Goal: Transaction & Acquisition: Purchase product/service

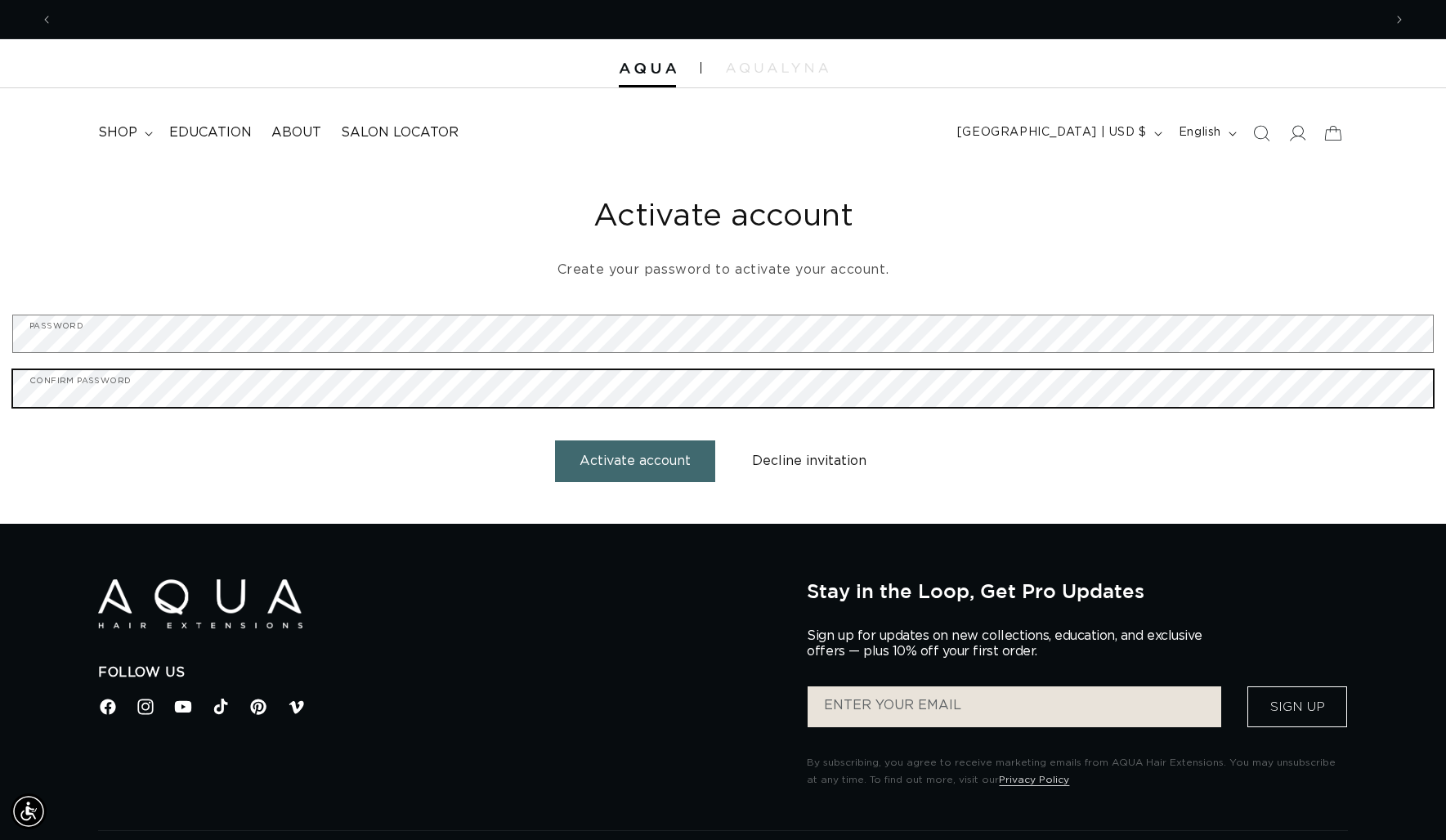
scroll to position [0, 1330]
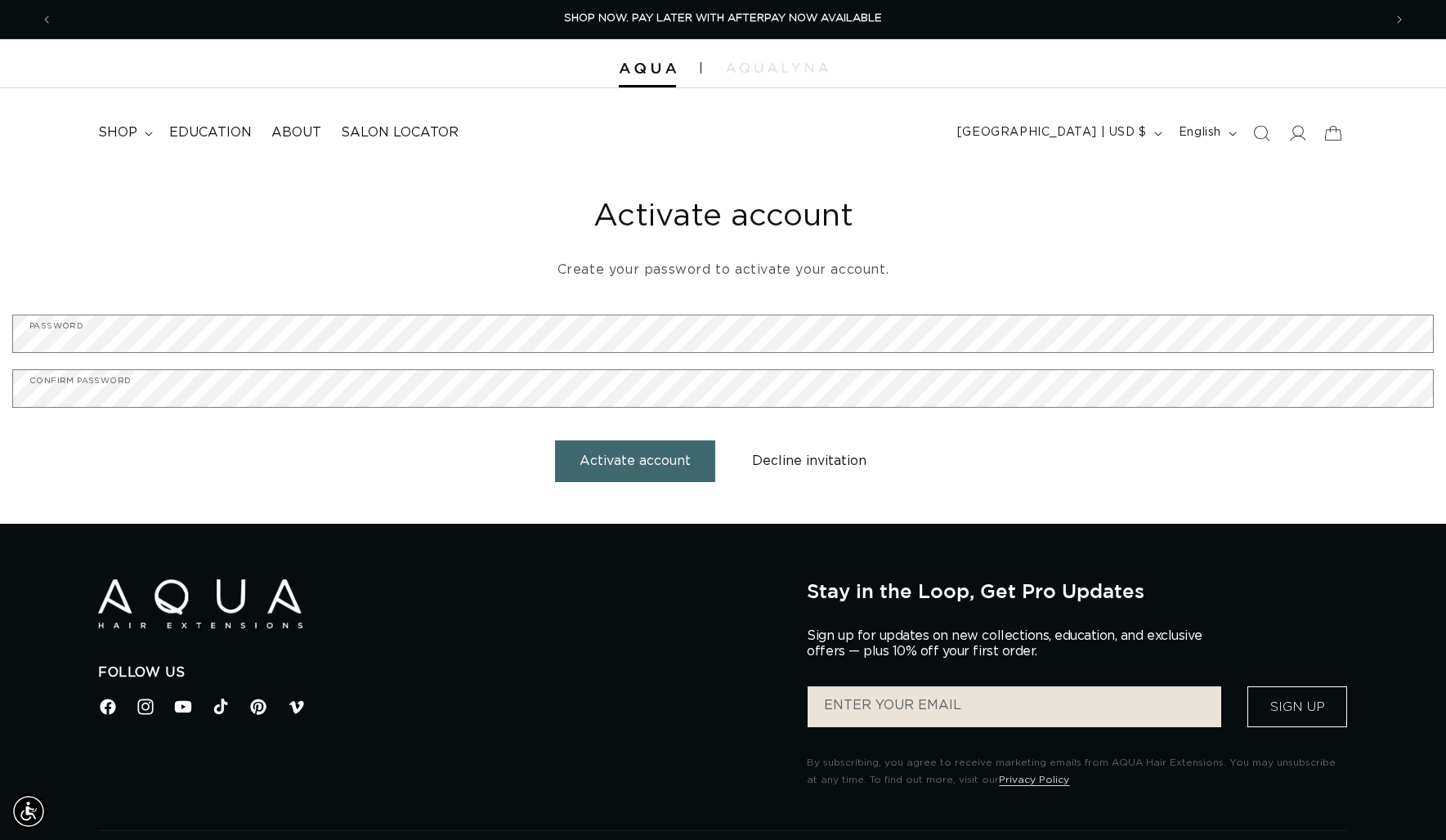
click at [602, 454] on button "Activate account" at bounding box center [635, 461] width 160 height 41
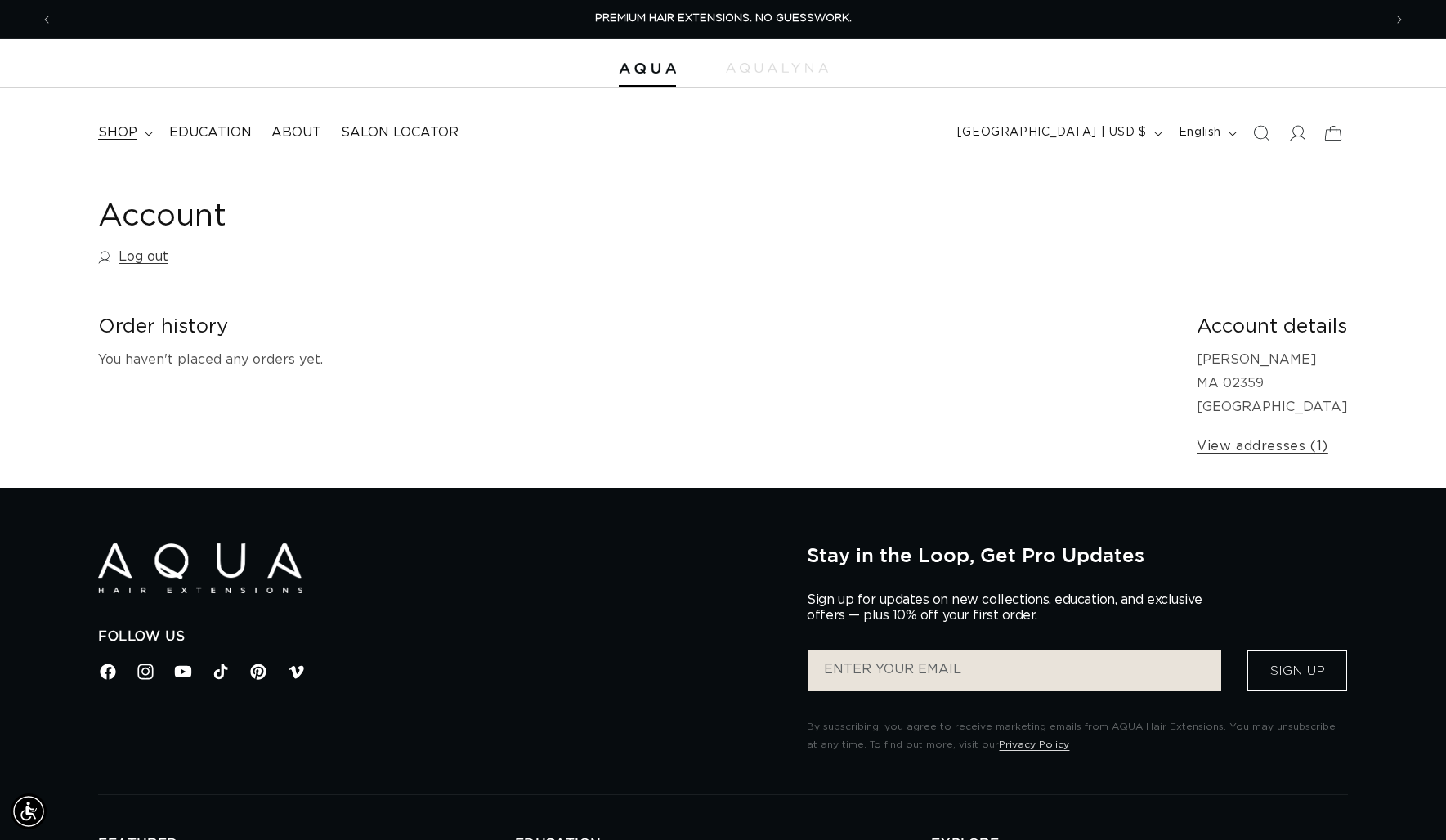
click at [128, 125] on span "shop" at bounding box center [117, 132] width 40 height 17
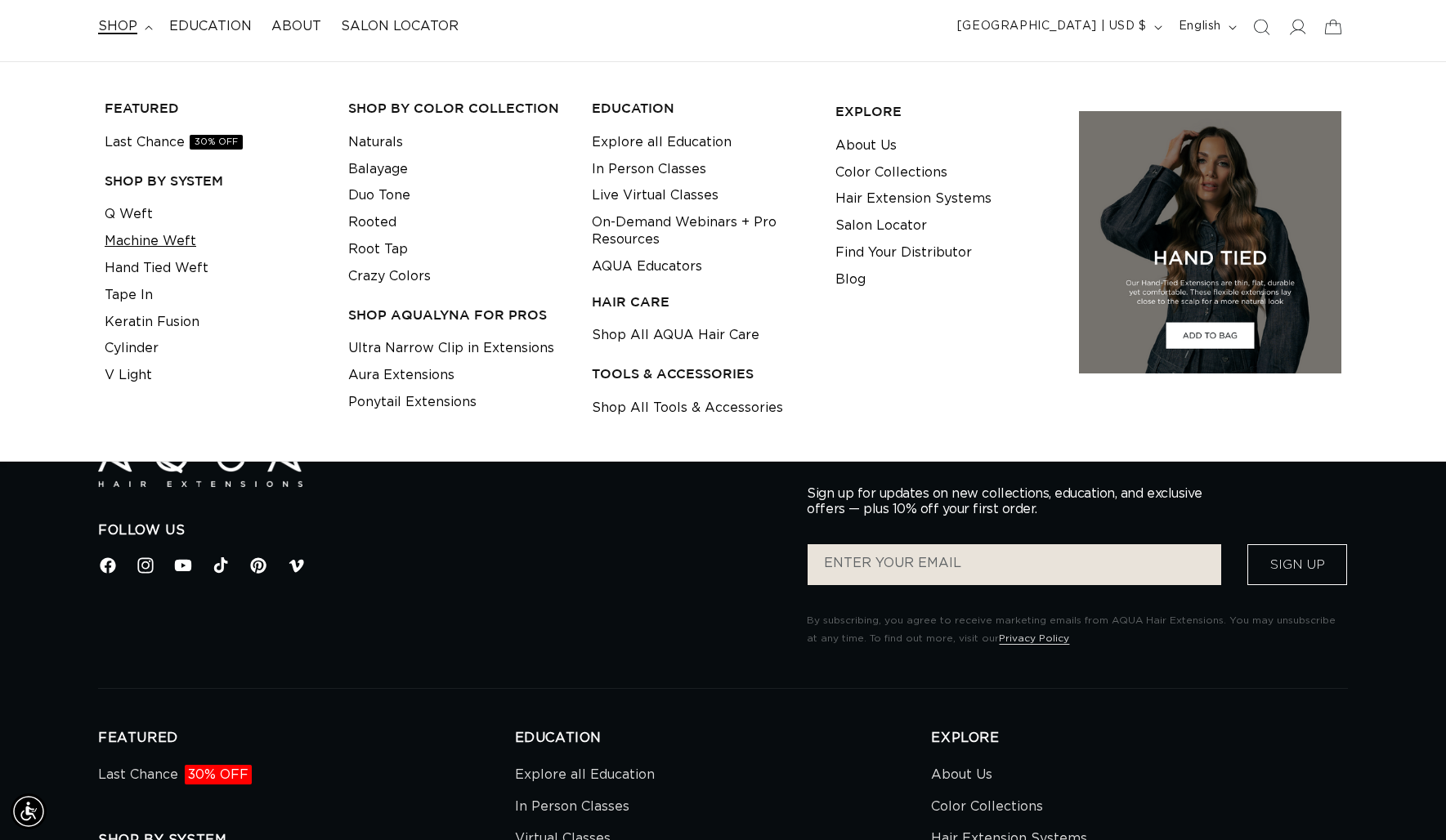
scroll to position [0, 2659]
click at [152, 244] on link "Machine Weft" at bounding box center [150, 242] width 92 height 27
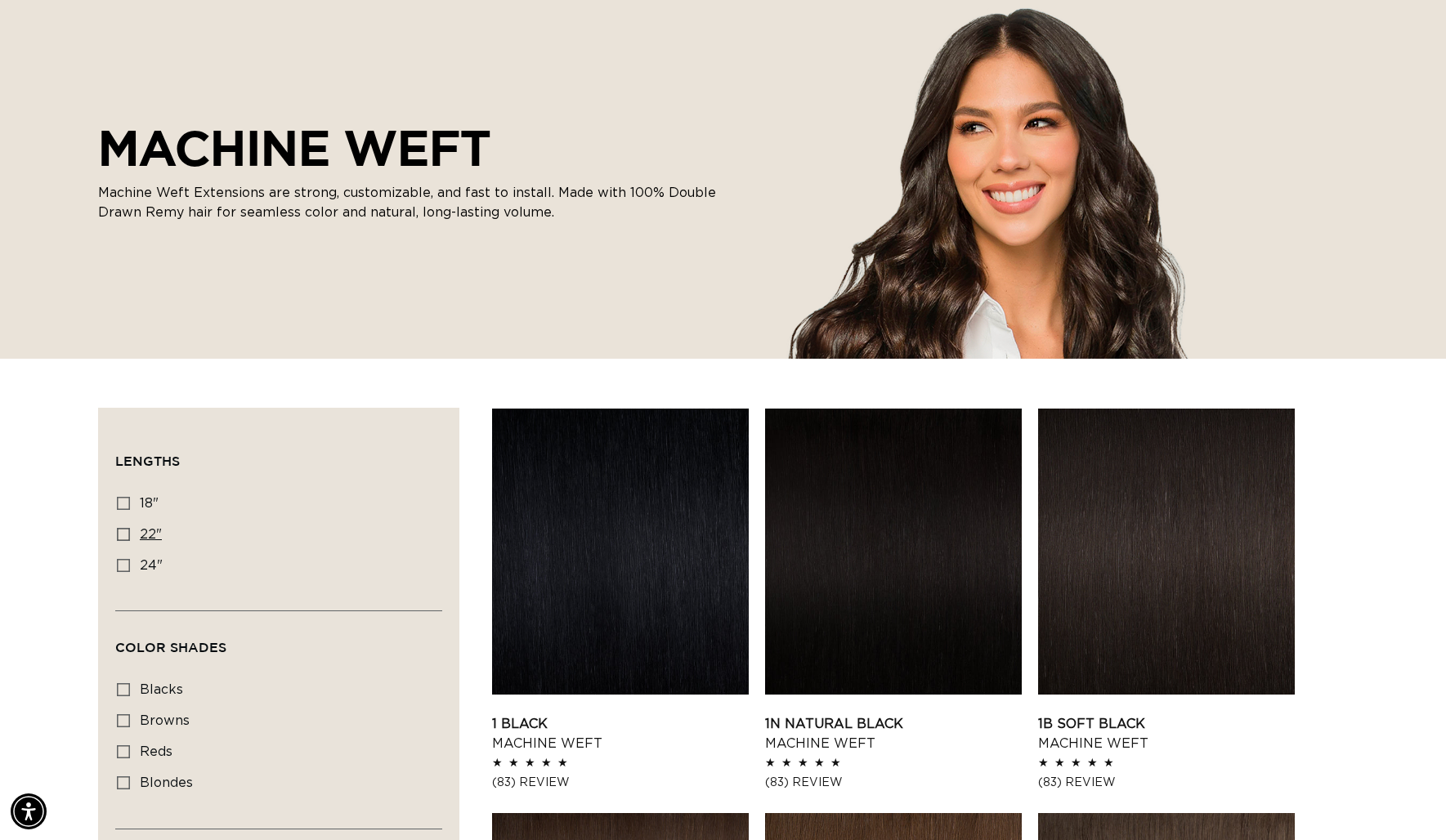
click at [128, 541] on icon at bounding box center [124, 534] width 13 height 13
click at [128, 541] on input "22" 22" (33 products)" at bounding box center [124, 534] width 13 height 13
checkbox input "true"
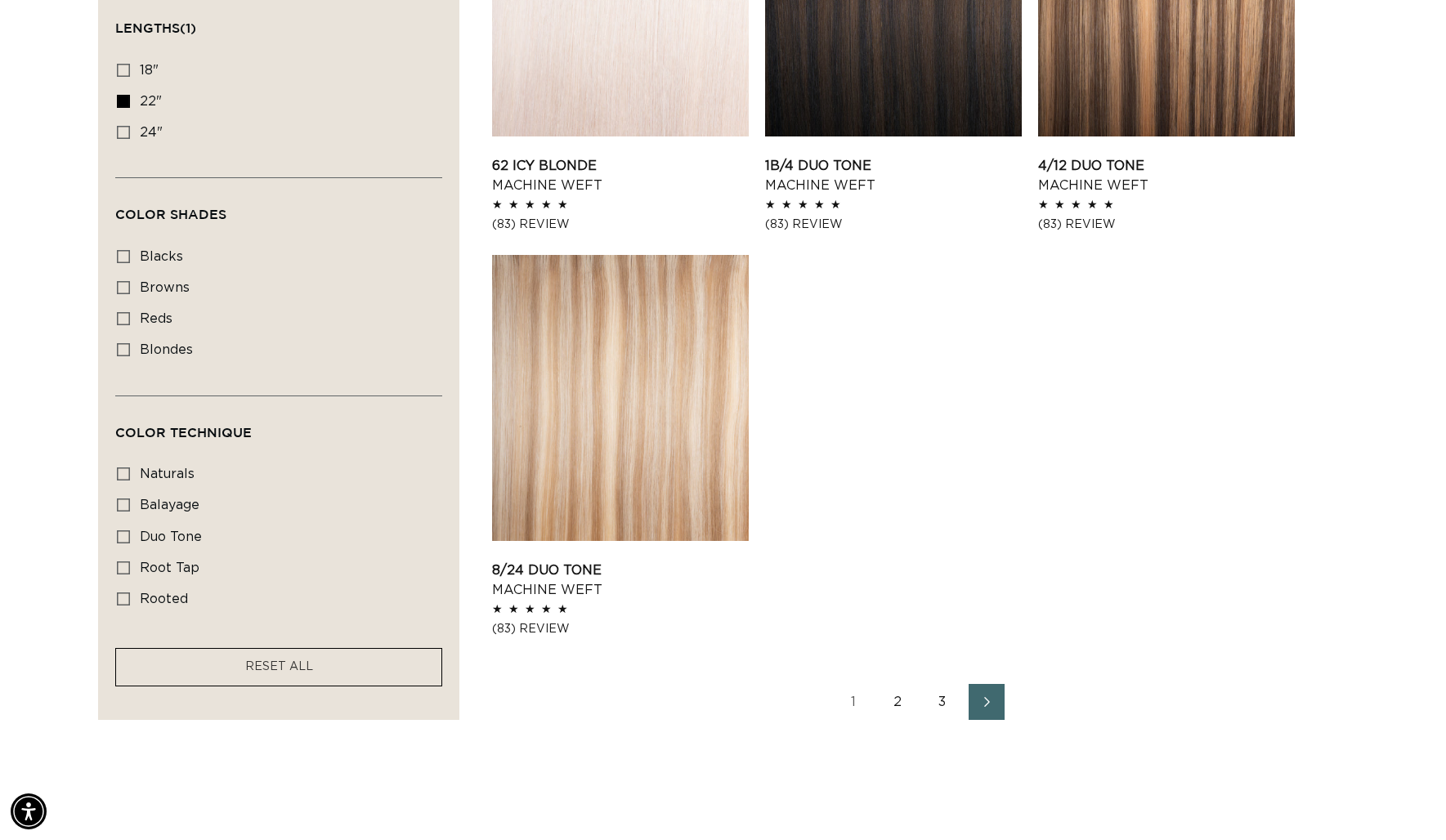
scroll to position [0, 2659]
click at [893, 698] on link "2" at bounding box center [897, 702] width 36 height 36
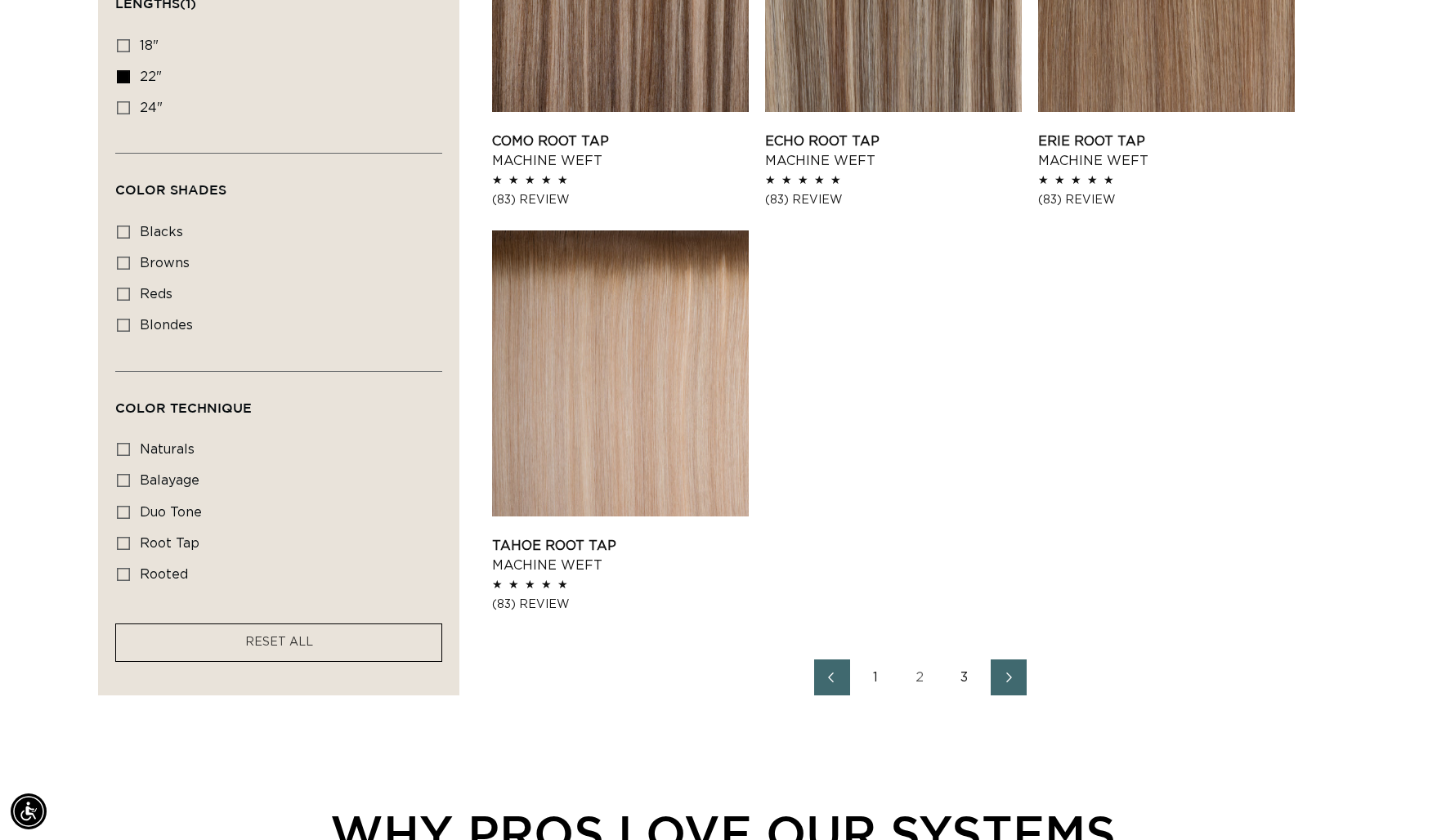
scroll to position [2417, 0]
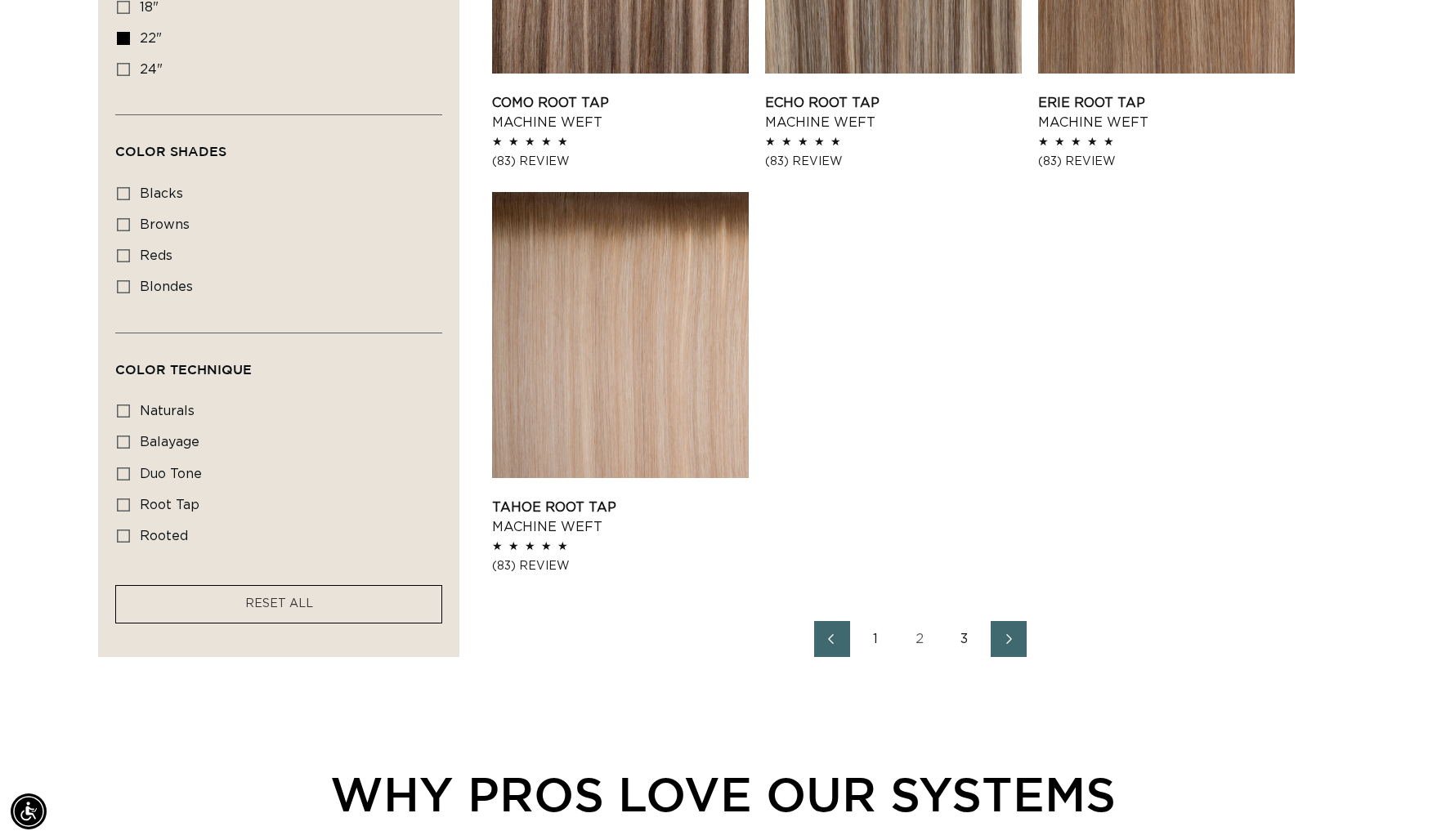
click at [960, 638] on link "3" at bounding box center [964, 639] width 36 height 36
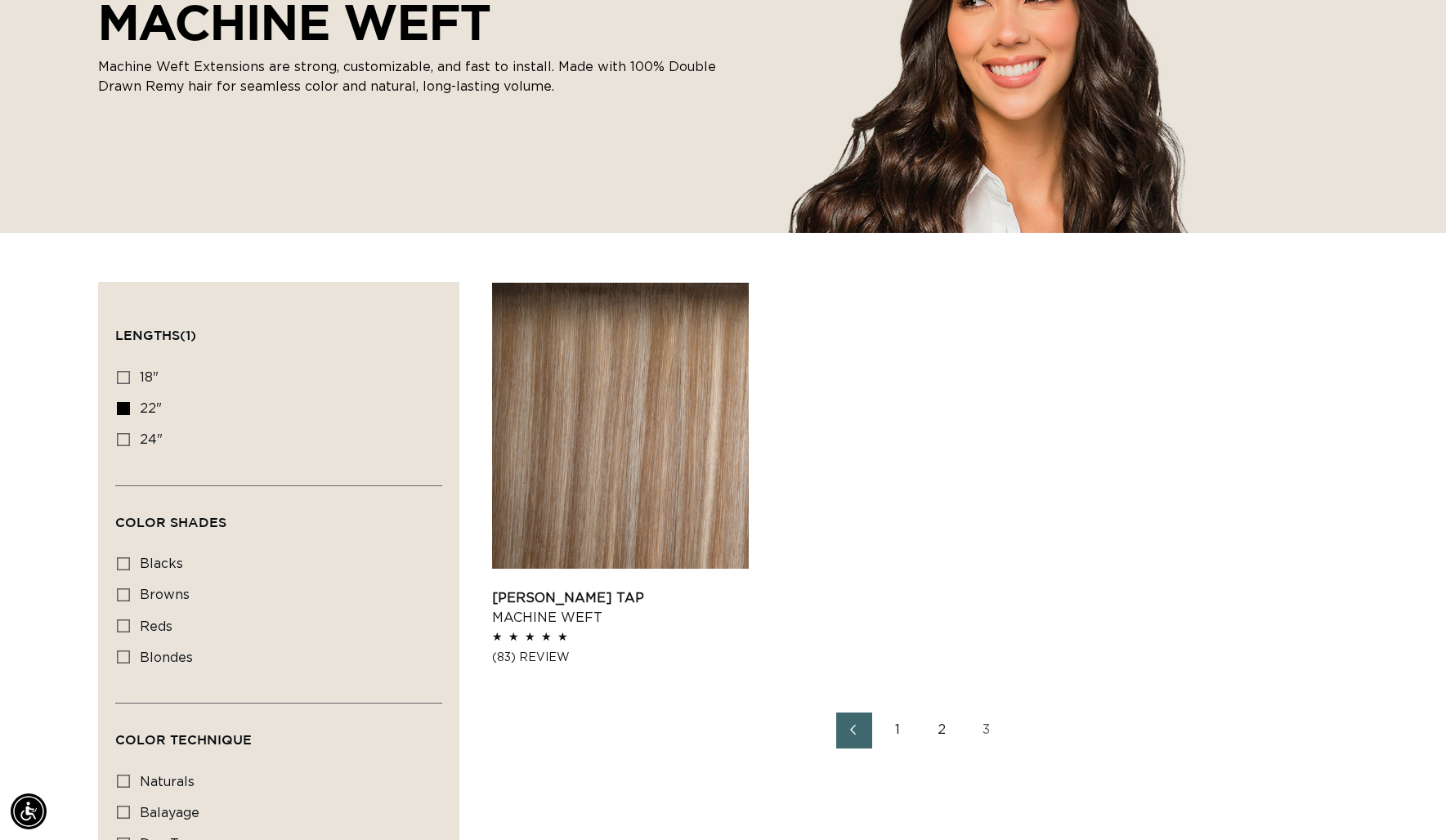
scroll to position [443, 0]
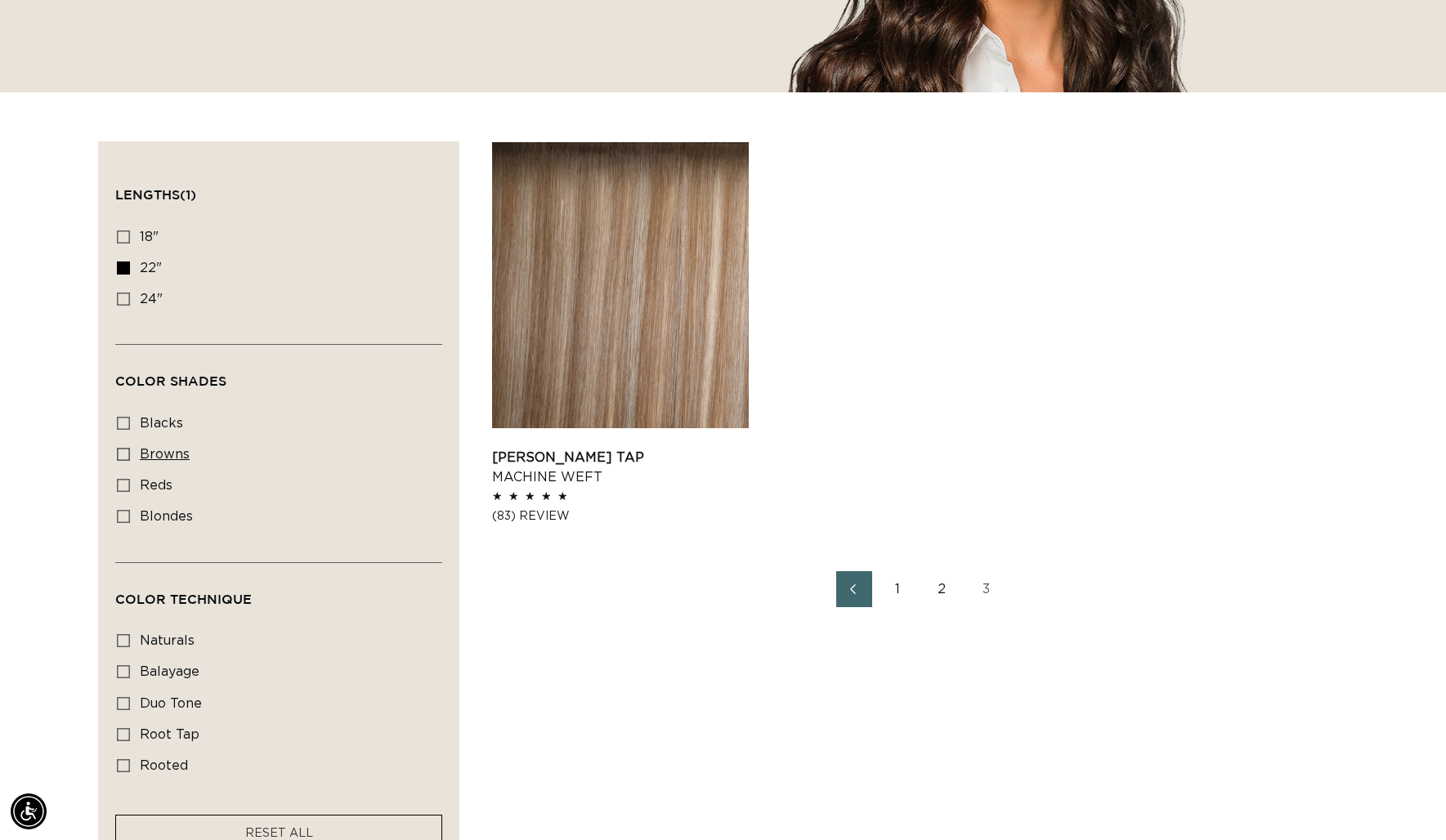
click at [120, 453] on icon at bounding box center [124, 454] width 13 height 13
click at [120, 453] on input "browns browns (15 products)" at bounding box center [124, 454] width 13 height 13
checkbox input "true"
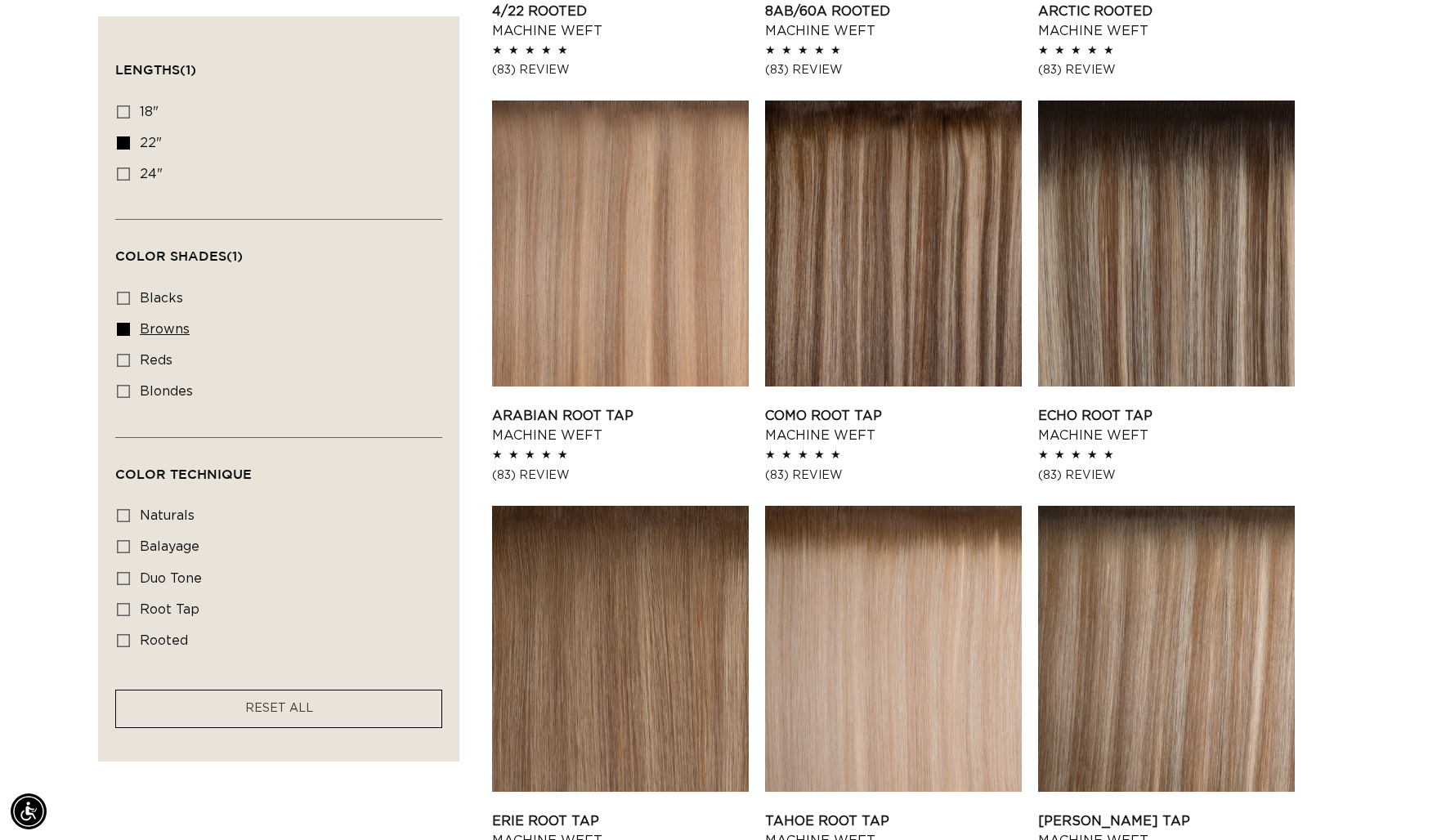
scroll to position [0, 2659]
click at [130, 331] on label "browns browns (15 products)" at bounding box center [274, 329] width 313 height 31
click at [130, 331] on input "browns browns (15 products)" at bounding box center [124, 329] width 13 height 13
checkbox input "false"
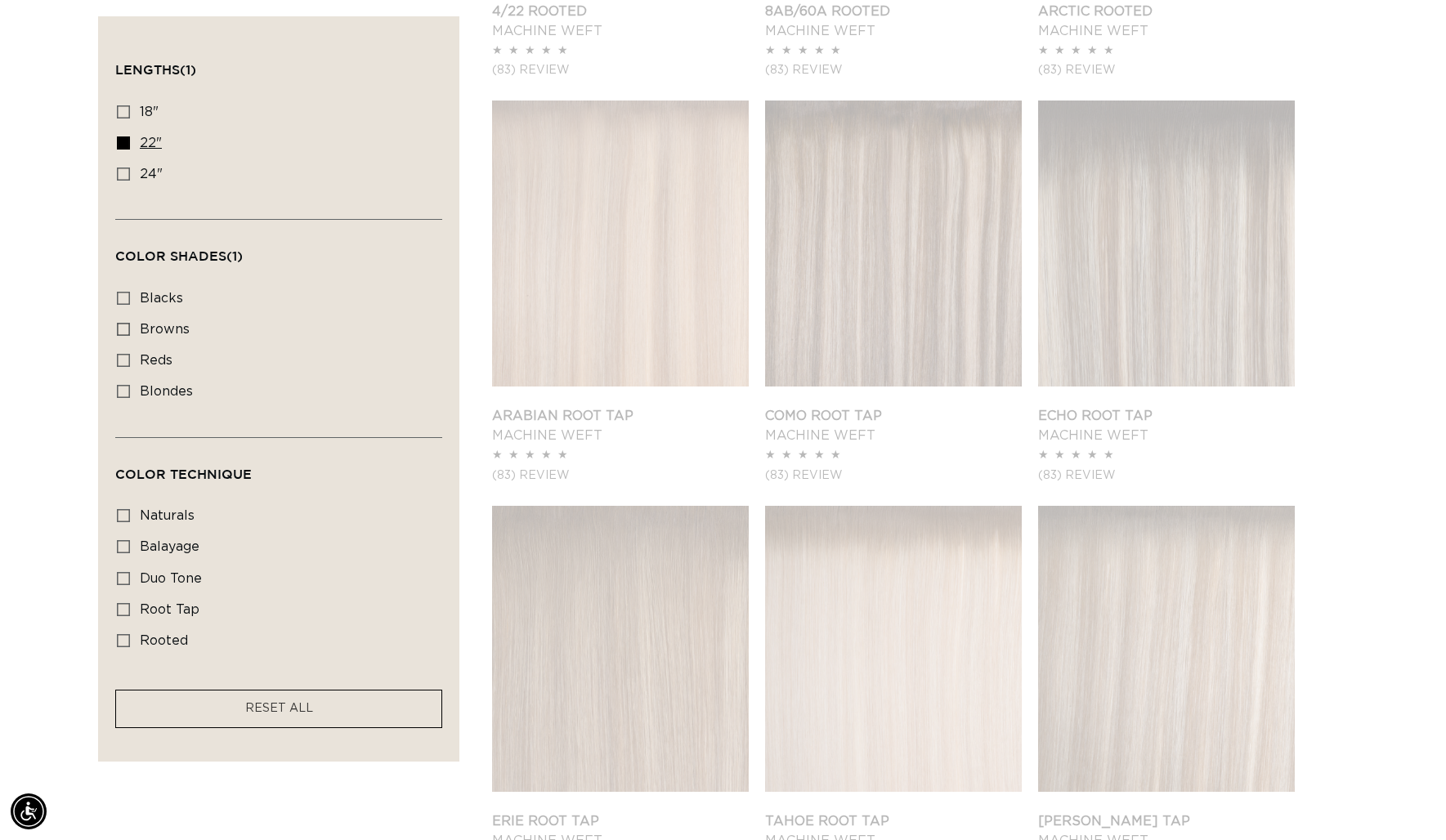
click at [122, 136] on label "22" 22" (15 products)" at bounding box center [274, 143] width 313 height 31
click at [122, 136] on input "22" 22" (15 products)" at bounding box center [124, 143] width 13 height 13
checkbox input "false"
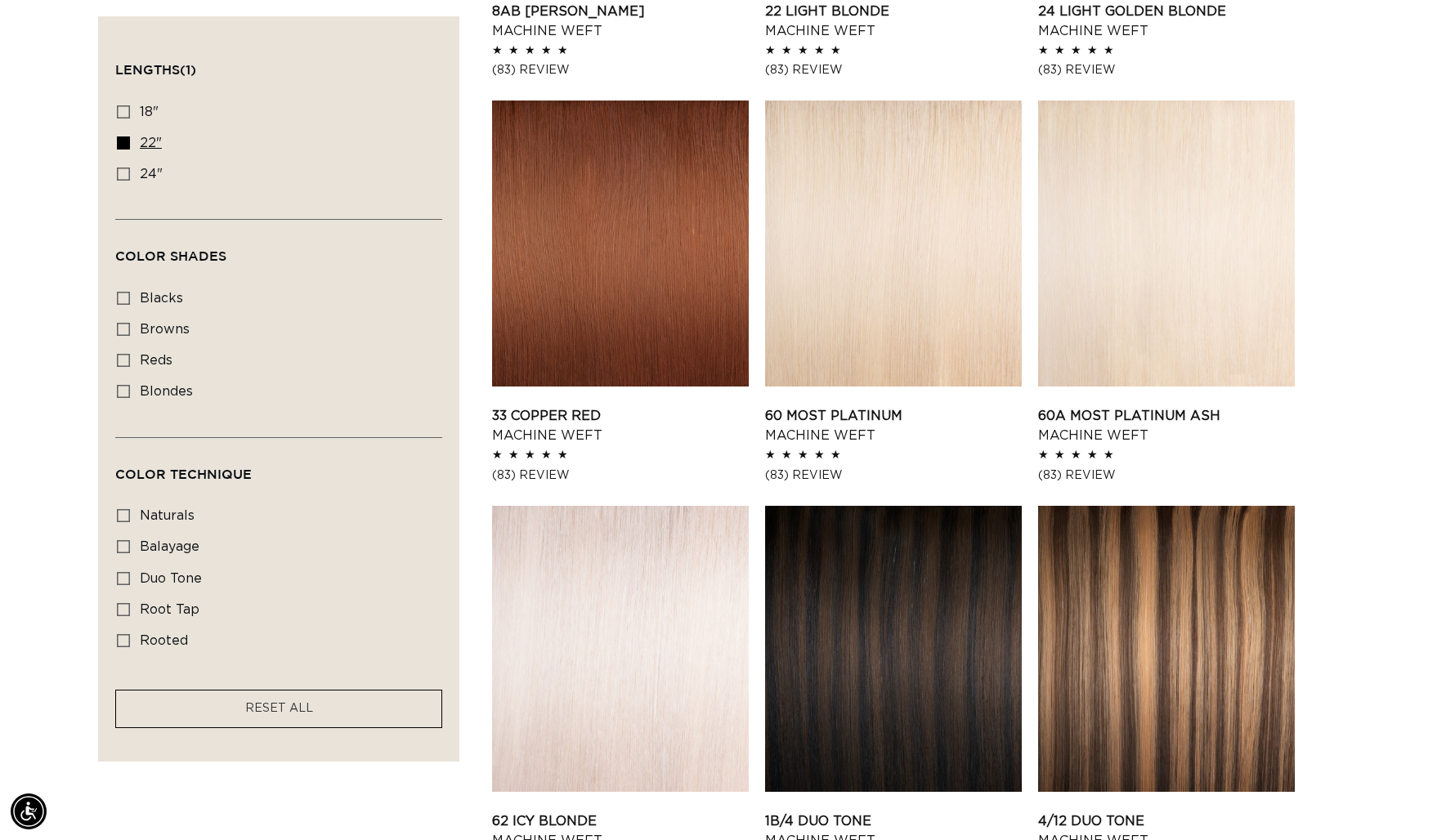
click at [131, 147] on label "22" 22" (33 products)" at bounding box center [274, 143] width 313 height 31
click at [130, 147] on input "22" 22" (33 products)" at bounding box center [124, 143] width 13 height 13
checkbox input "false"
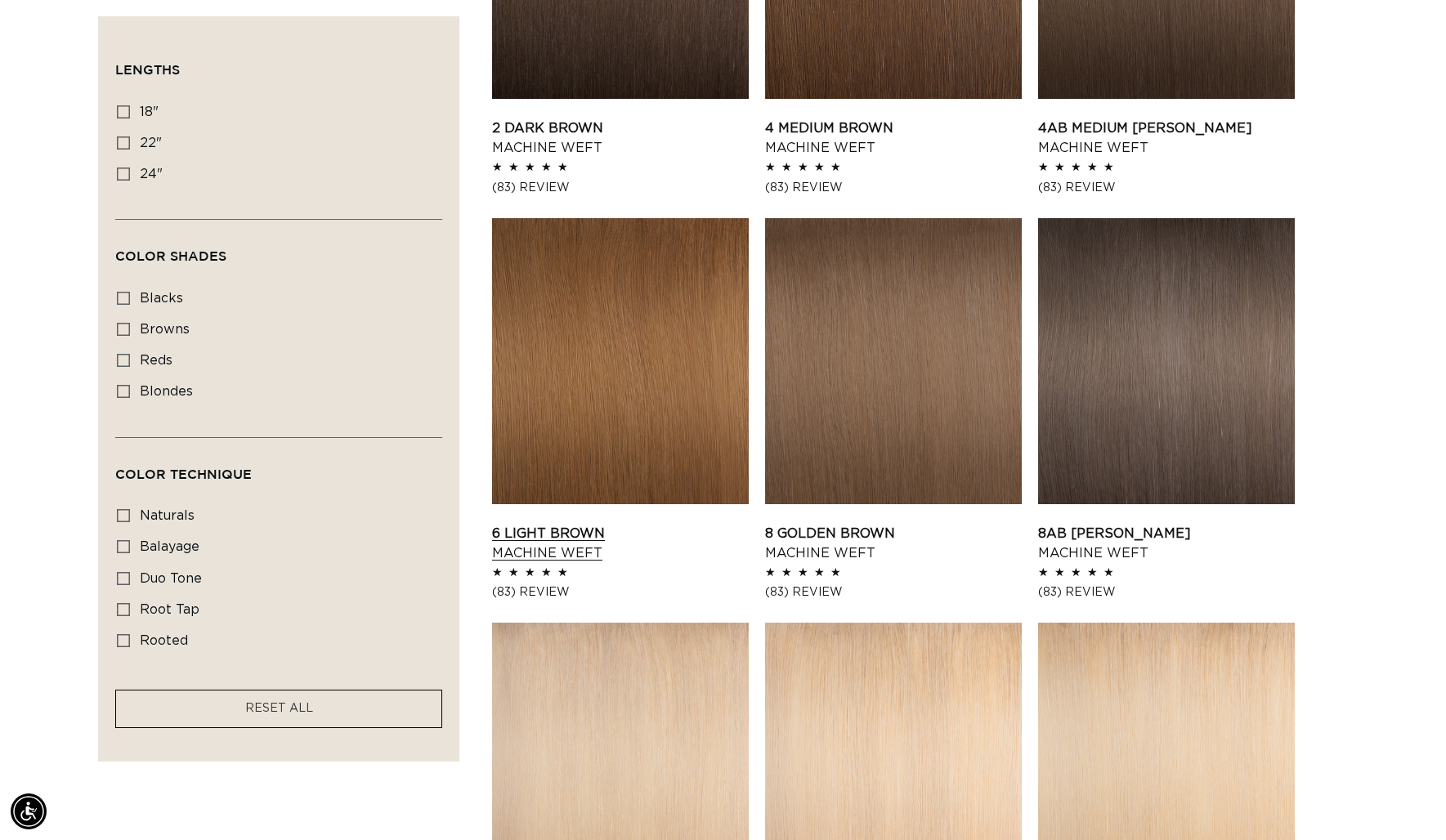
scroll to position [0, 1330]
click at [676, 524] on link "6 Light Brown Machine Weft" at bounding box center [620, 543] width 257 height 40
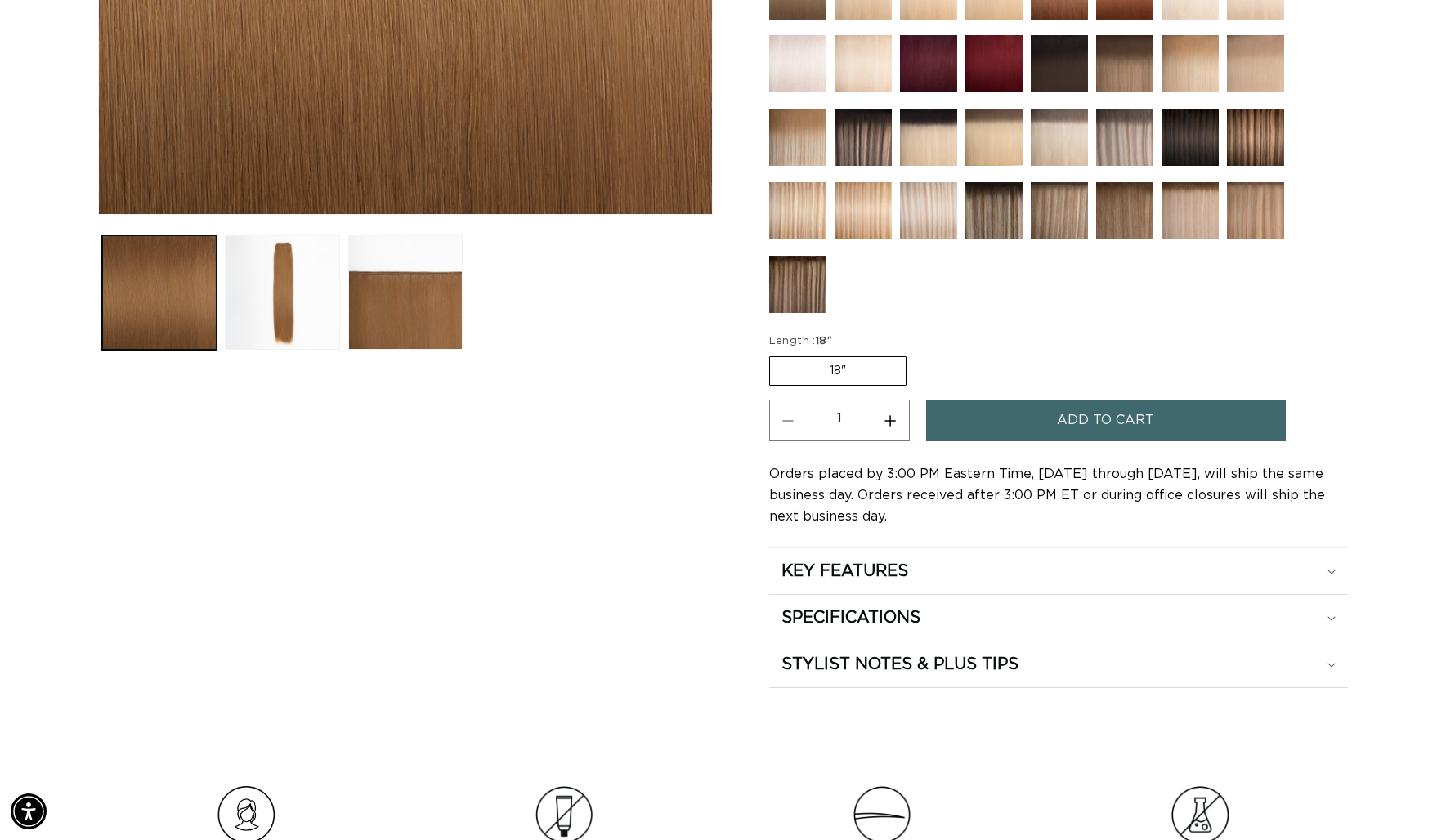
scroll to position [626, 0]
click at [830, 372] on label "18" Variant sold out or unavailable" at bounding box center [838, 370] width 137 height 29
click at [774, 353] on input "18" Variant sold out or unavailable" at bounding box center [773, 352] width 1 height 1
click at [891, 616] on h2 "SPECIFICATIONS" at bounding box center [850, 617] width 139 height 21
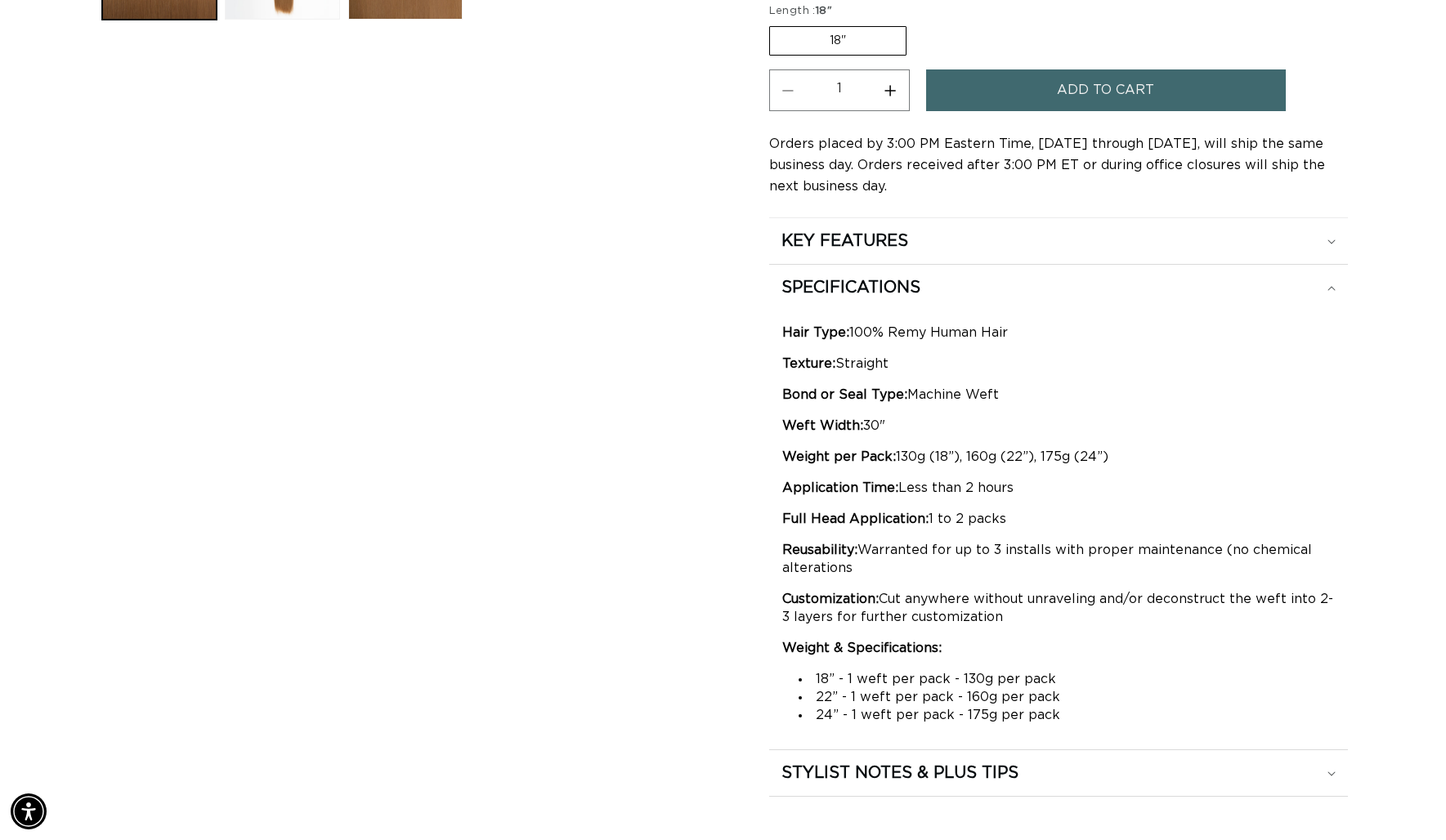
scroll to position [0, 0]
click at [1024, 101] on button "Add to cart" at bounding box center [1106, 89] width 360 height 41
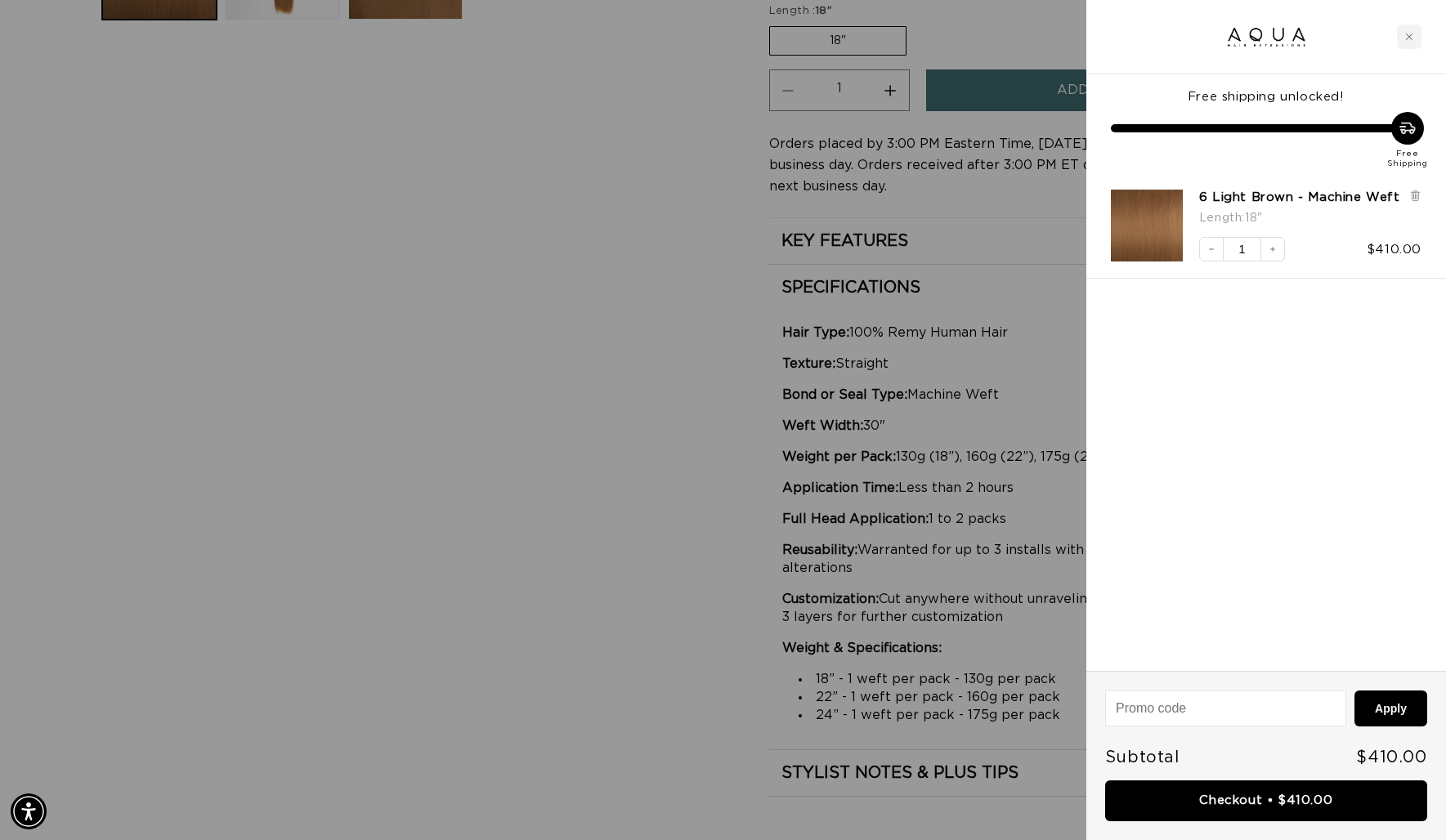
scroll to position [0, 1330]
click at [496, 214] on div at bounding box center [723, 420] width 1446 height 840
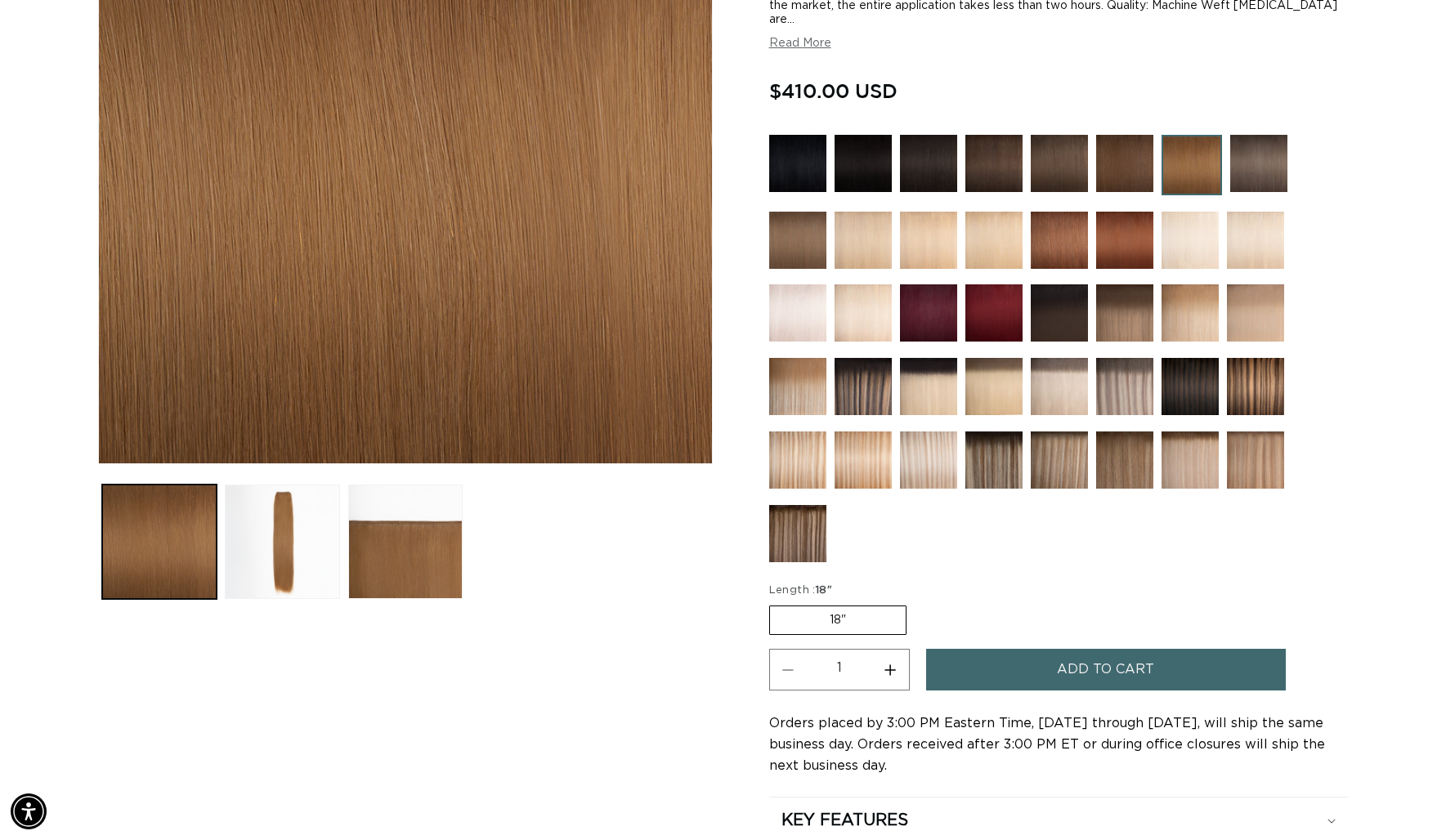
scroll to position [372, 0]
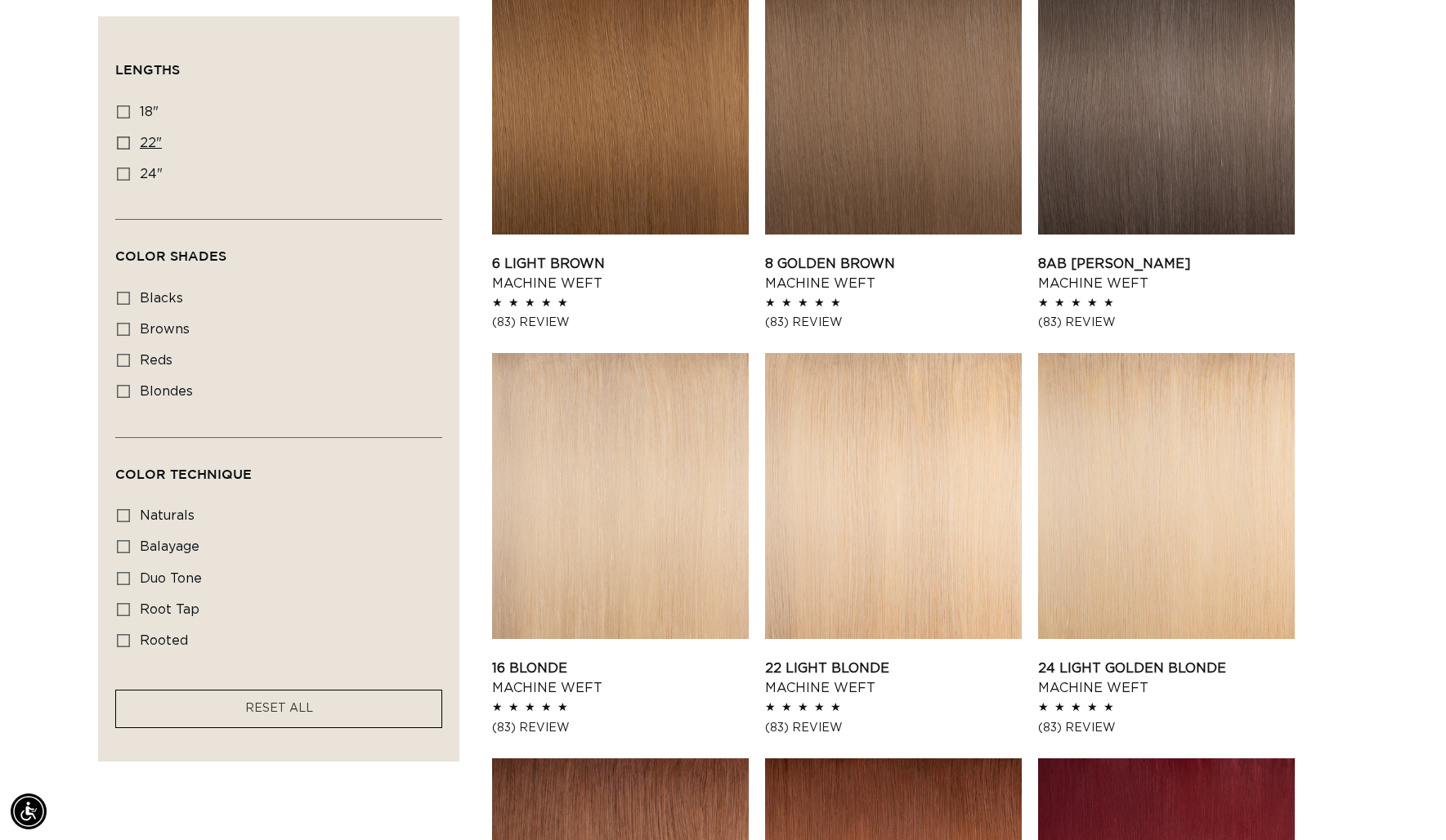
click at [125, 144] on icon at bounding box center [124, 143] width 13 height 13
click at [125, 144] on input "22" 22" (33 products)" at bounding box center [124, 143] width 13 height 13
checkbox input "true"
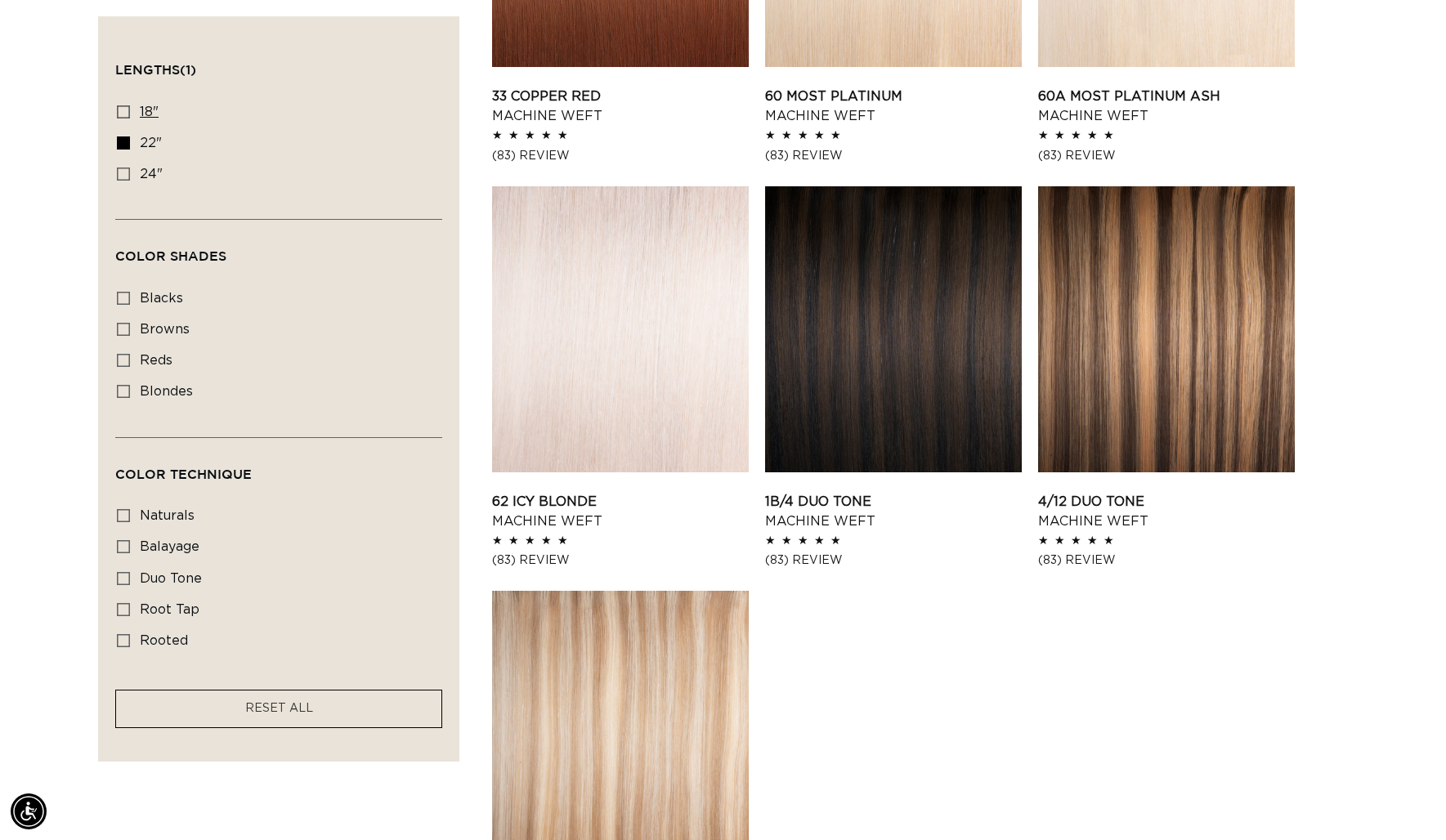
click at [122, 117] on icon at bounding box center [124, 112] width 13 height 13
click at [122, 117] on input "18" 18" (41 products)" at bounding box center [124, 112] width 13 height 13
checkbox input "true"
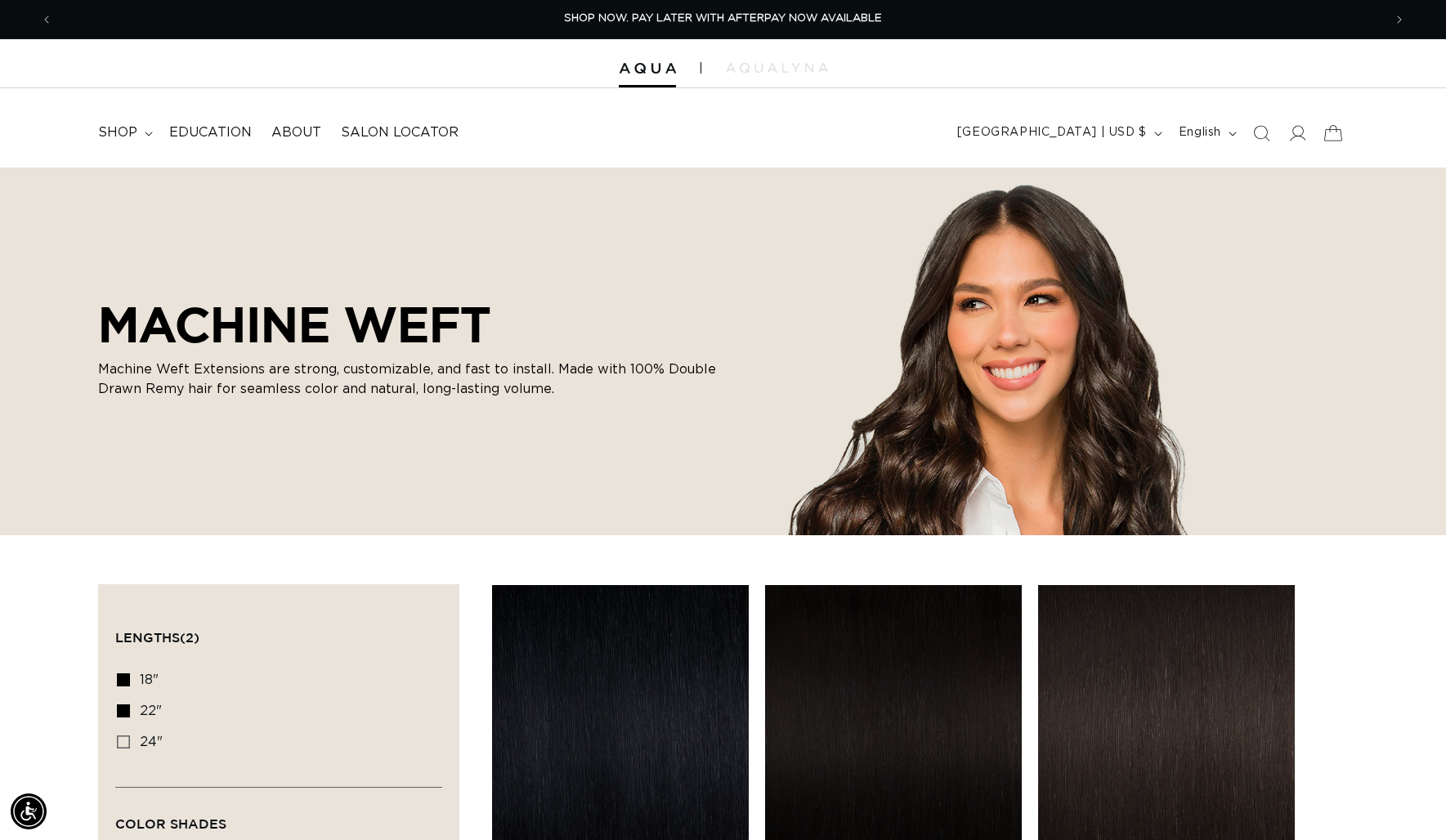
click at [1335, 135] on icon at bounding box center [1332, 133] width 39 height 39
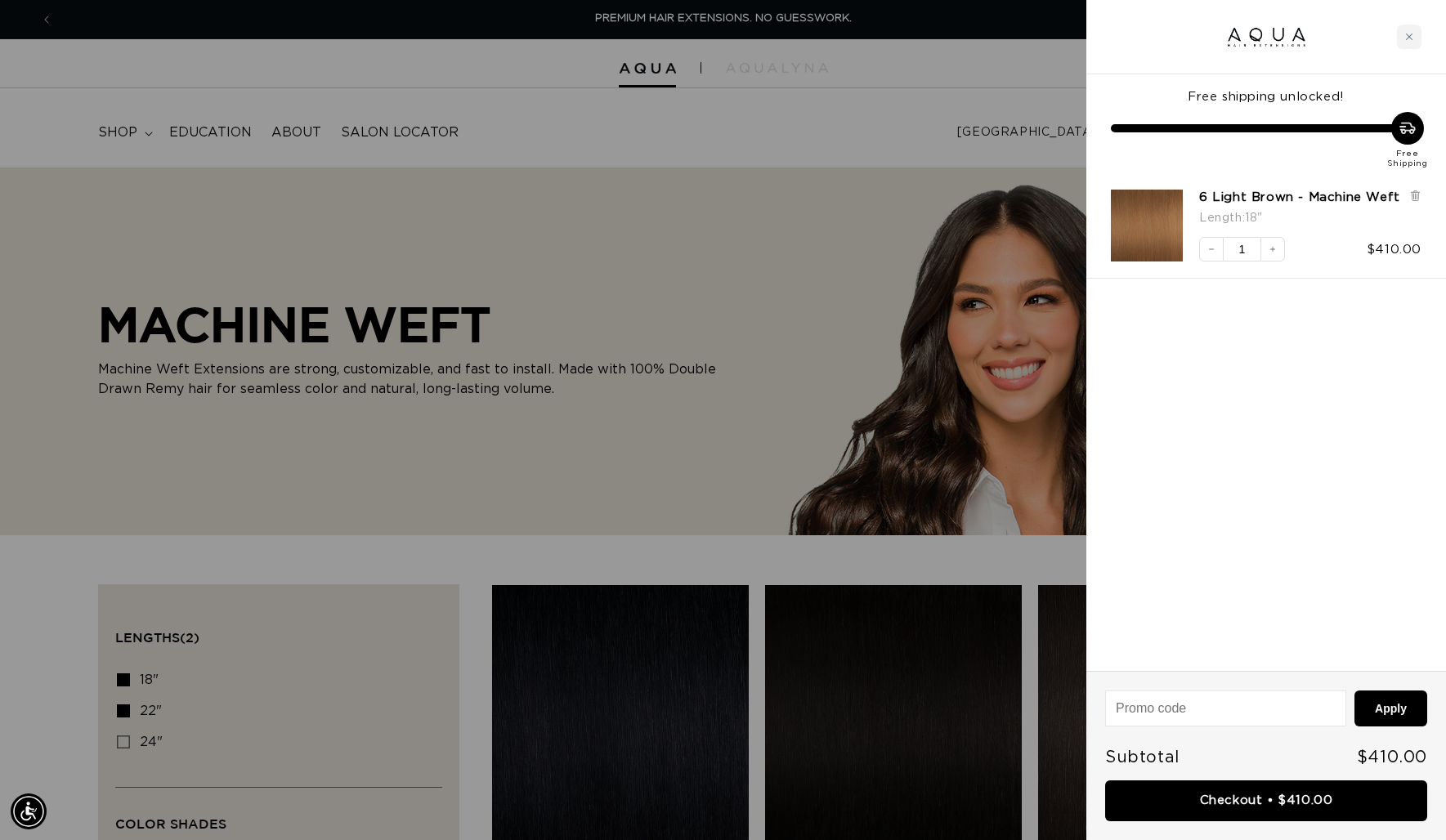
click at [778, 116] on div at bounding box center [723, 420] width 1446 height 840
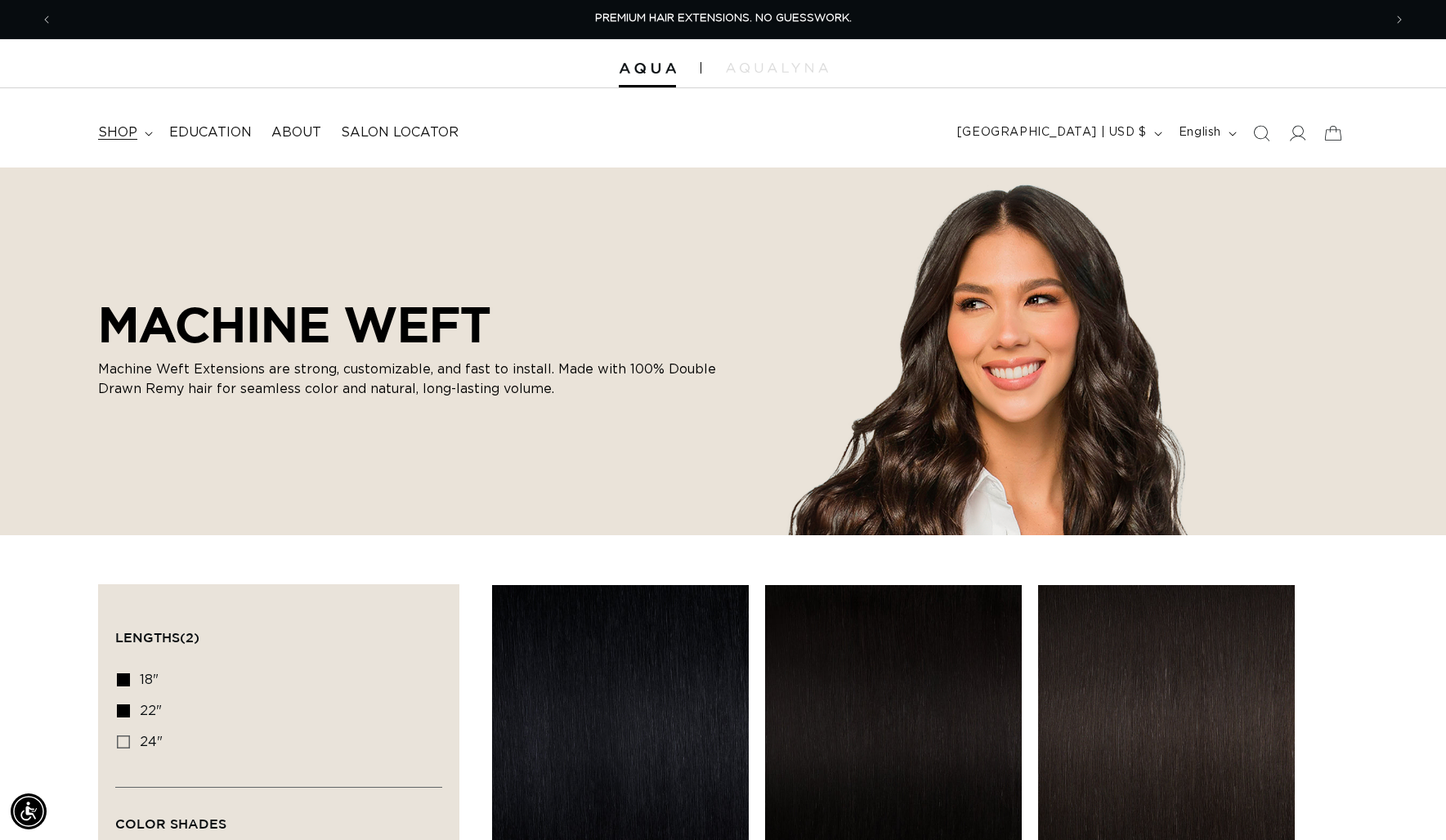
click at [142, 131] on summary "shop" at bounding box center [124, 133] width 71 height 37
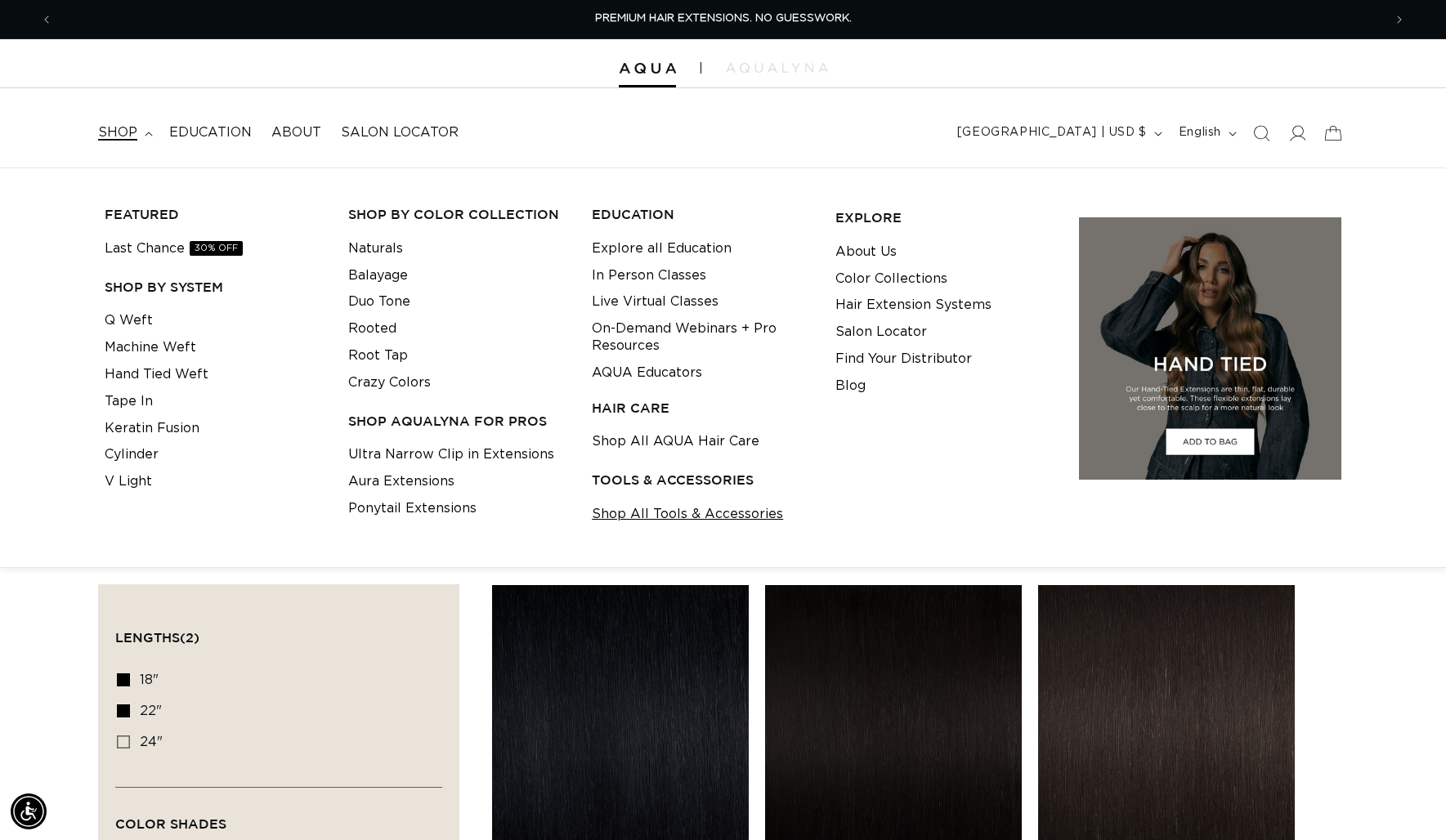
click at [641, 507] on link "Shop All Tools & Accessories" at bounding box center [687, 514] width 191 height 27
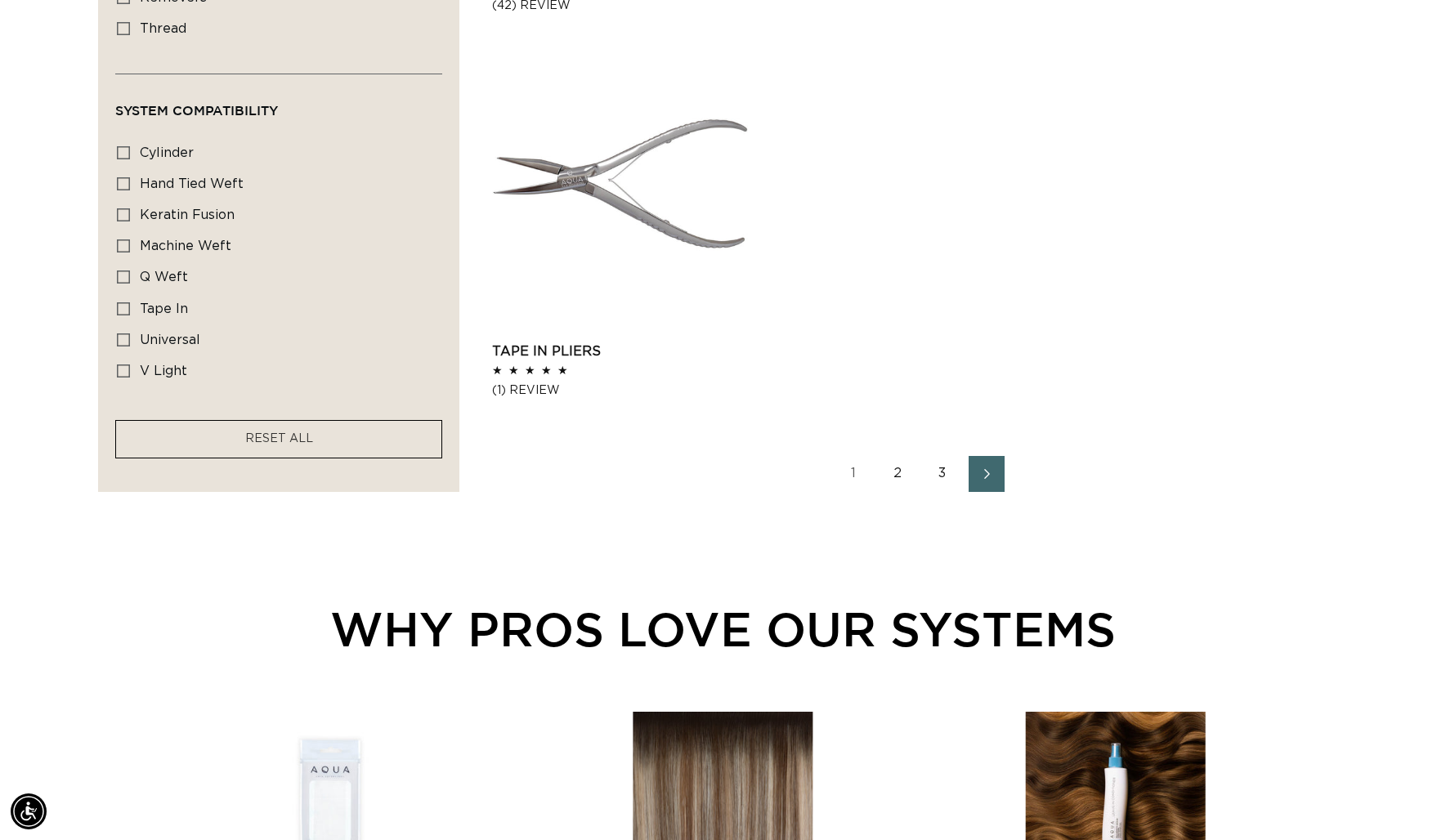
scroll to position [0, 2659]
click at [897, 473] on link "2" at bounding box center [897, 472] width 36 height 36
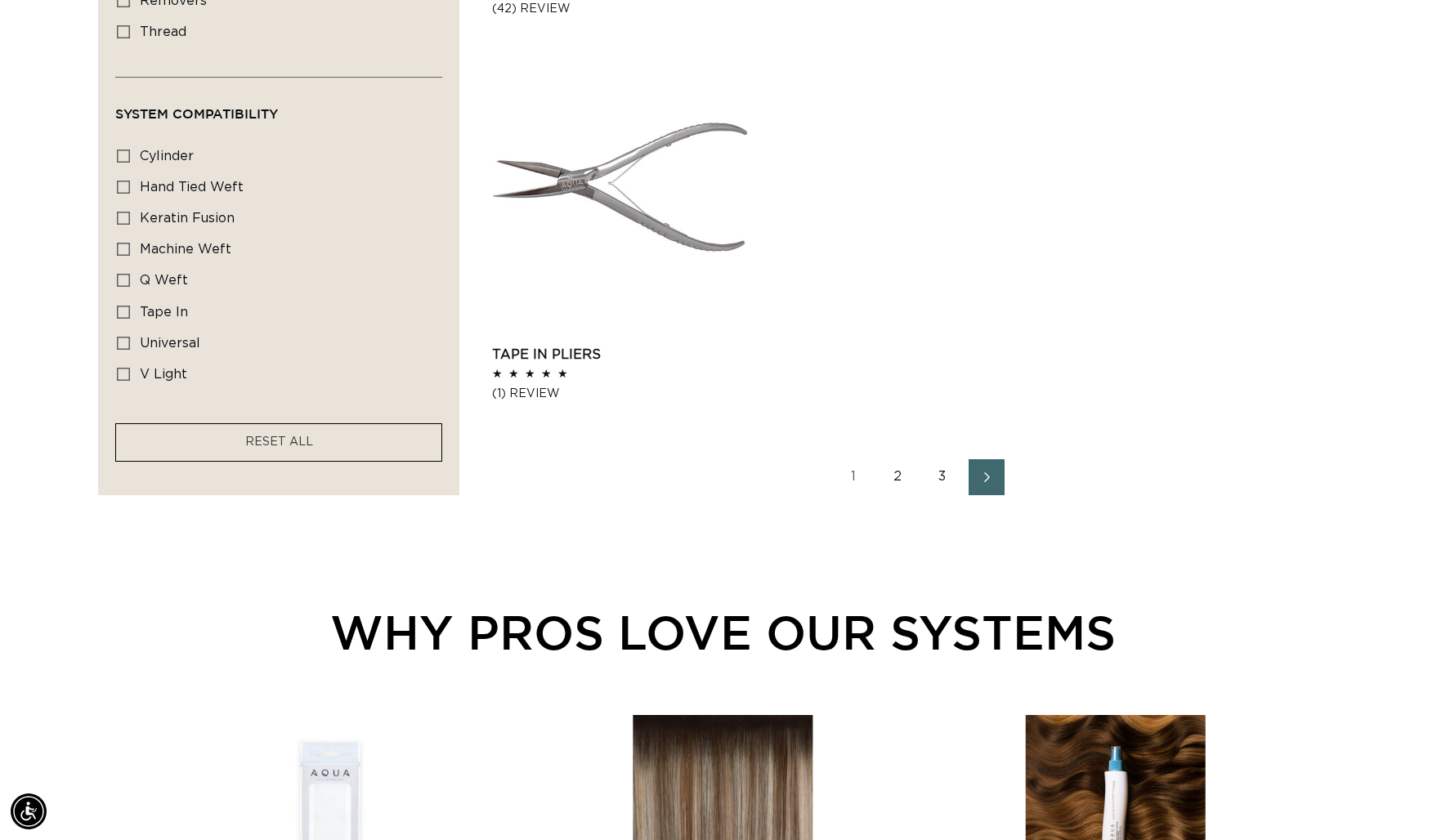
scroll to position [2618, 0]
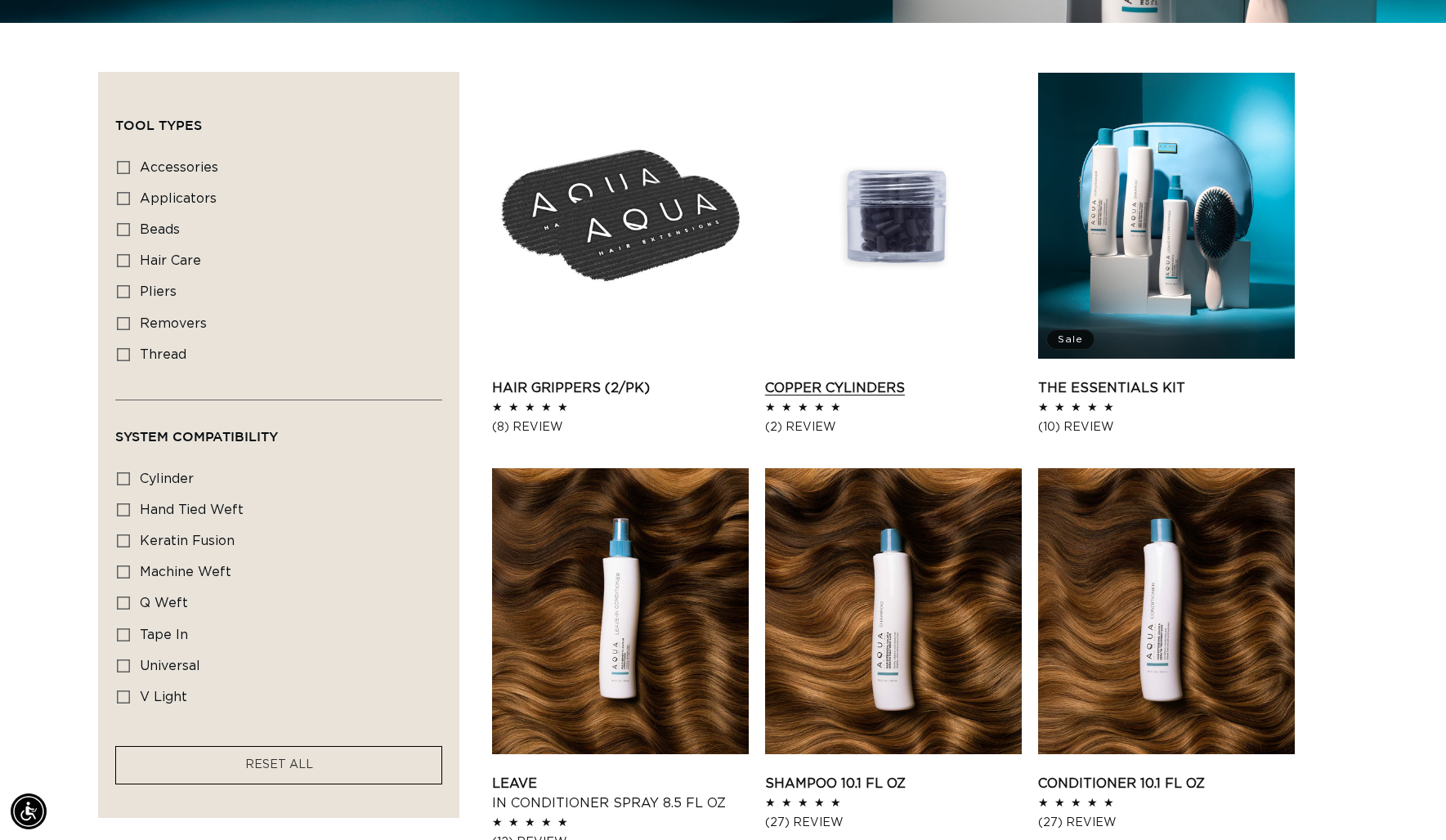
scroll to position [552, 0]
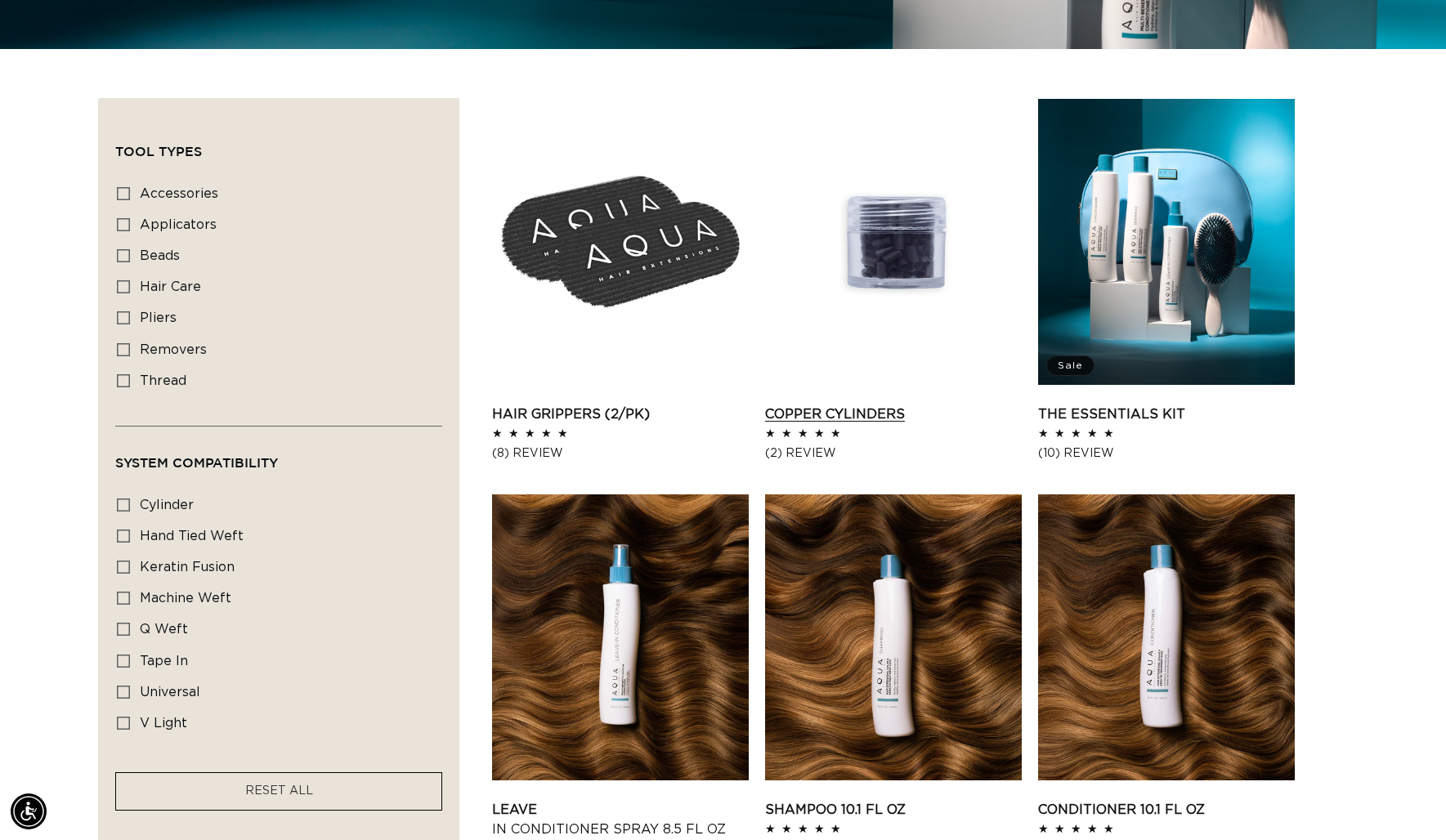
click at [884, 404] on link "Copper Cylinders" at bounding box center [893, 414] width 257 height 19
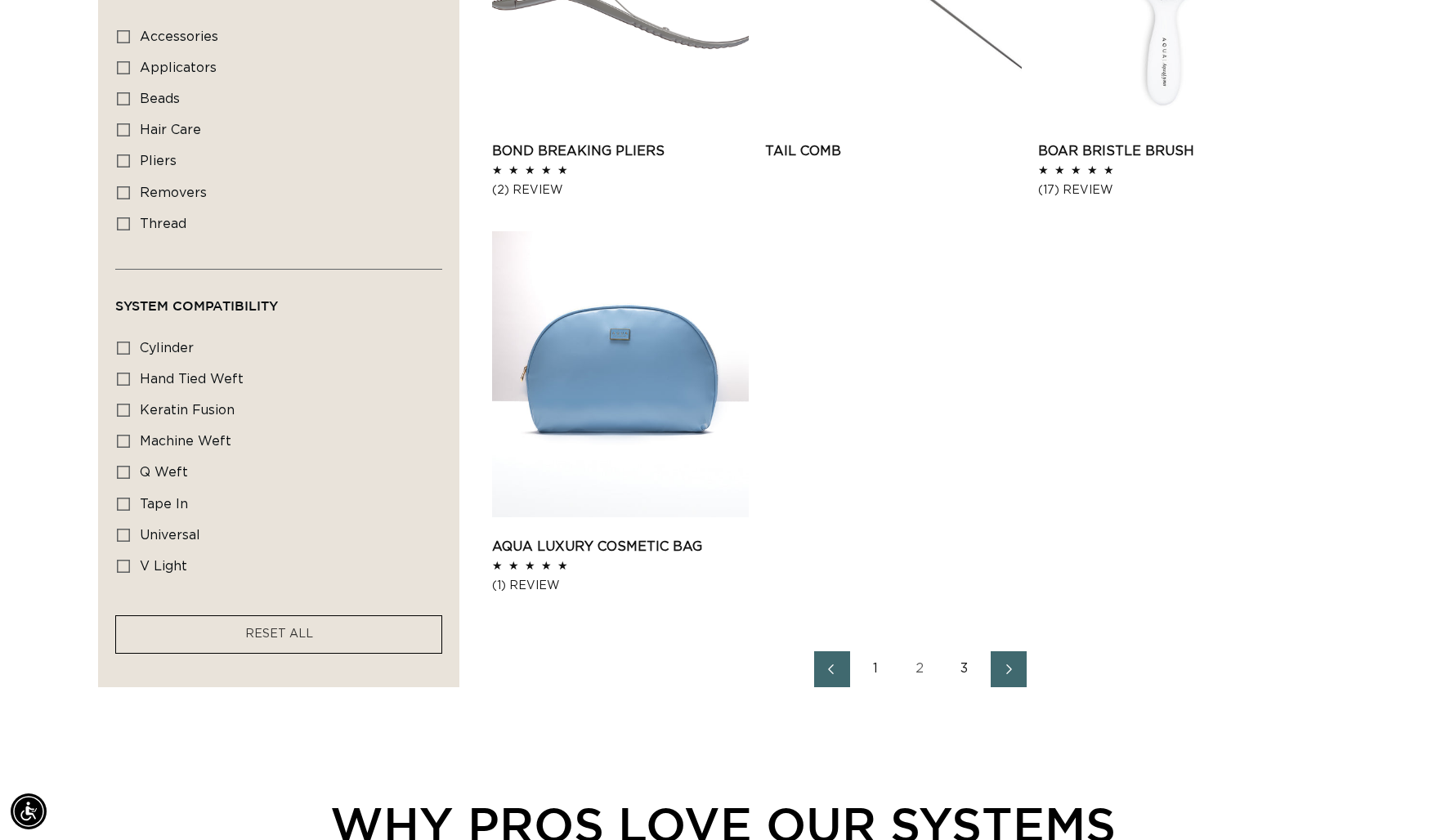
scroll to position [2432, 0]
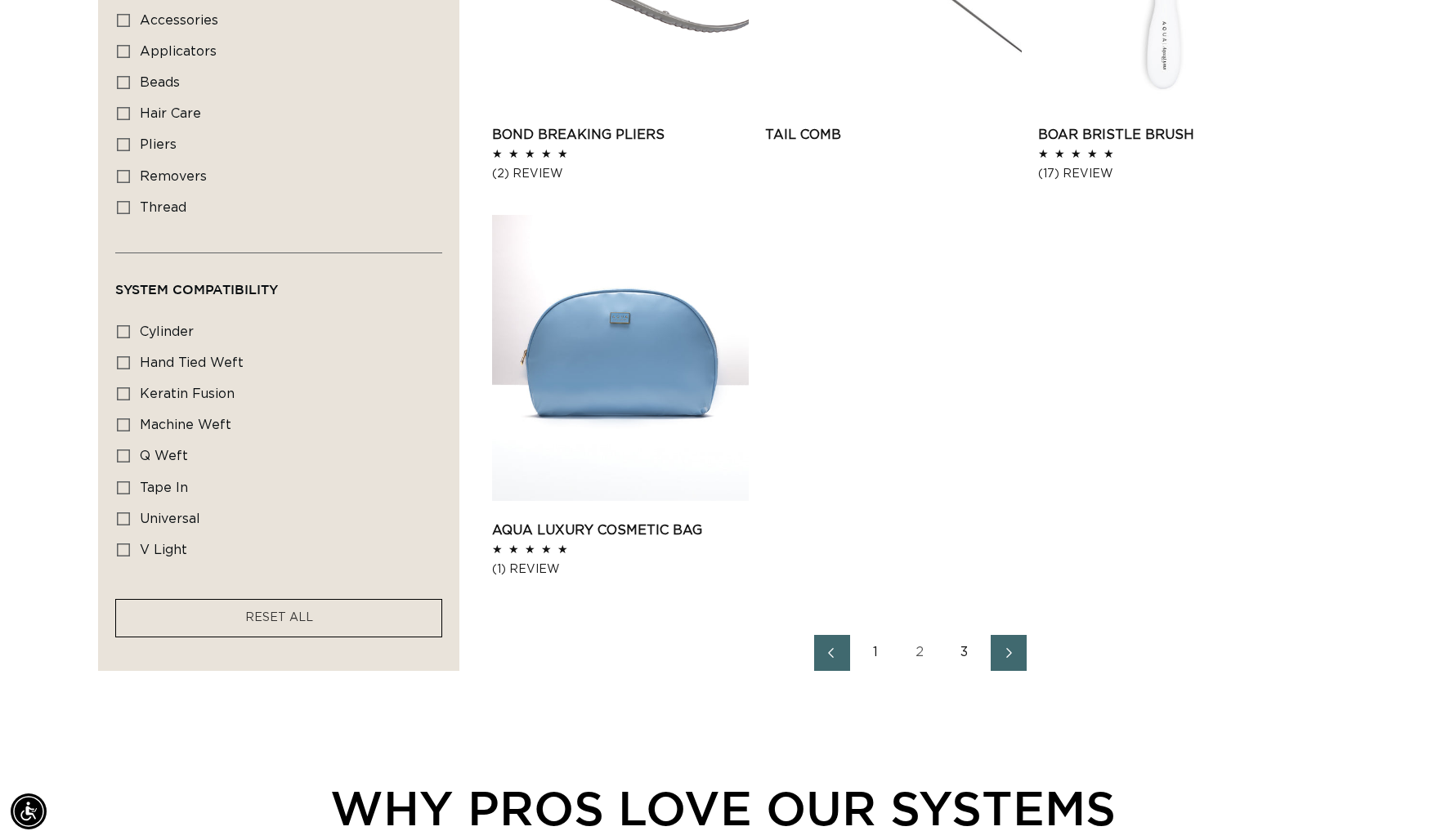
click at [873, 652] on link "1" at bounding box center [876, 653] width 36 height 36
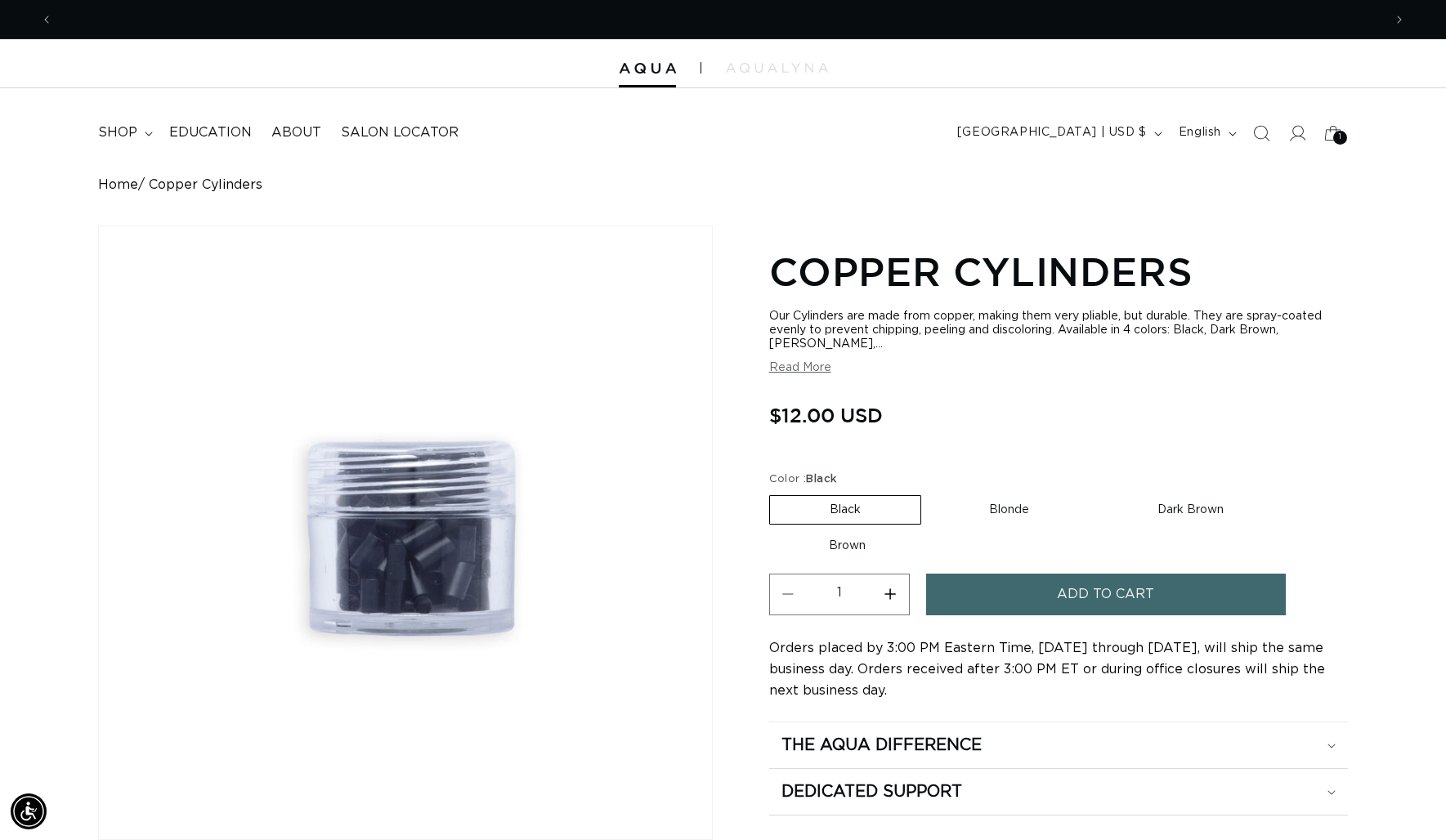
scroll to position [0, 1330]
click at [1189, 497] on label "Dark Brown Variant sold out or unavailable" at bounding box center [1190, 510] width 185 height 28
click at [1097, 493] on input "Dark Brown Variant sold out or unavailable" at bounding box center [1096, 492] width 1 height 1
radio input "true"
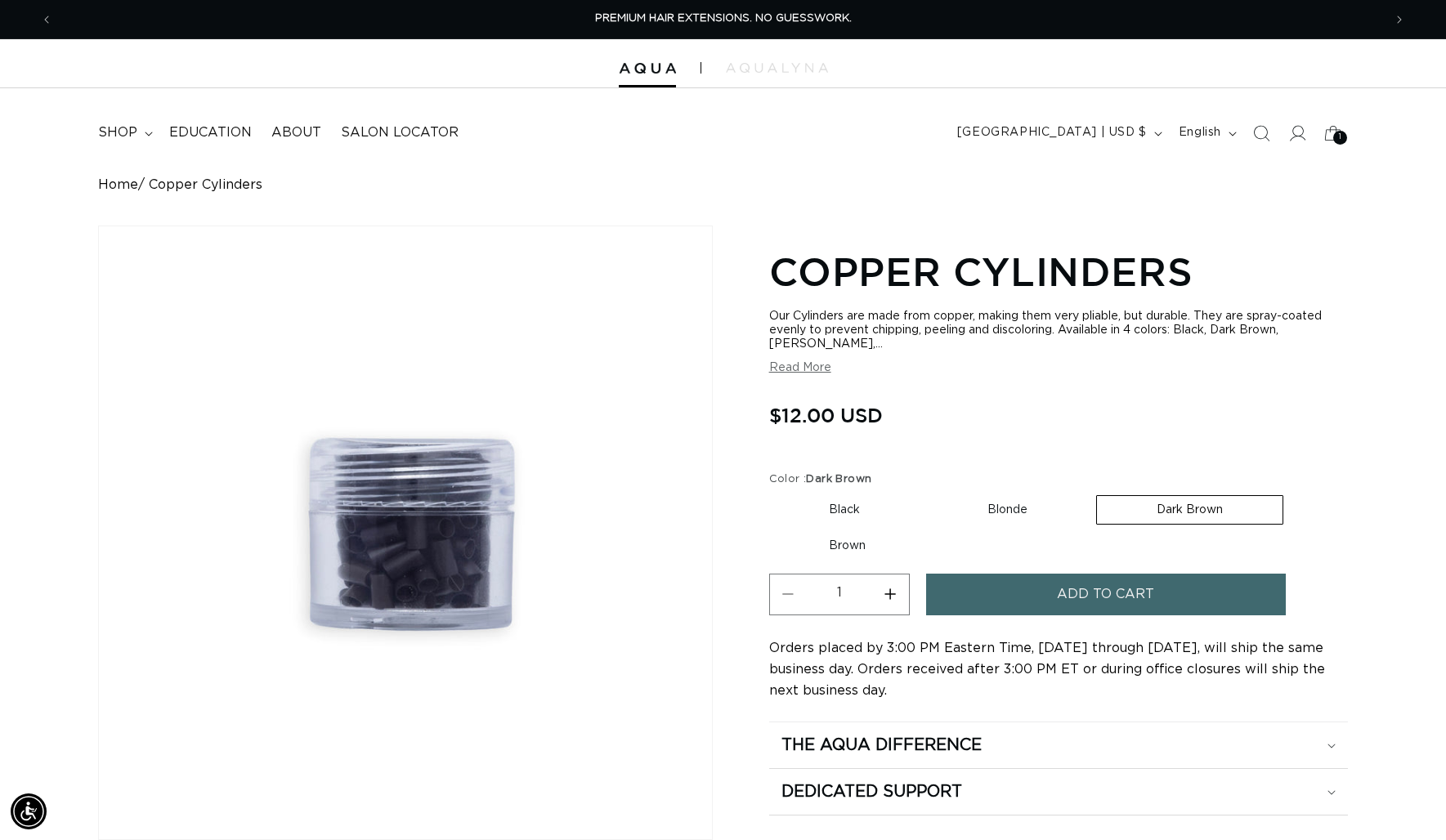
click at [1013, 496] on label "Blonde Variant sold out or unavailable" at bounding box center [1007, 510] width 159 height 28
click at [929, 493] on input "Blonde Variant sold out or unavailable" at bounding box center [928, 492] width 1 height 1
radio input "true"
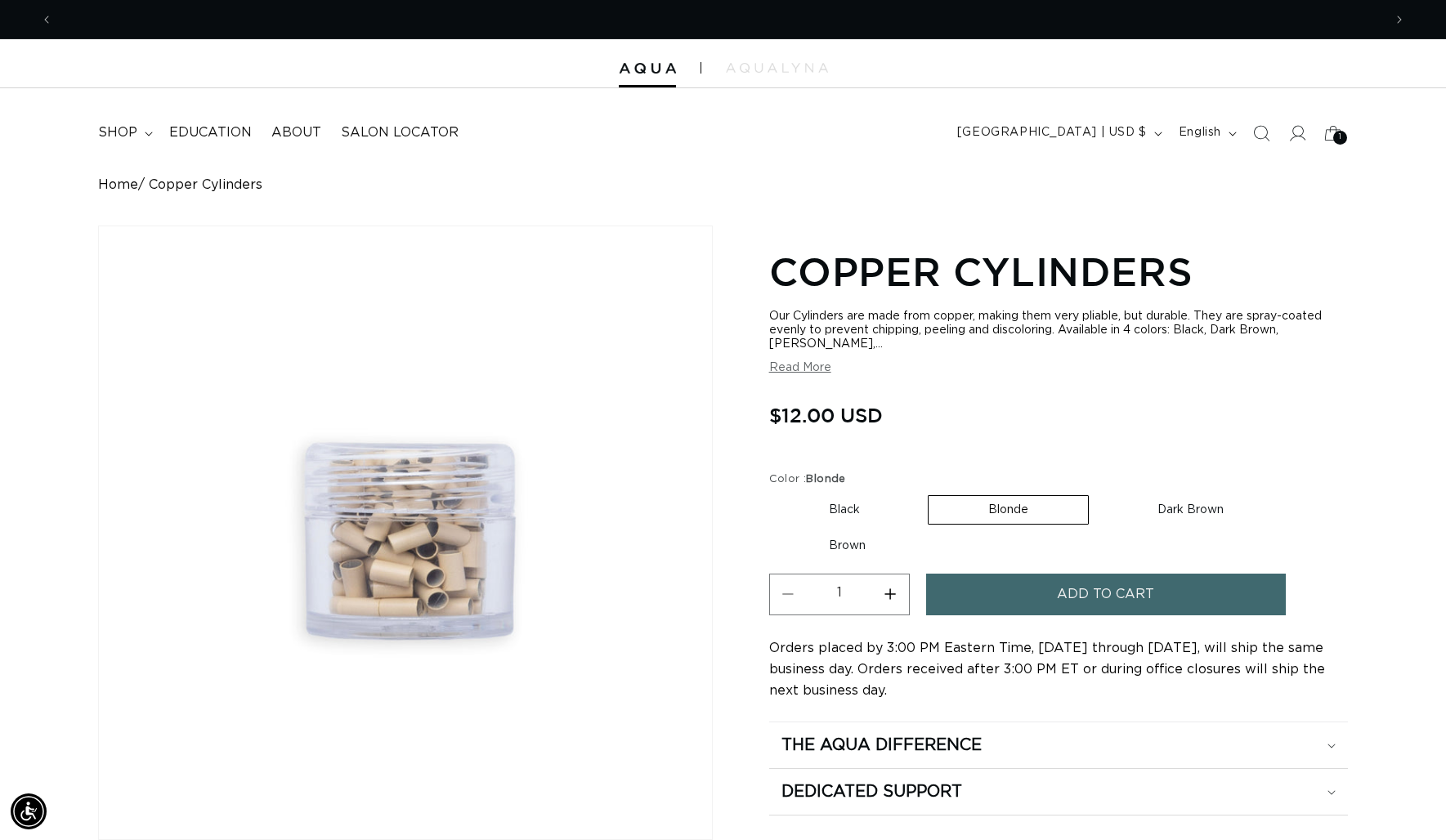
scroll to position [0, 1330]
click at [1168, 500] on label "Dark Brown Variant sold out or unavailable" at bounding box center [1190, 510] width 185 height 28
click at [1097, 493] on input "Dark Brown Variant sold out or unavailable" at bounding box center [1096, 492] width 1 height 1
radio input "true"
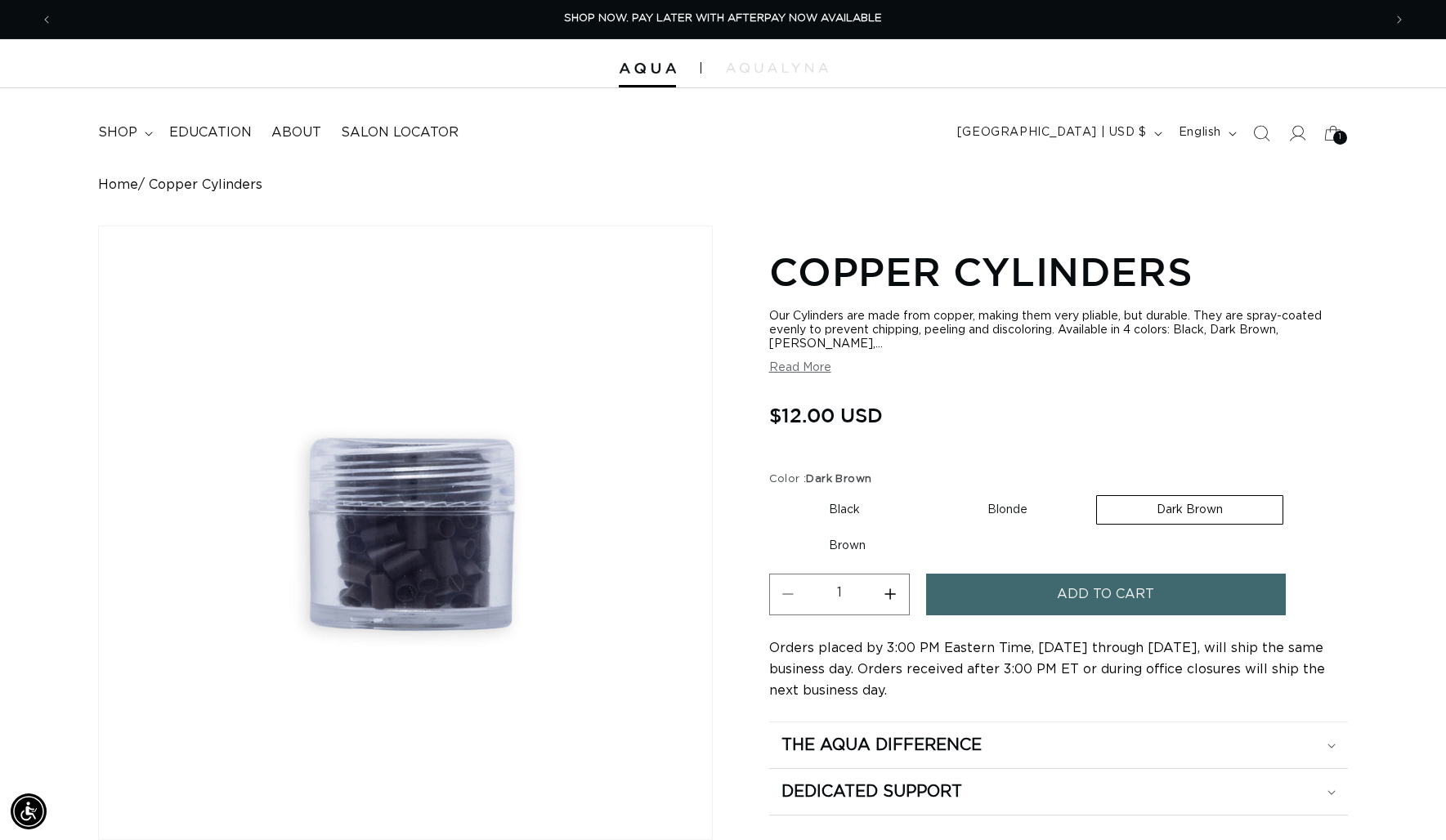
click at [1111, 588] on span "Add to cart" at bounding box center [1105, 594] width 97 height 41
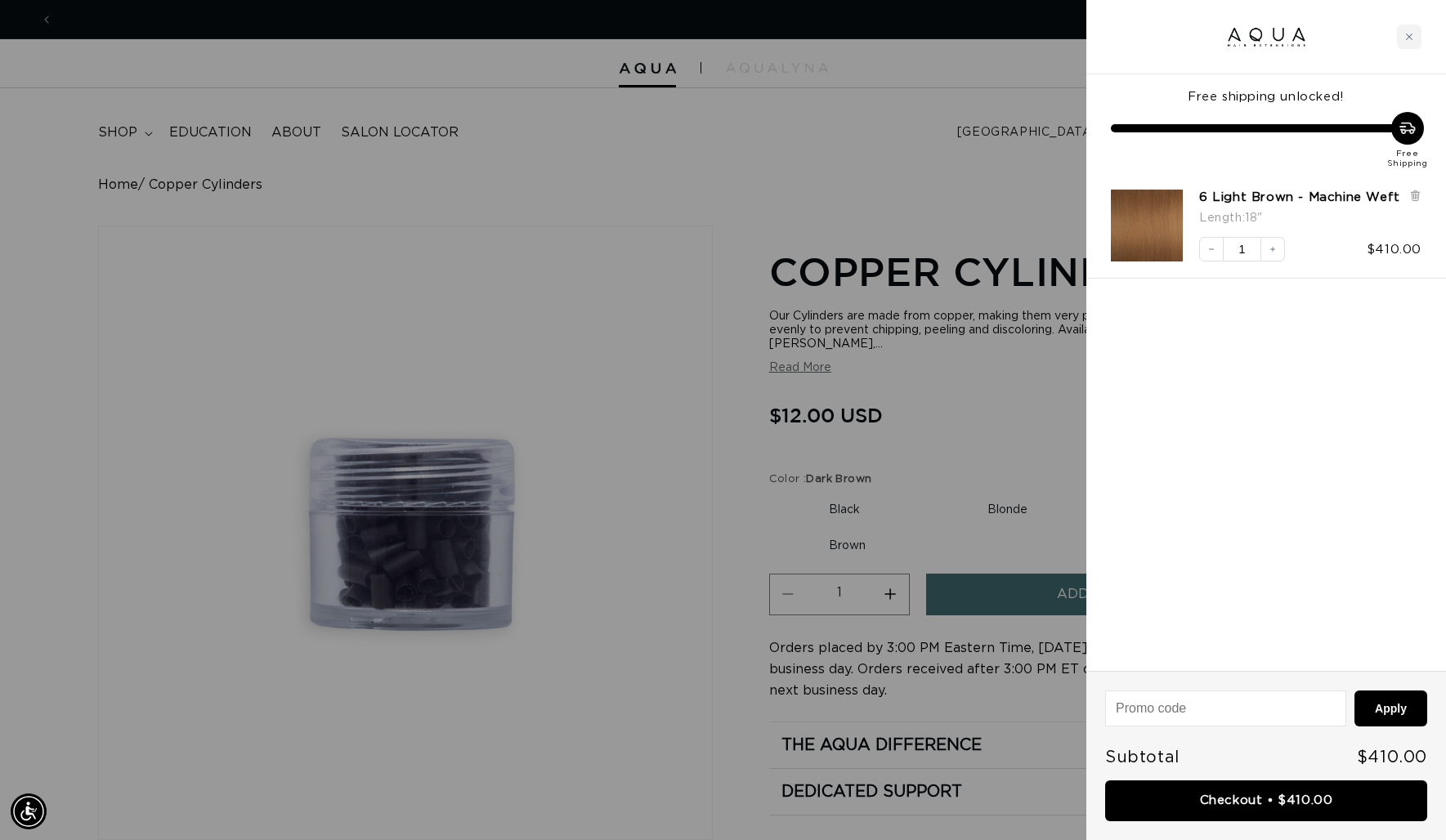
scroll to position [0, 2659]
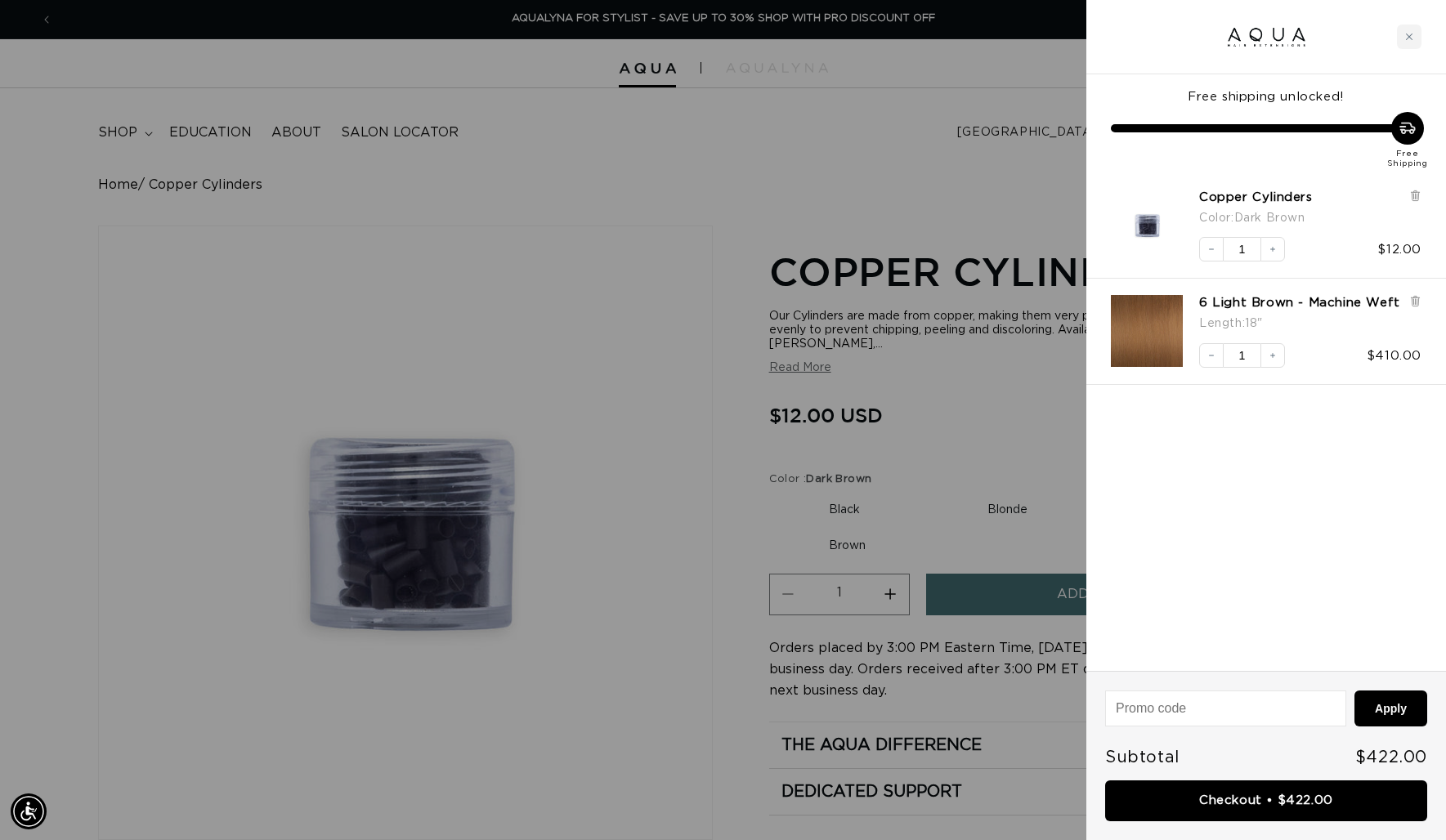
drag, startPoint x: 860, startPoint y: 176, endPoint x: 836, endPoint y: 173, distance: 24.2
click at [859, 176] on div at bounding box center [723, 420] width 1446 height 840
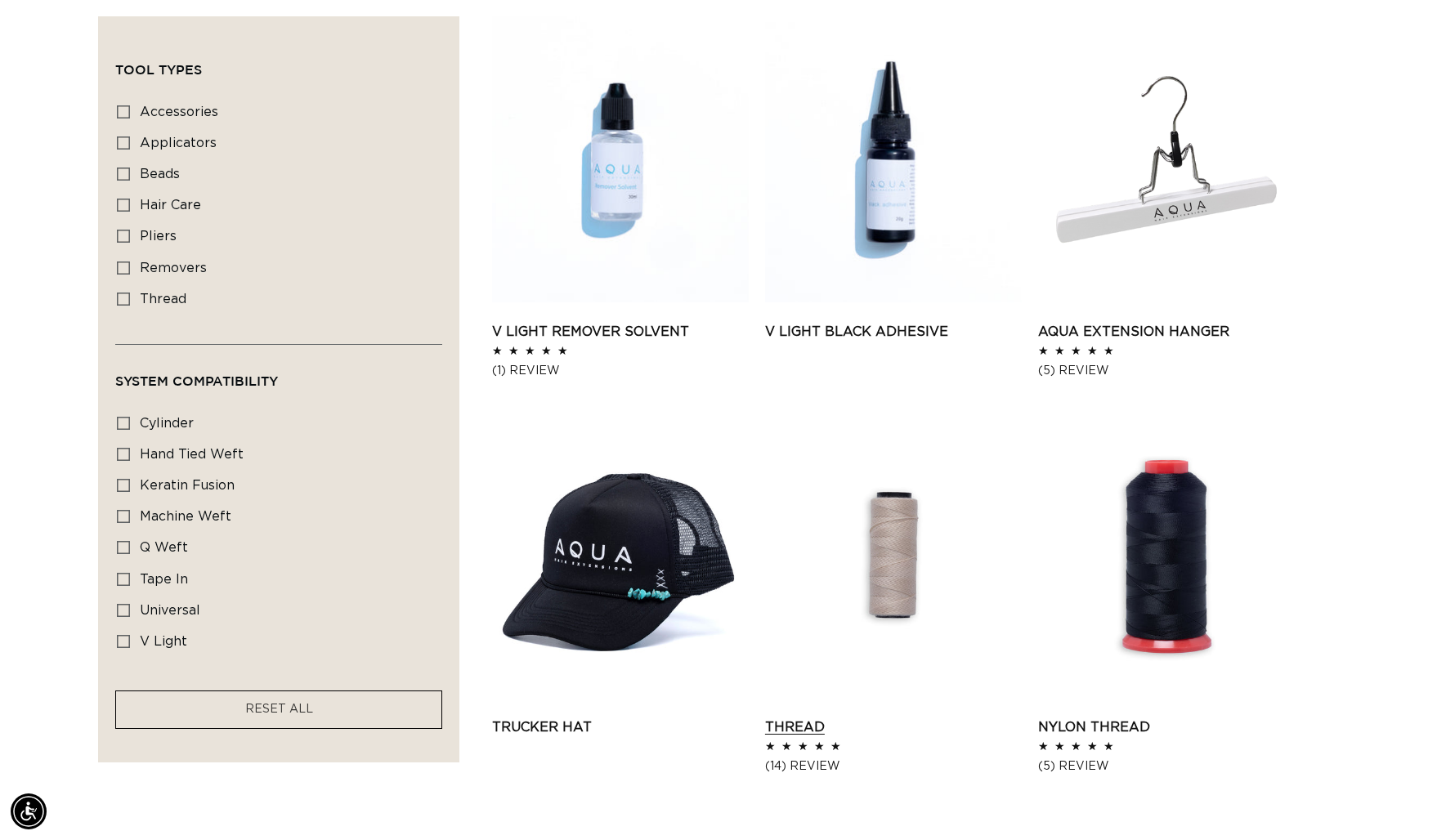
scroll to position [1035, 0]
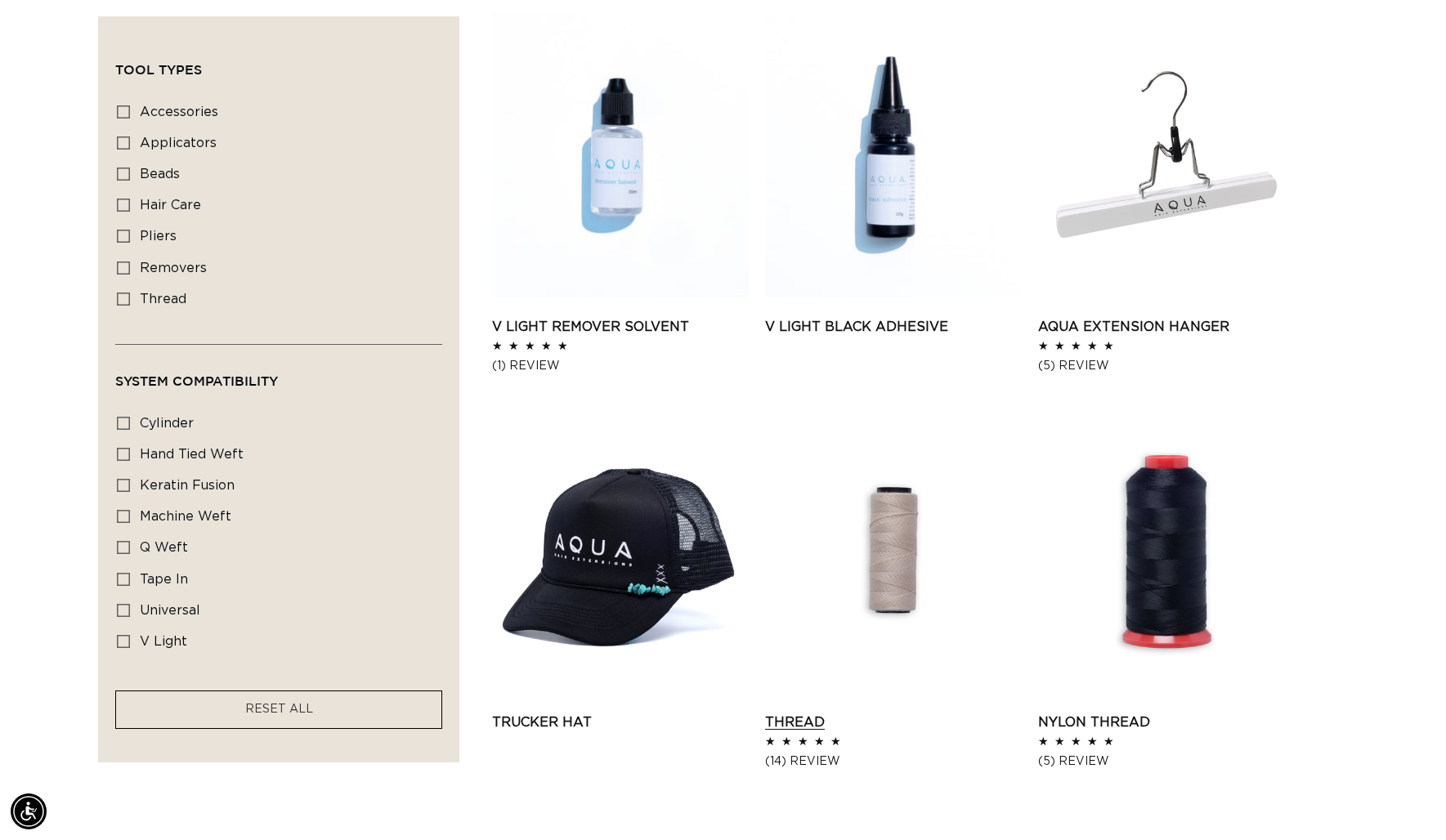
click at [897, 713] on link "Thread" at bounding box center [893, 722] width 257 height 19
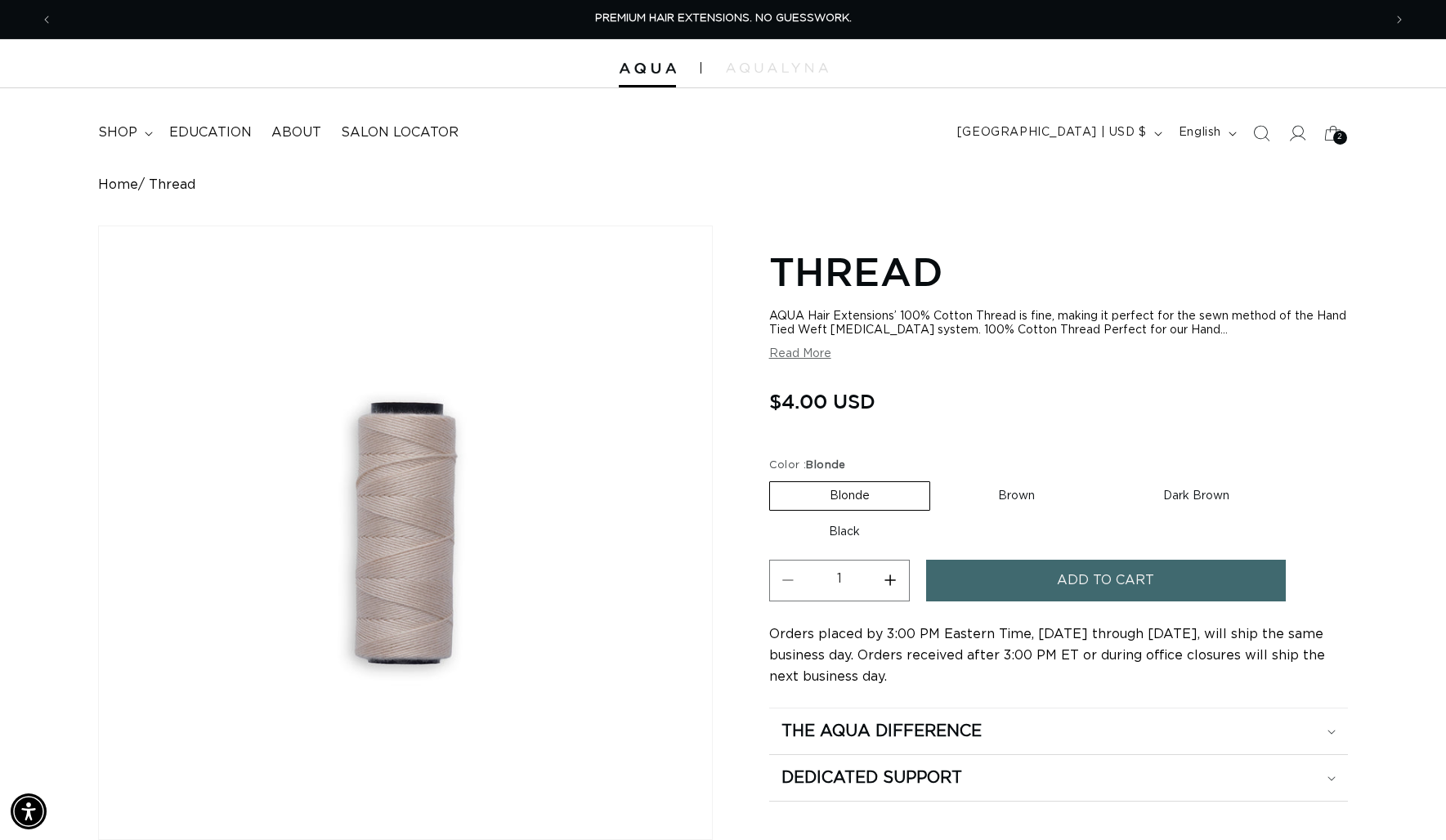
click at [1023, 500] on label "Brown Variant sold out or unavailable" at bounding box center [1015, 495] width 156 height 28
click at [939, 479] on input "Brown Variant sold out or unavailable" at bounding box center [938, 478] width 1 height 1
radio input "true"
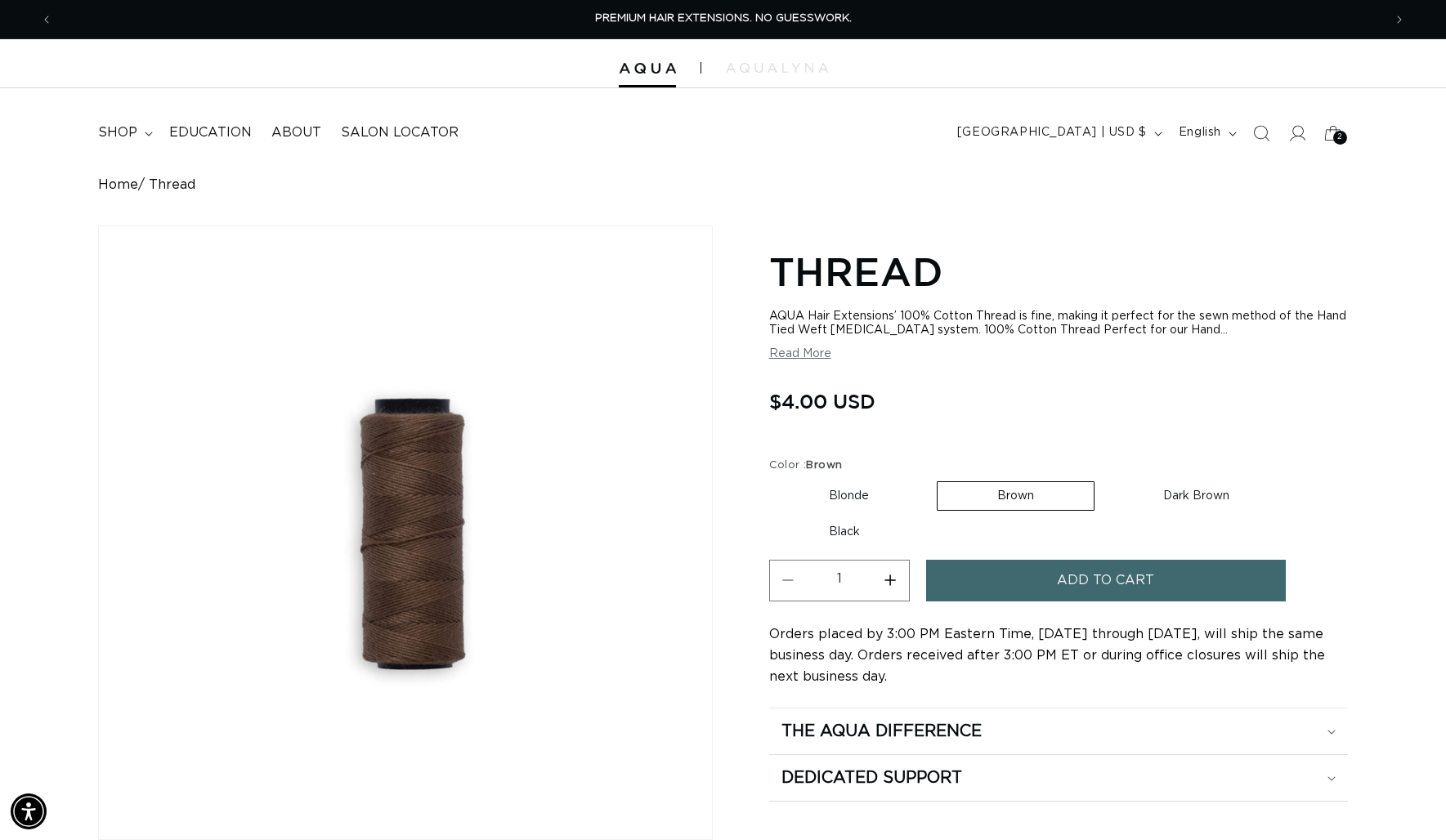
click at [1083, 578] on span "Add to cart" at bounding box center [1105, 580] width 97 height 41
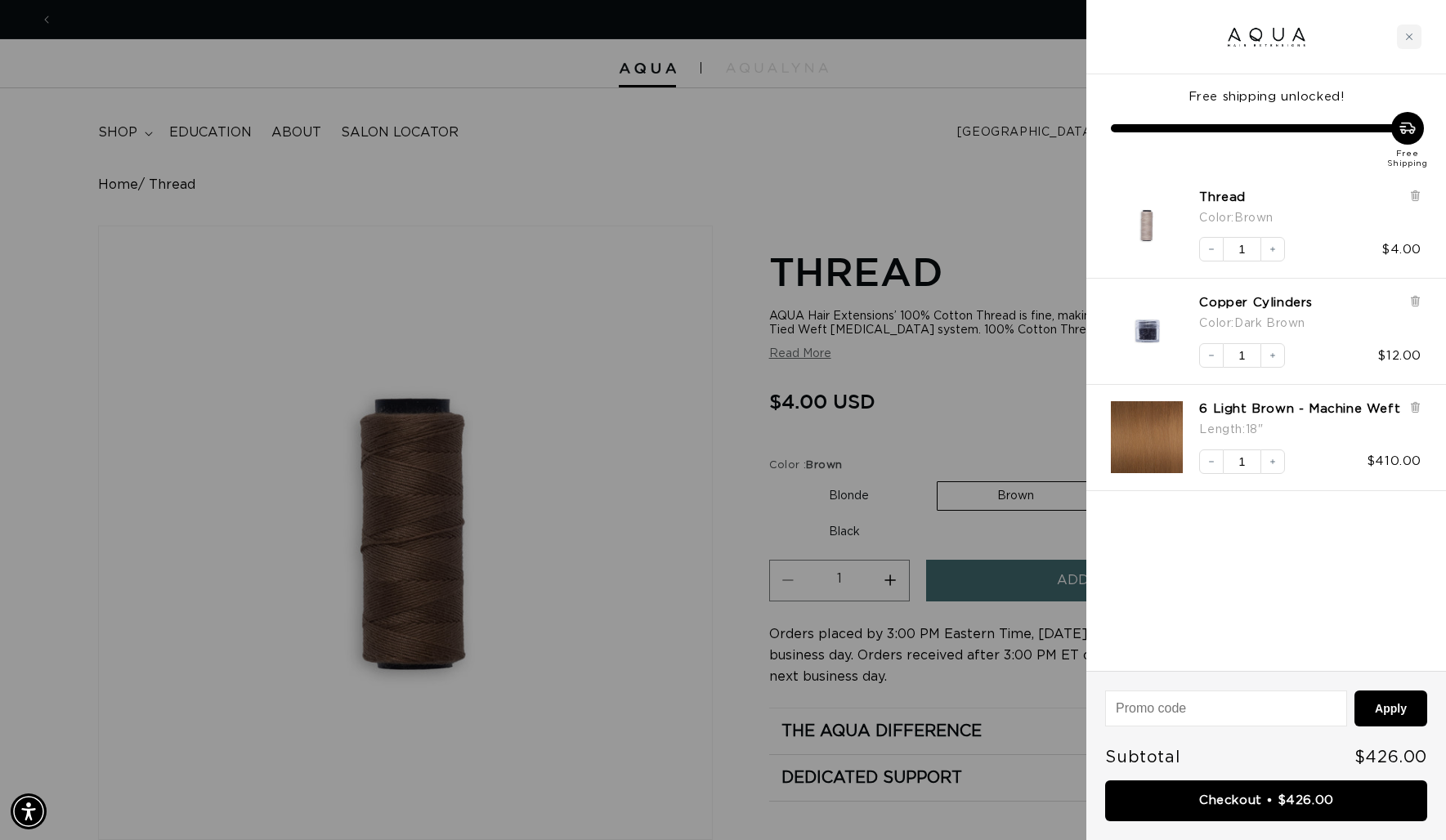
scroll to position [0, 2659]
click at [883, 409] on div at bounding box center [723, 420] width 1446 height 840
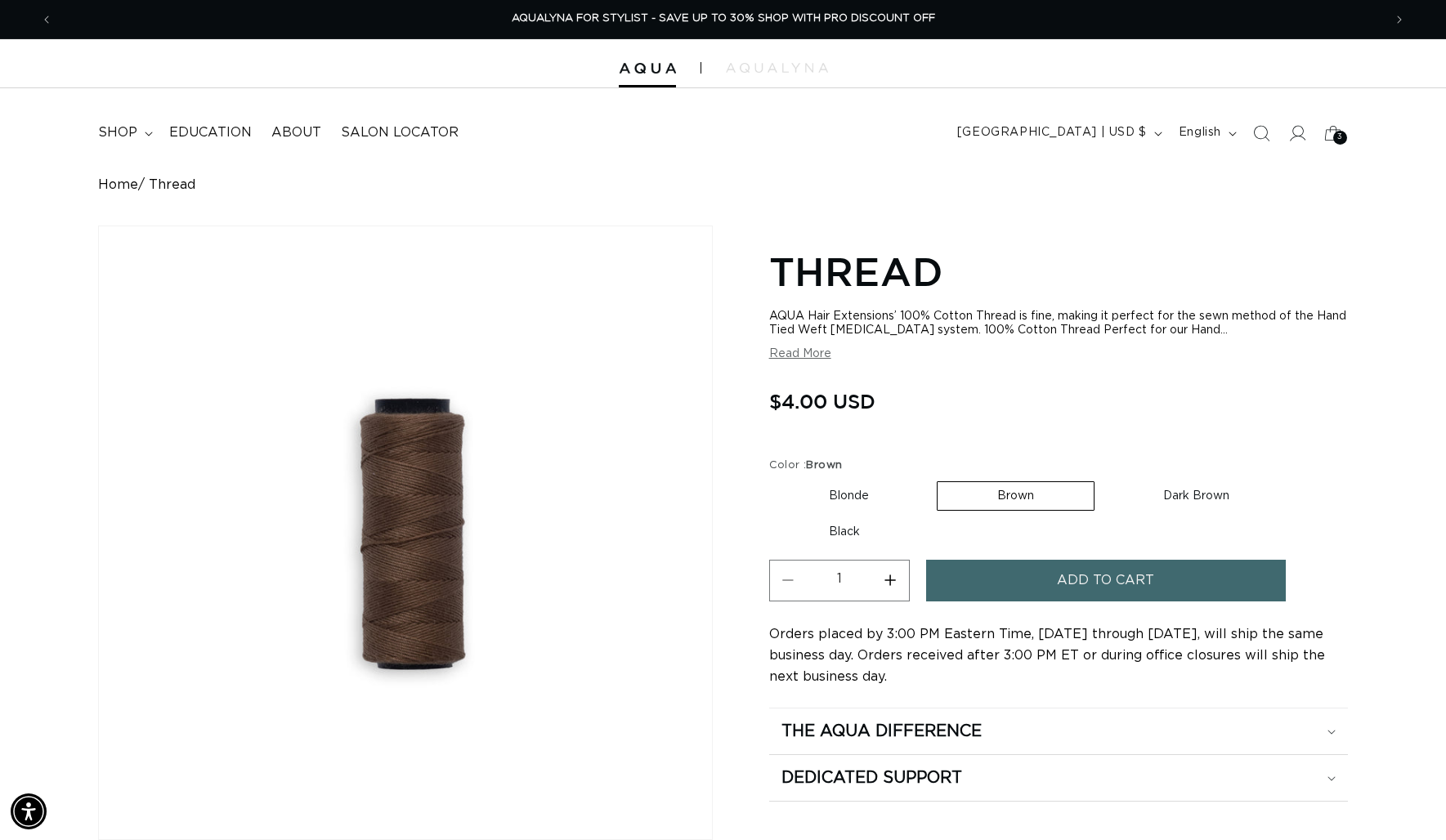
click at [1194, 496] on label "Dark Brown Variant sold out or unavailable" at bounding box center [1196, 495] width 185 height 28
click at [1103, 479] on input "Dark Brown Variant sold out or unavailable" at bounding box center [1102, 478] width 1 height 1
radio input "true"
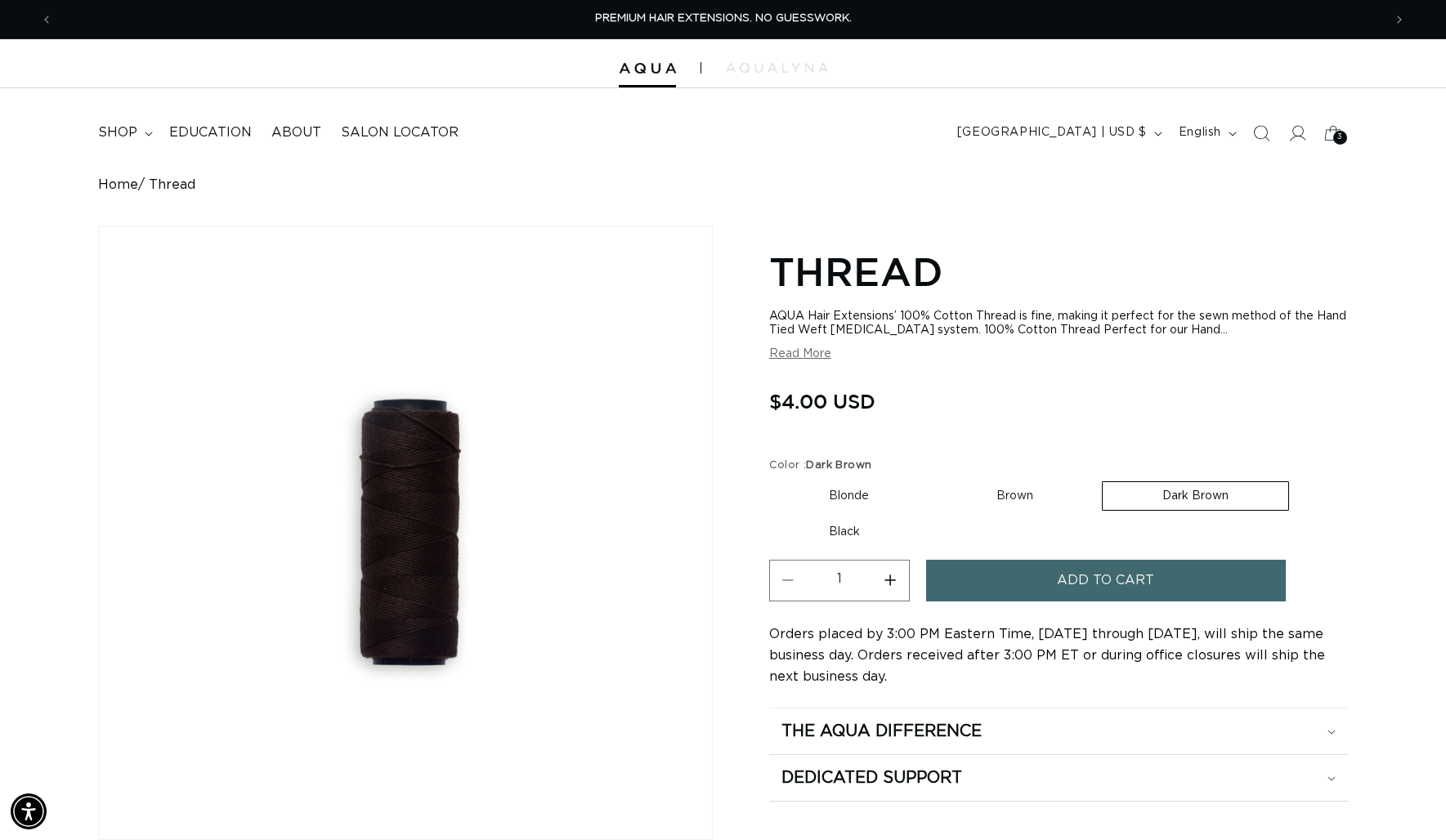
click at [1007, 495] on label "Brown Variant sold out or unavailable" at bounding box center [1014, 495] width 156 height 28
click at [937, 479] on input "Brown Variant sold out or unavailable" at bounding box center [936, 478] width 1 height 1
radio input "true"
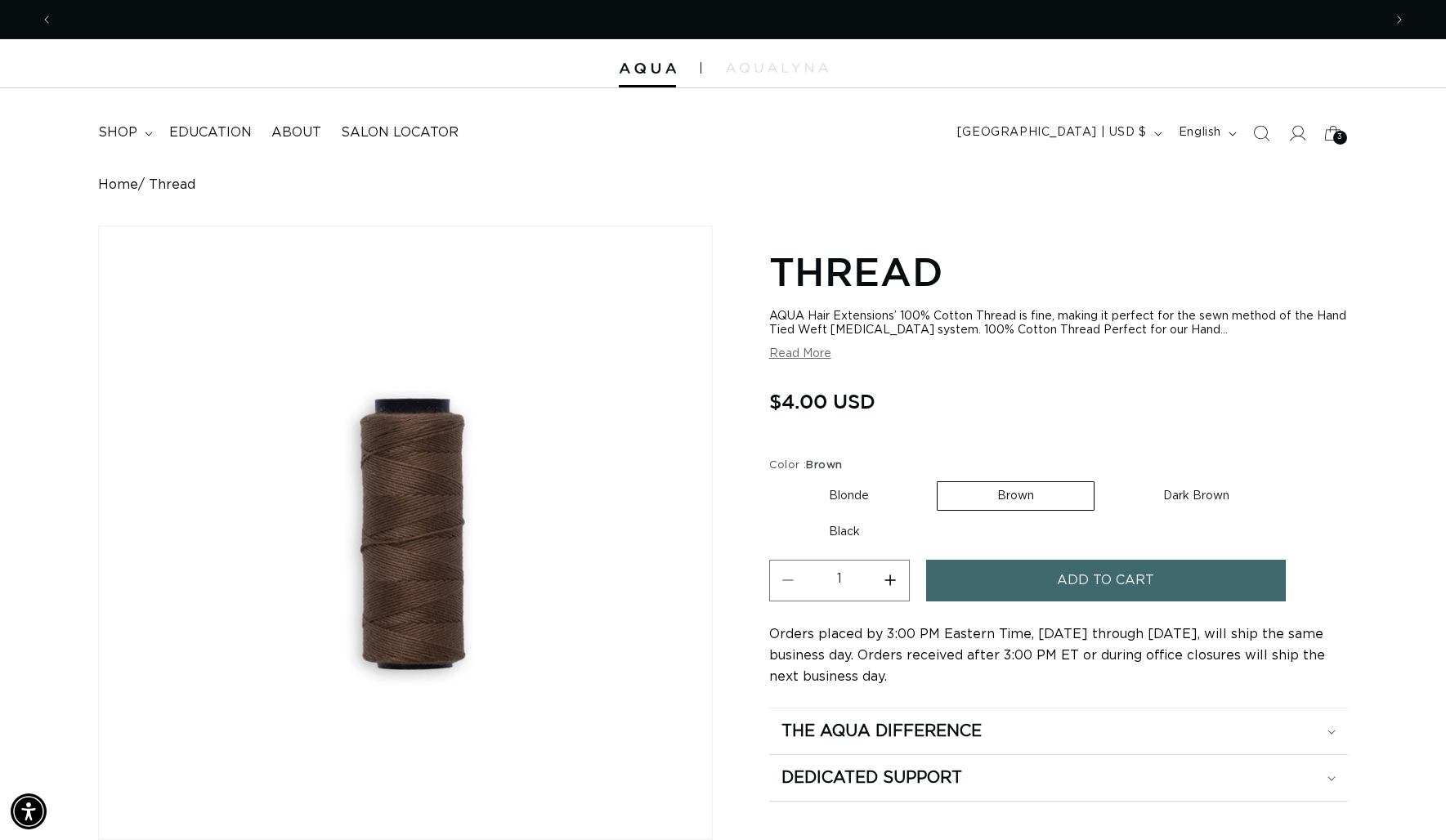
scroll to position [0, 1330]
click at [1188, 495] on label "Dark Brown Variant sold out or unavailable" at bounding box center [1196, 495] width 185 height 28
click at [1103, 479] on input "Dark Brown Variant sold out or unavailable" at bounding box center [1102, 478] width 1 height 1
radio input "true"
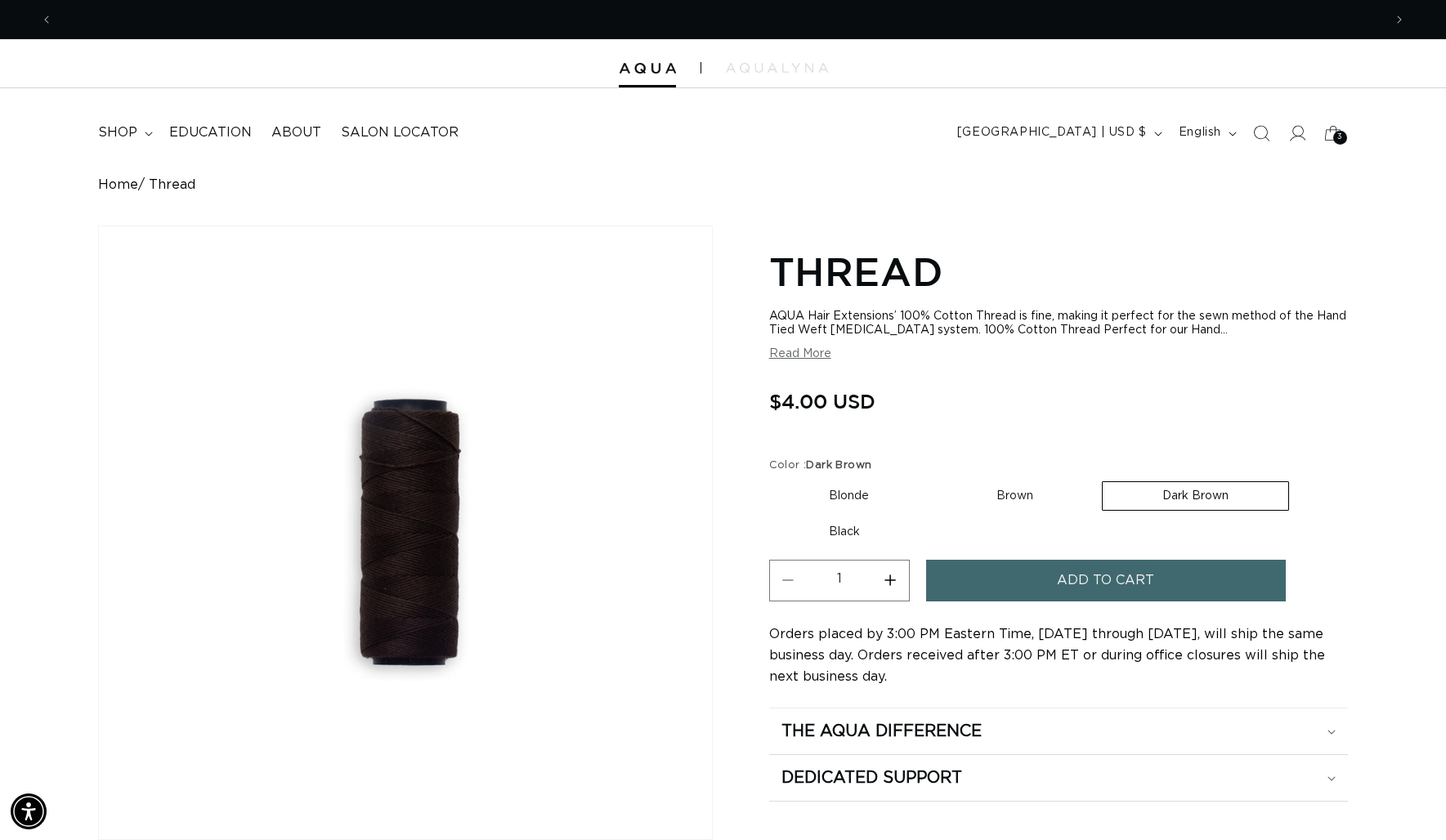
scroll to position [0, 1330]
click at [1058, 586] on span "Add to cart" at bounding box center [1105, 580] width 97 height 41
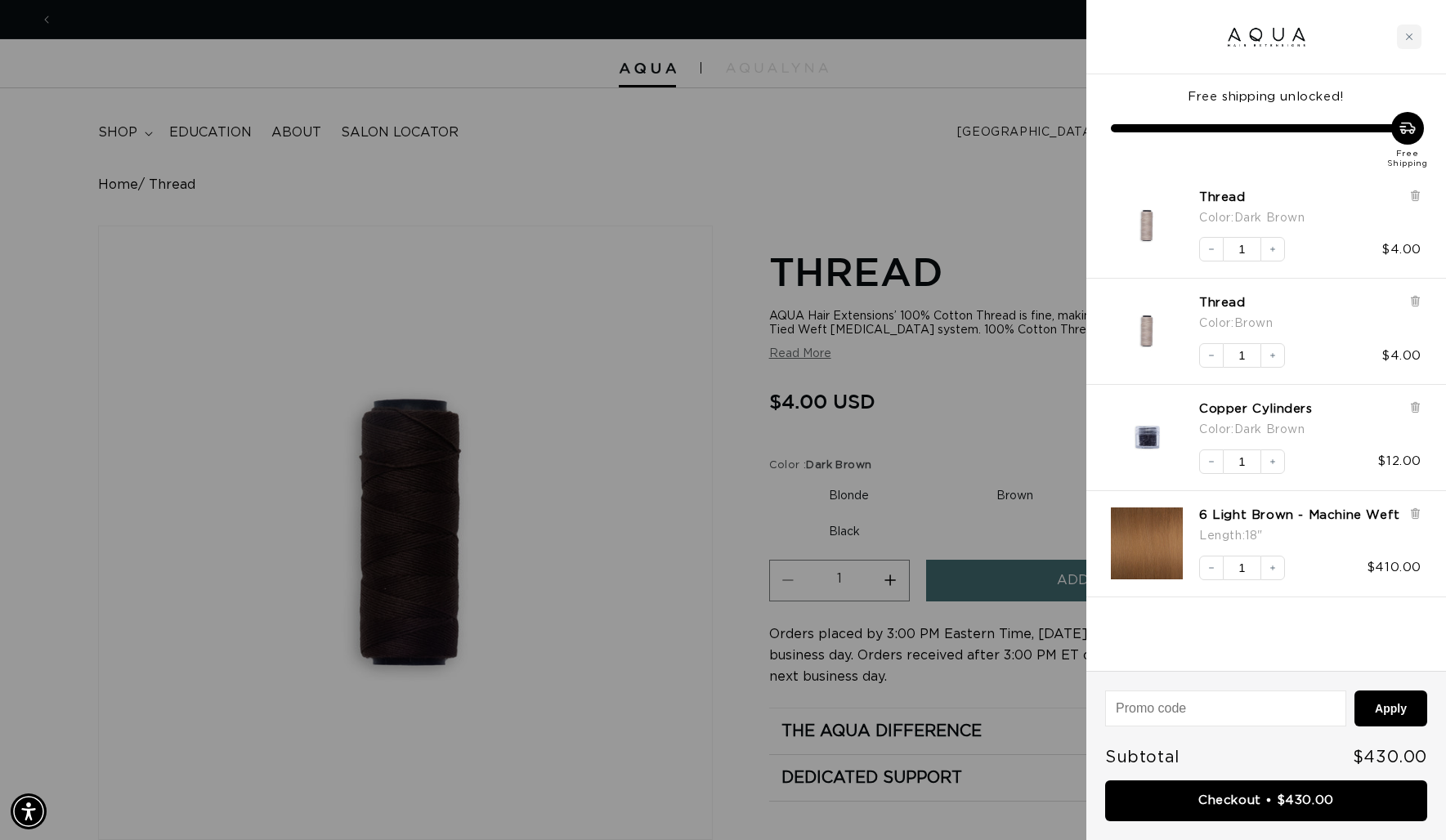
scroll to position [0, 2659]
click at [1213, 357] on icon "Decrease quantity" at bounding box center [1211, 356] width 10 height 10
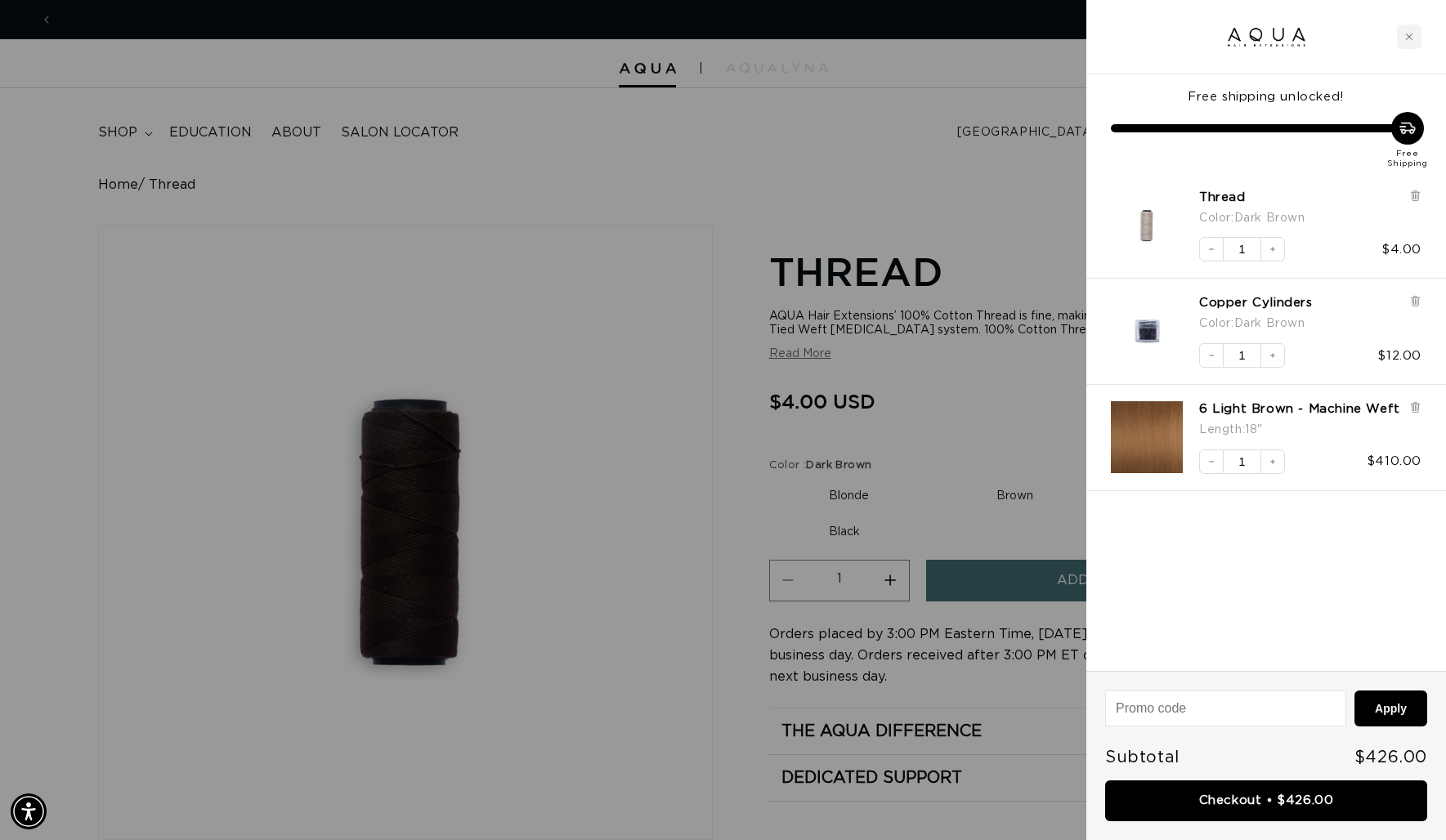
scroll to position [0, 1330]
click at [1028, 544] on div at bounding box center [723, 420] width 1446 height 840
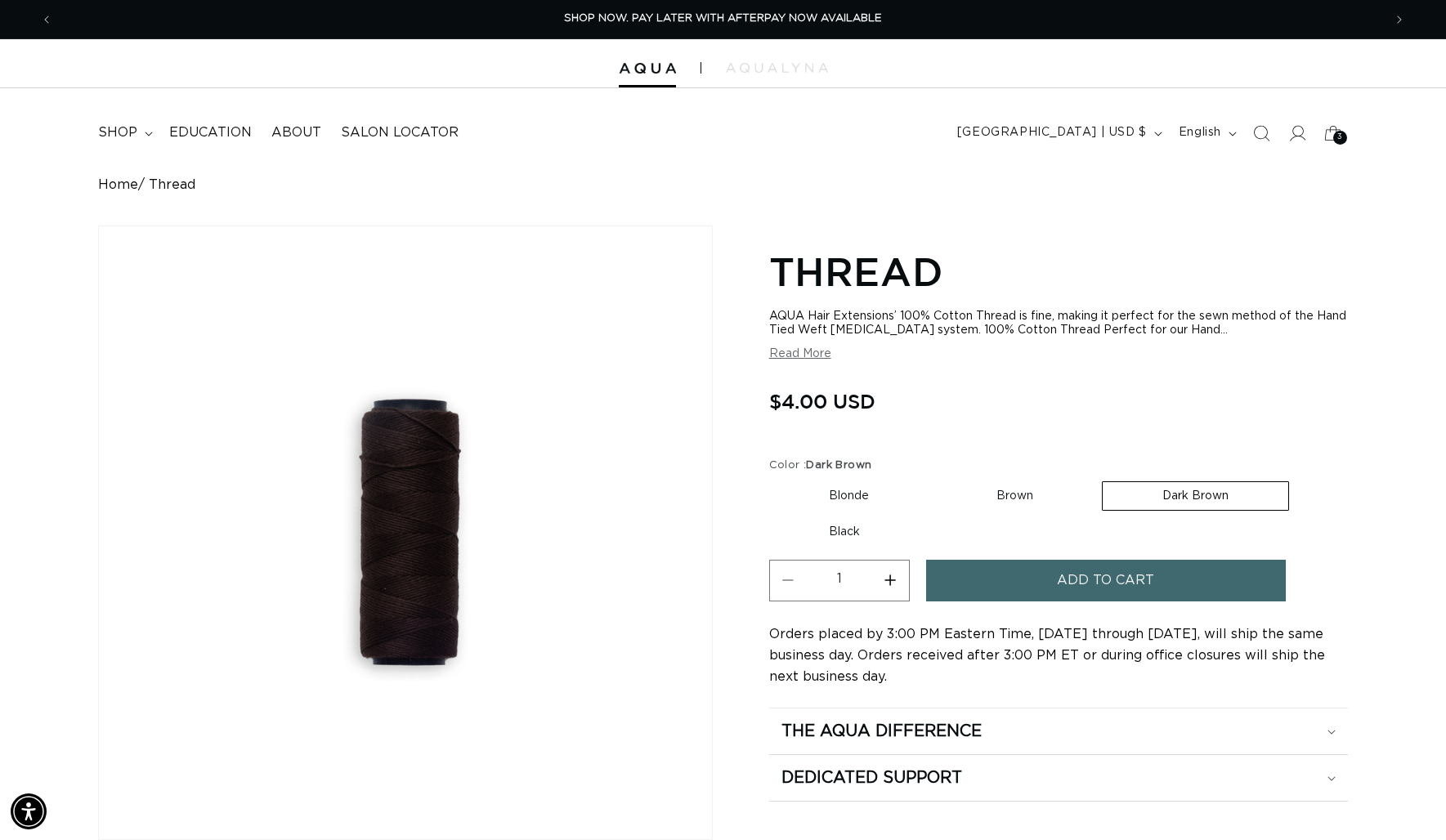
click at [1007, 500] on label "Brown Variant sold out or unavailable" at bounding box center [1014, 495] width 156 height 28
click at [937, 479] on input "Brown Variant sold out or unavailable" at bounding box center [936, 478] width 1 height 1
radio input "true"
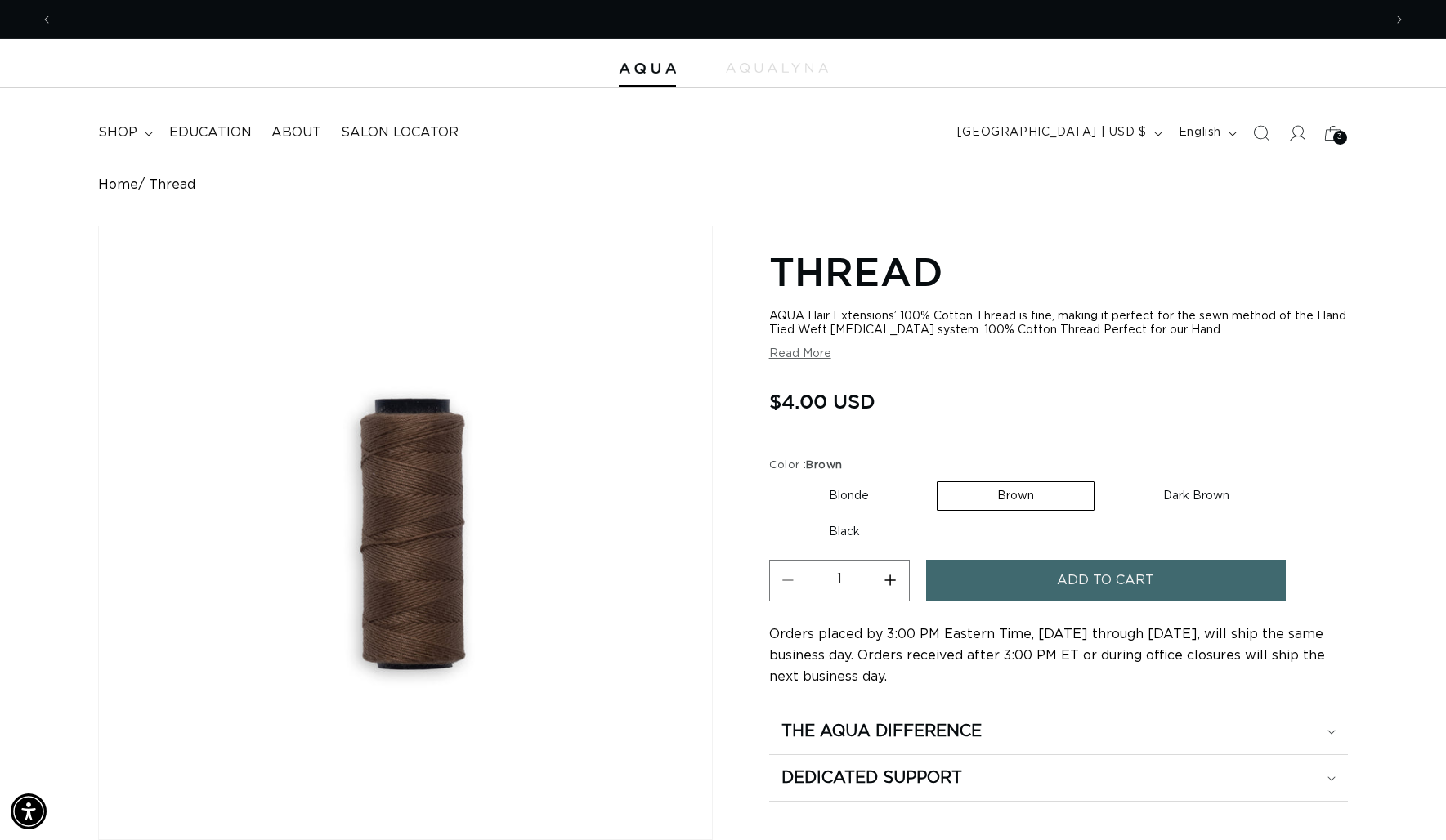
scroll to position [0, 2659]
click at [1087, 583] on span "Add to cart" at bounding box center [1105, 580] width 97 height 41
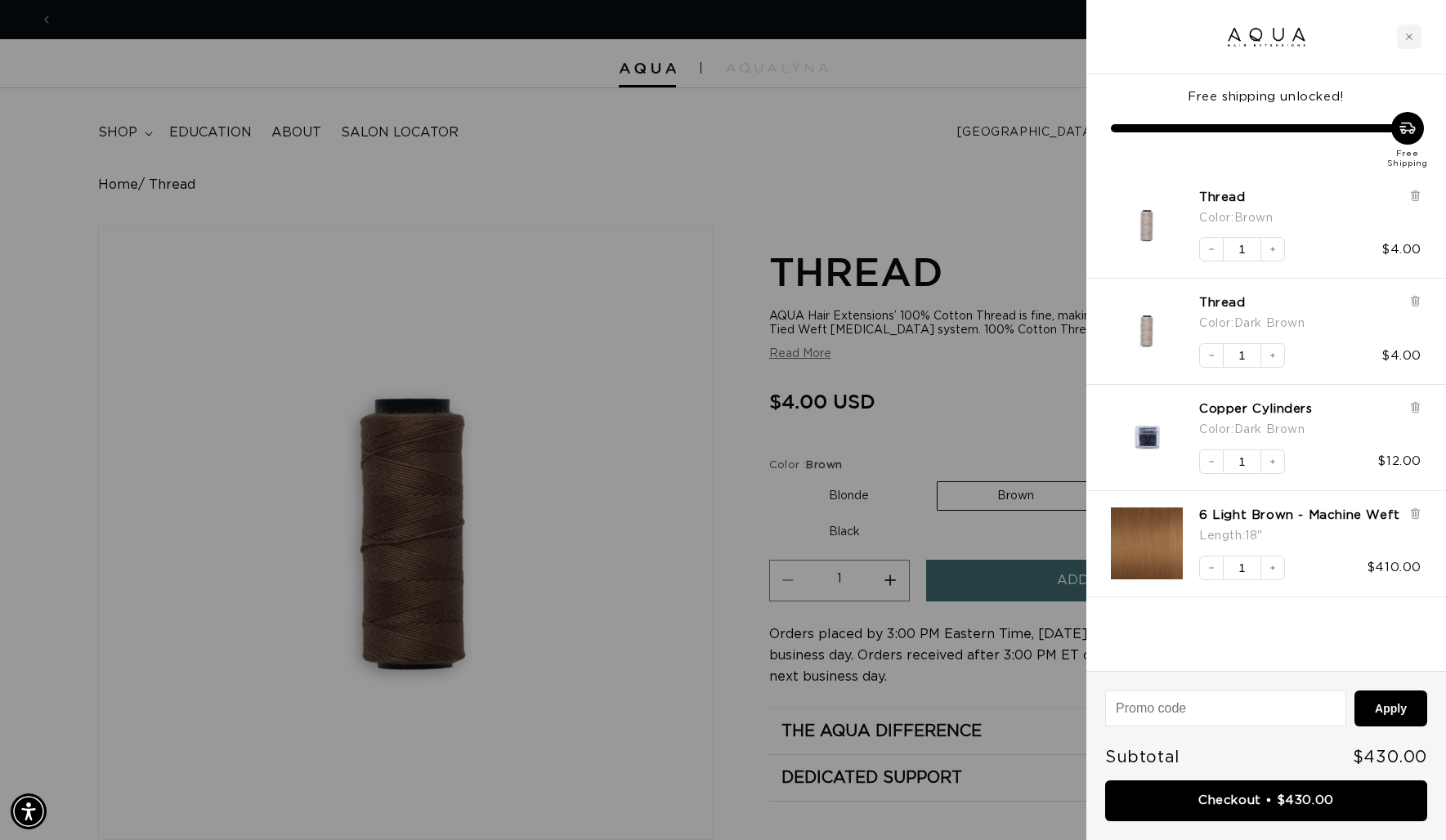
scroll to position [0, 0]
click at [1139, 440] on img "Copper Cylinders - Dark Brown" at bounding box center [1146, 436] width 72 height 72
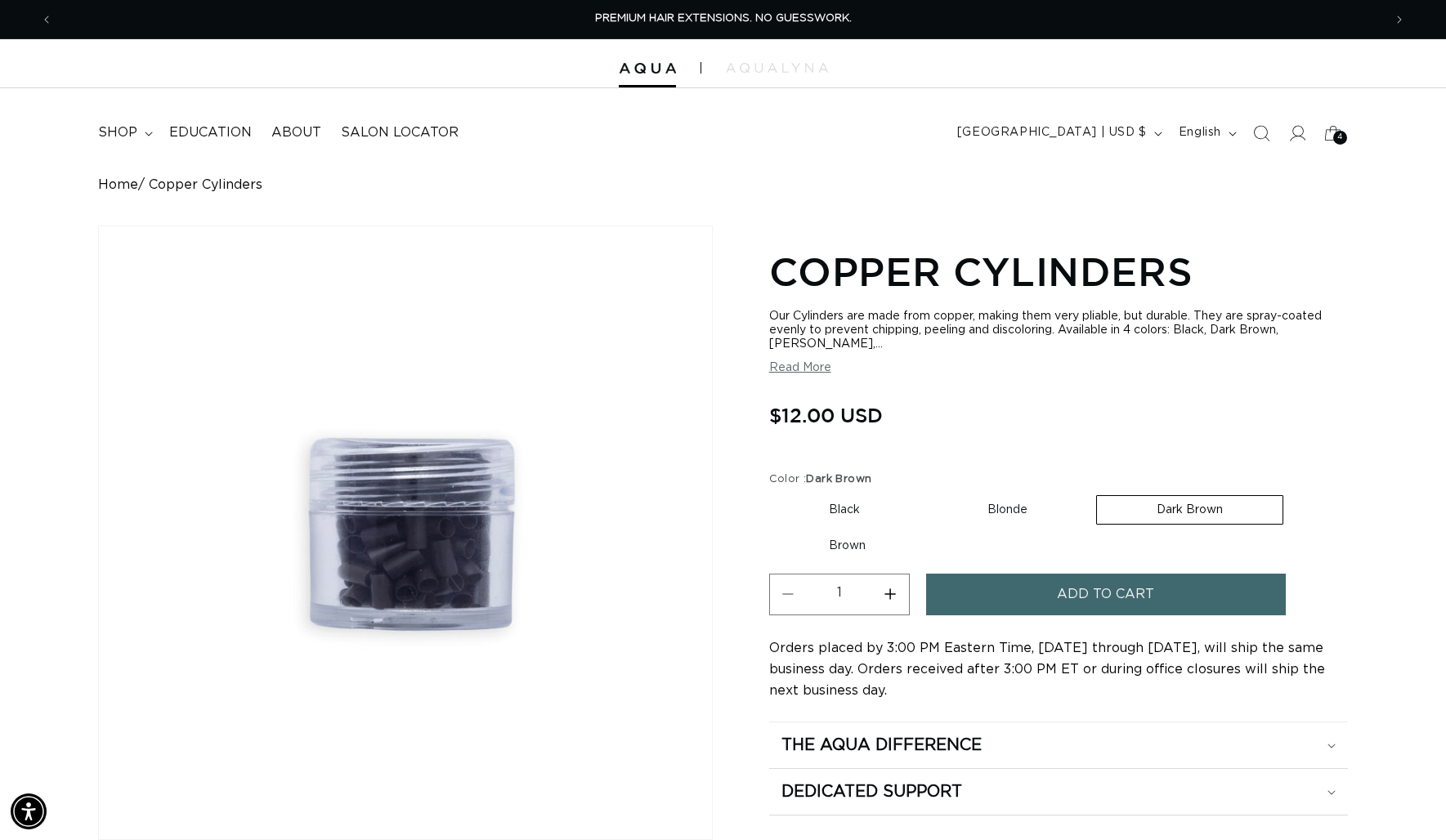
click at [840, 532] on label "Brown Variant sold out or unavailable" at bounding box center [847, 545] width 156 height 28
click at [1291, 493] on input "Brown Variant sold out or unavailable" at bounding box center [1291, 492] width 1 height 1
radio input "true"
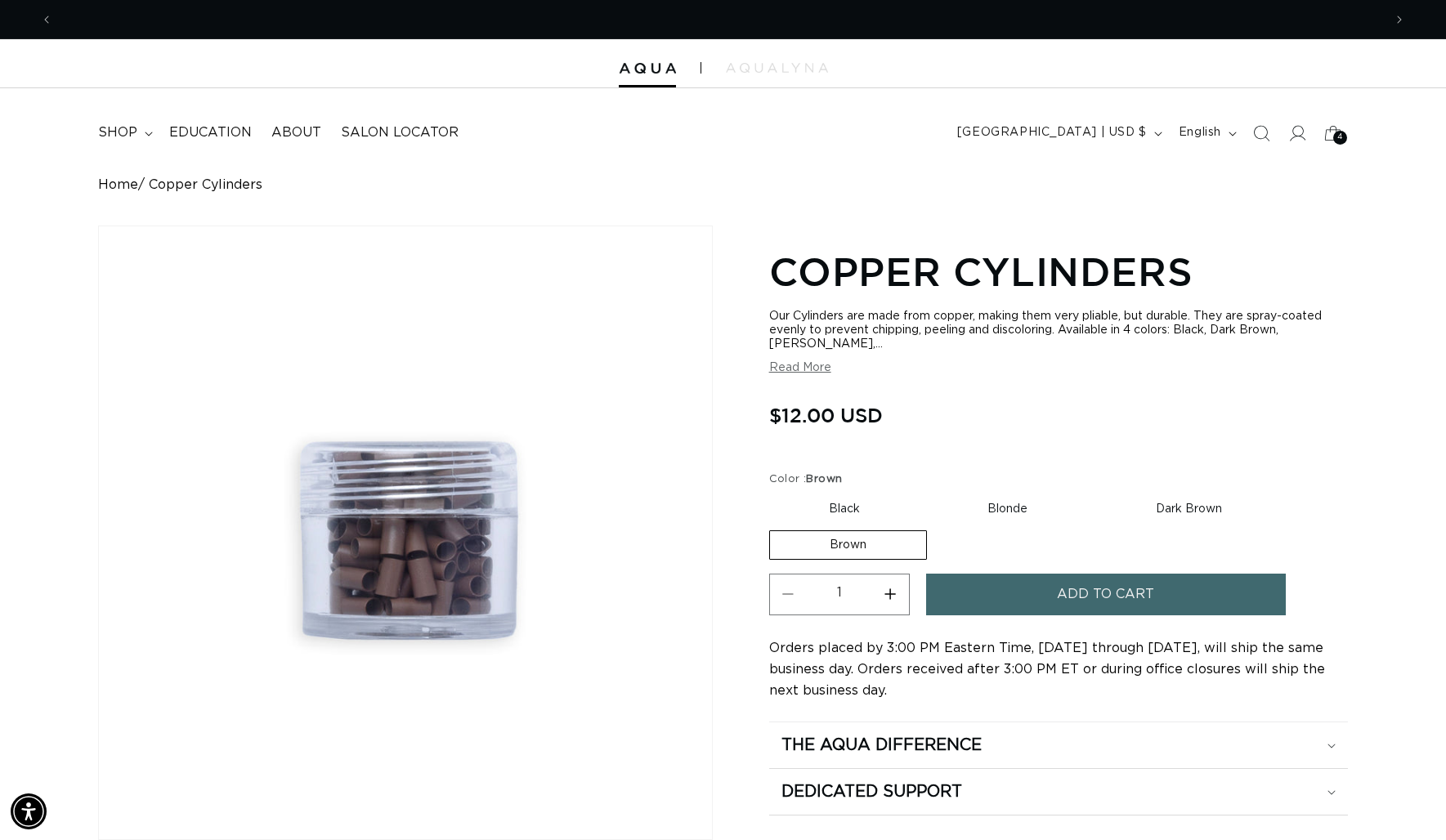
scroll to position [0, 1330]
click at [1170, 495] on label "Dark Brown Variant sold out or unavailable" at bounding box center [1188, 509] width 185 height 28
click at [1095, 493] on input "Dark Brown Variant sold out or unavailable" at bounding box center [1095, 492] width 1 height 1
radio input "true"
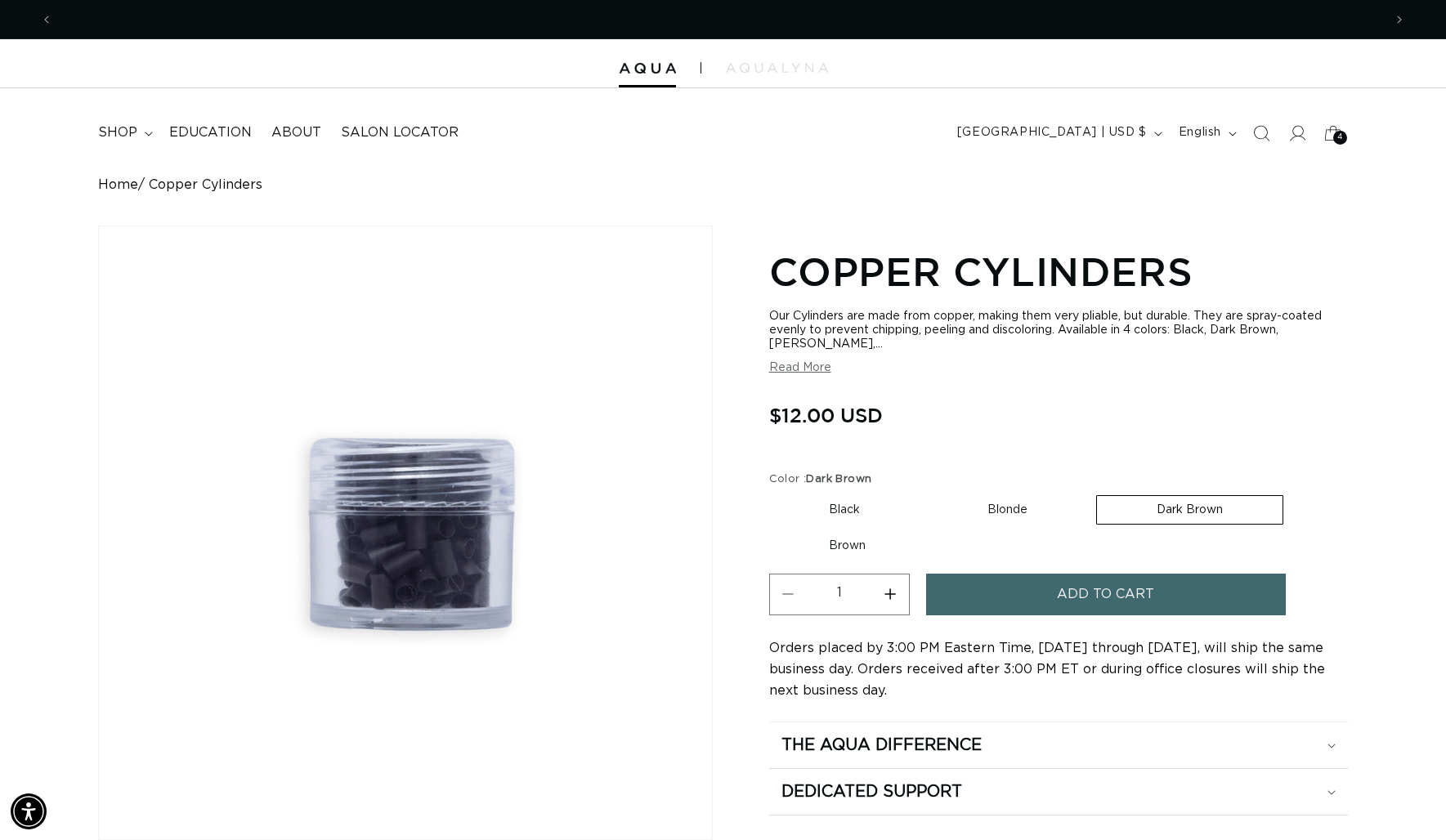
scroll to position [0, 2659]
click at [852, 533] on label "Brown Variant sold out or unavailable" at bounding box center [847, 545] width 156 height 28
click at [1291, 493] on input "Brown Variant sold out or unavailable" at bounding box center [1291, 492] width 1 height 1
radio input "true"
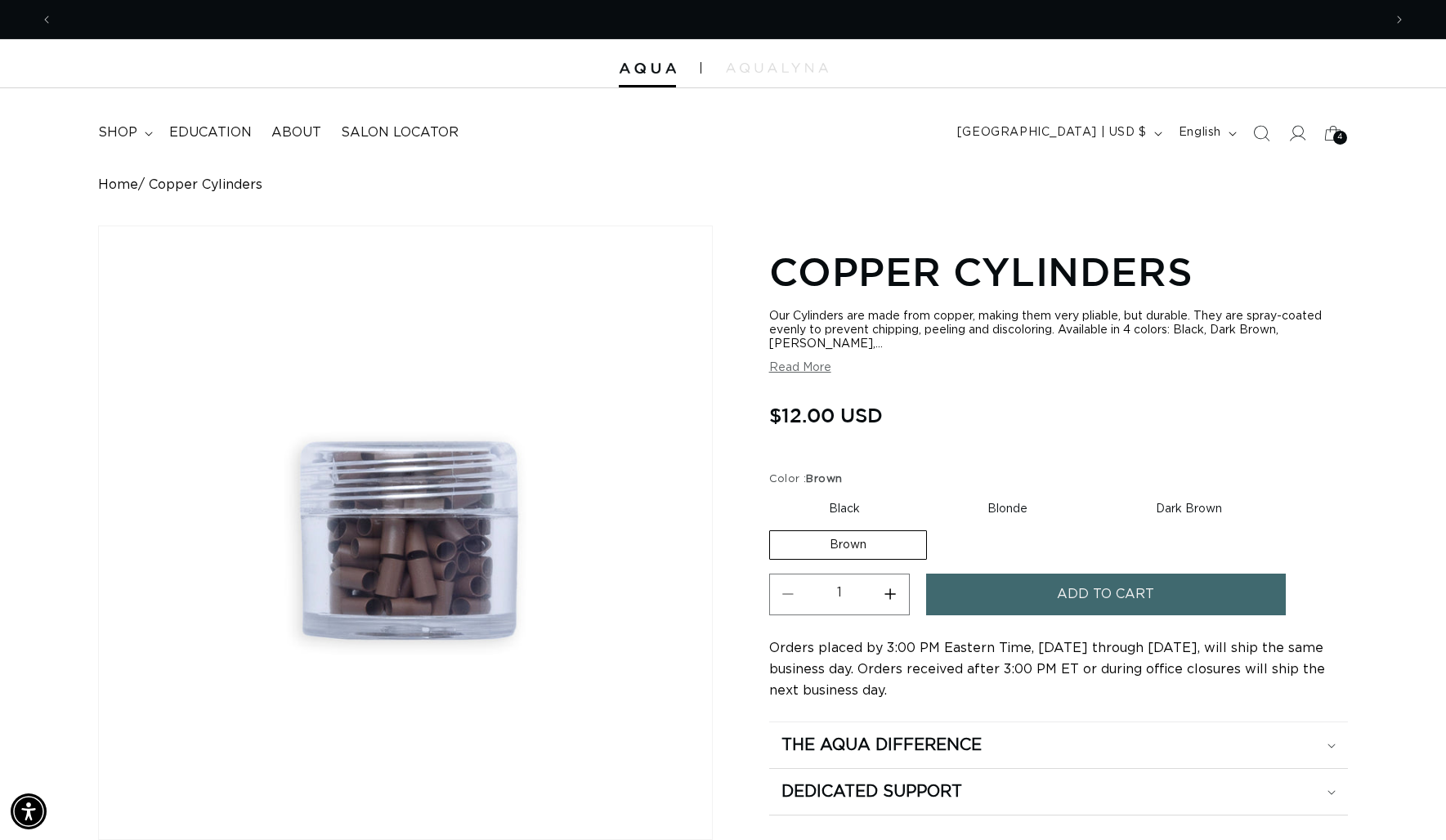
scroll to position [0, 1330]
click at [1038, 581] on button "Add to cart" at bounding box center [1106, 594] width 360 height 41
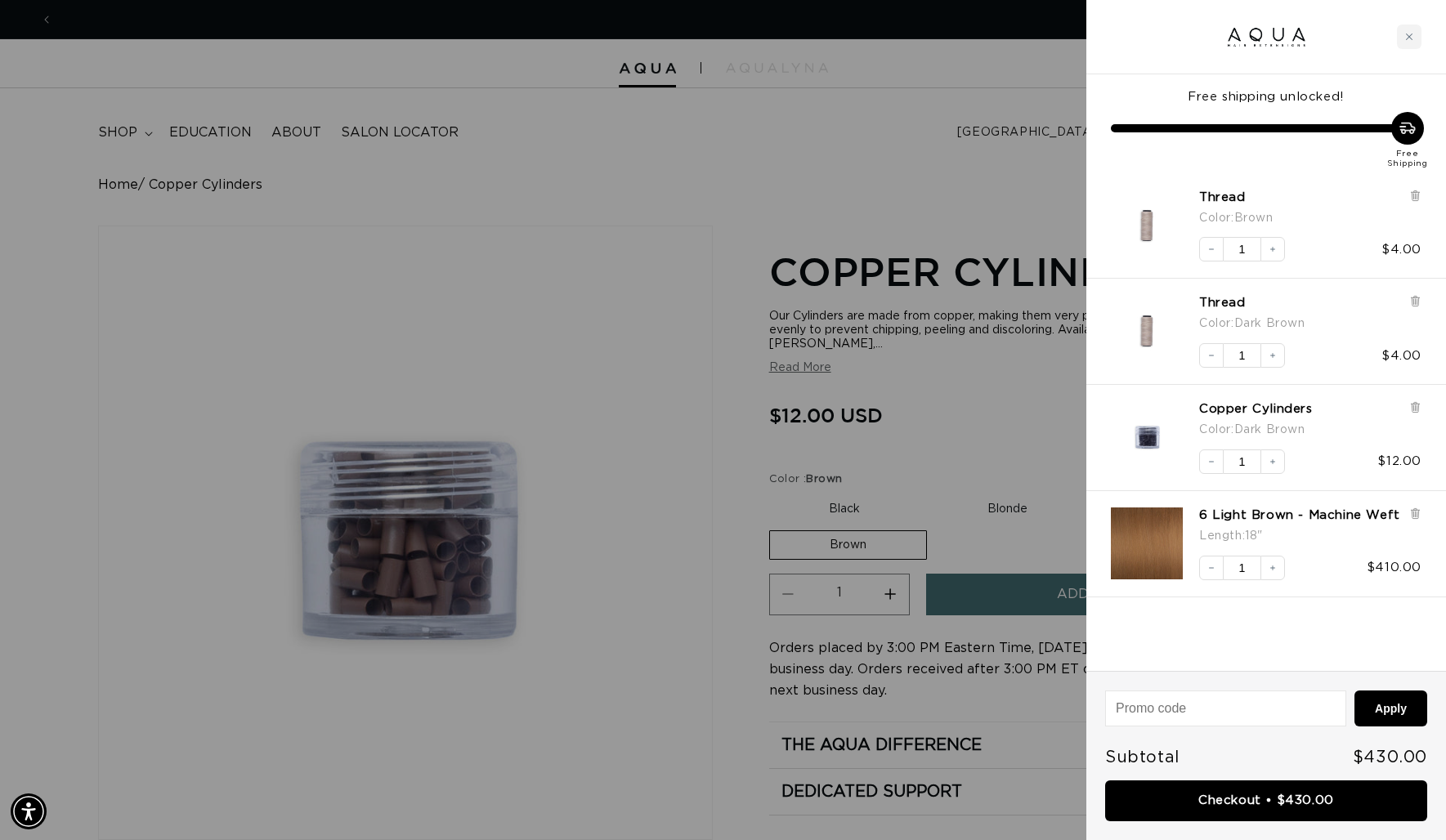
scroll to position [0, 2659]
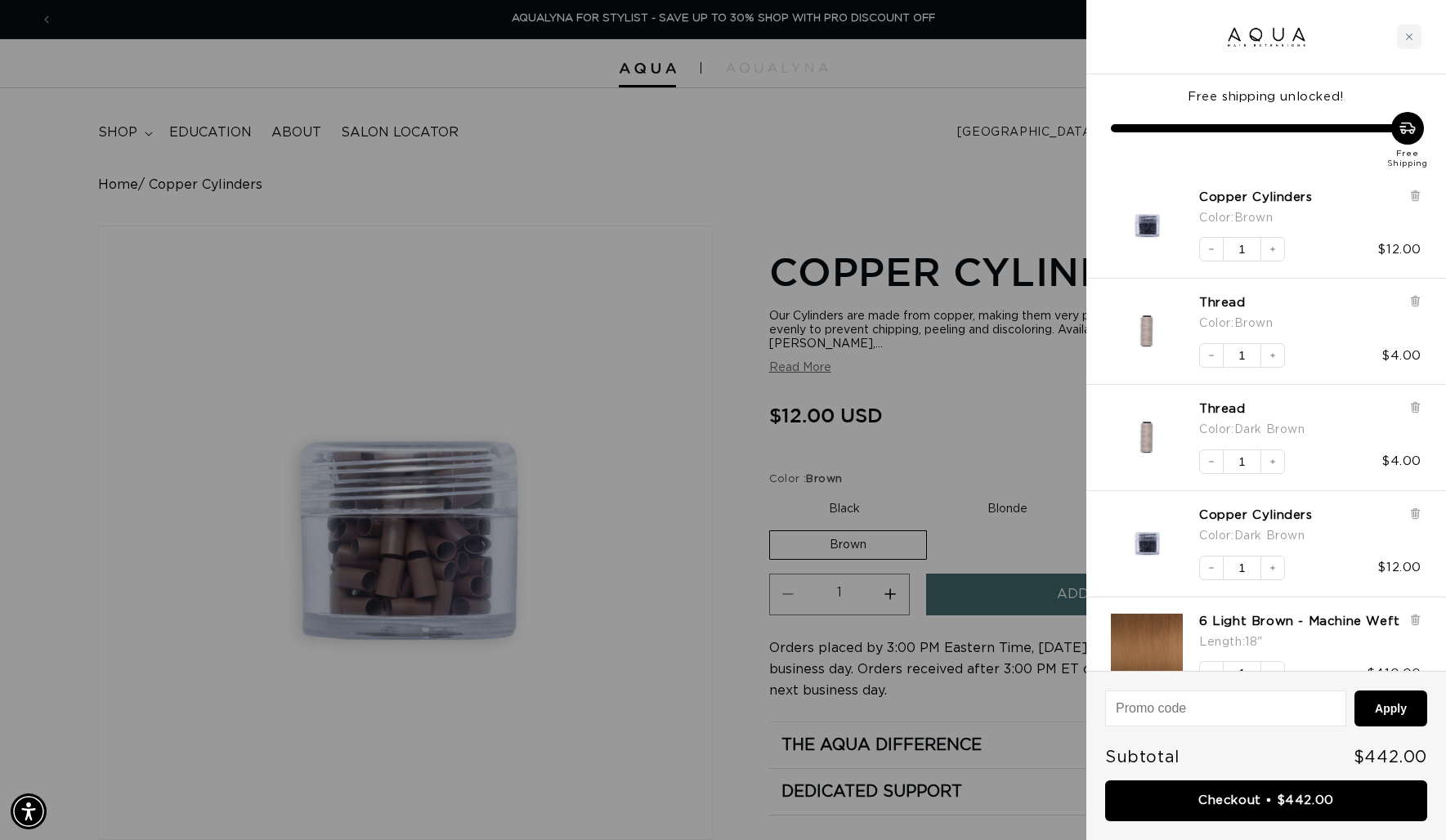
click at [1005, 456] on div at bounding box center [723, 420] width 1446 height 840
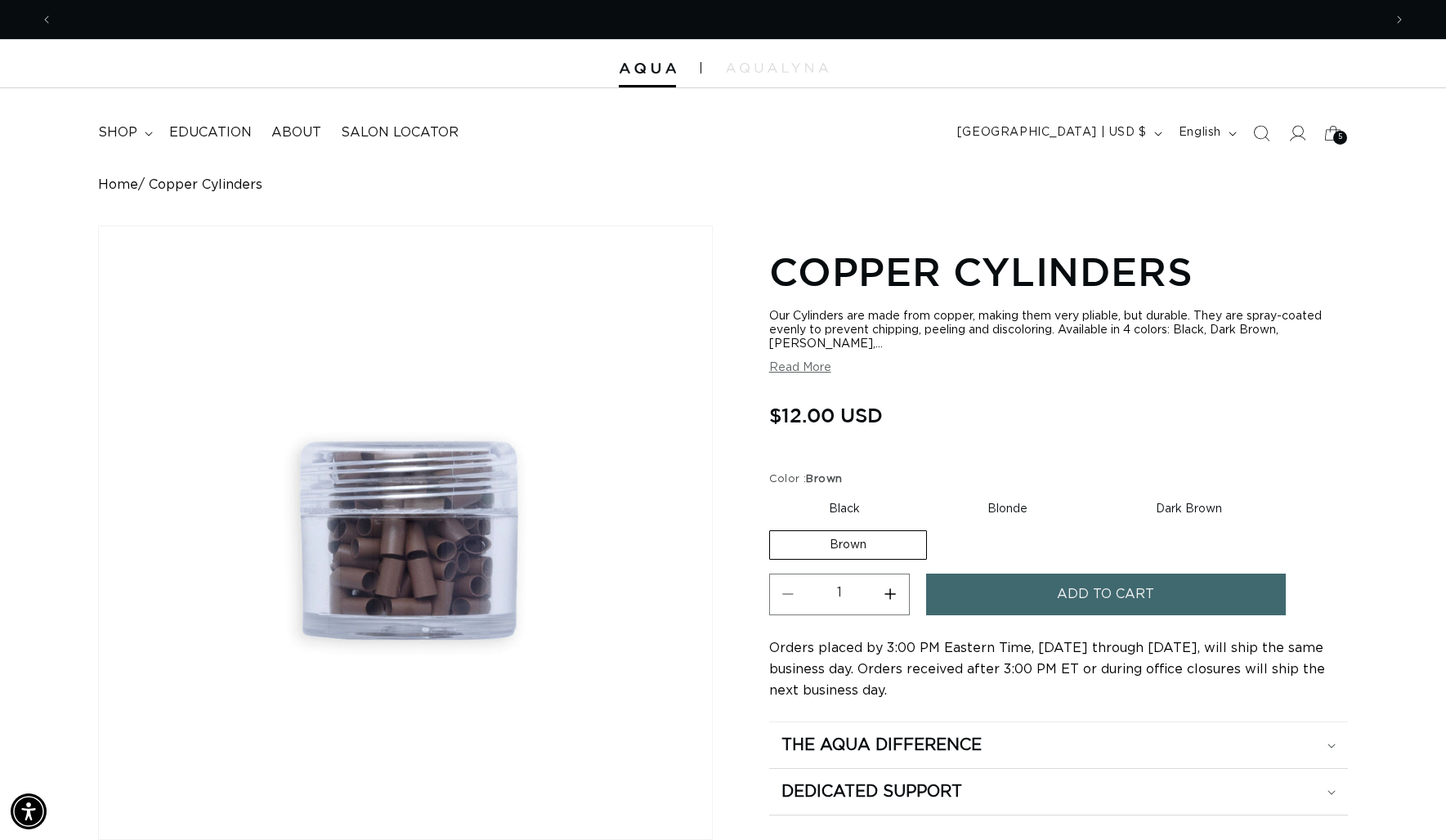
scroll to position [0, 0]
click at [1338, 131] on span "5" at bounding box center [1341, 137] width 5 height 13
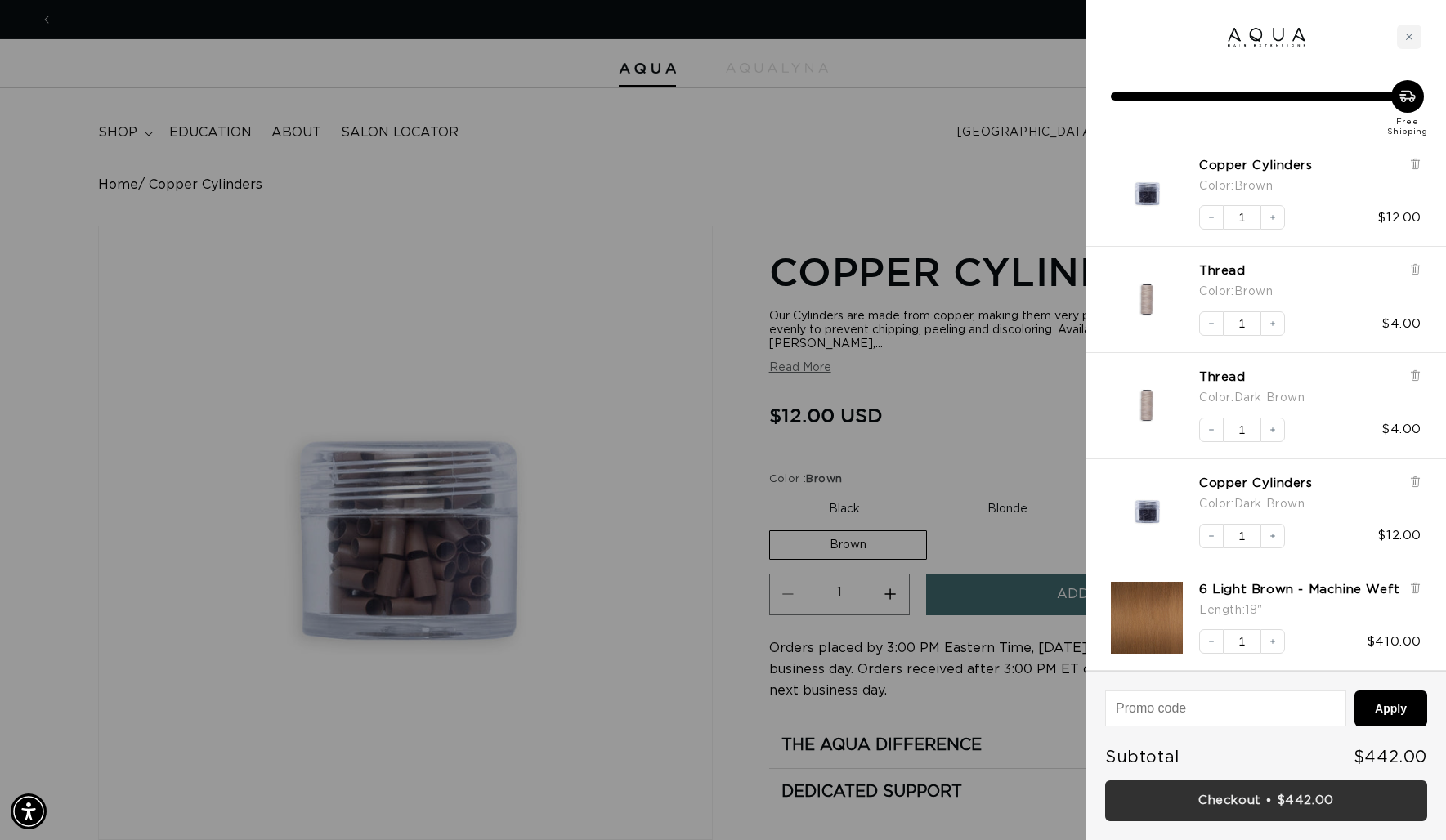
scroll to position [0, 2659]
click at [1299, 798] on link "Checkout • $442.00" at bounding box center [1266, 800] width 322 height 41
